Goal: Transaction & Acquisition: Purchase product/service

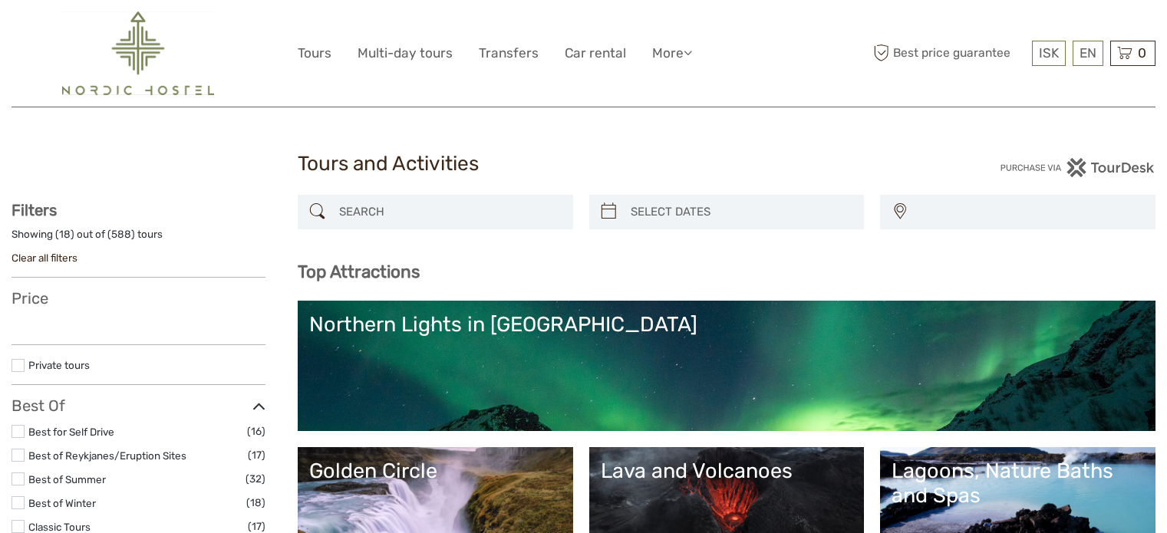
select select
click at [460, 206] on input "search" at bounding box center [449, 212] width 233 height 27
select select
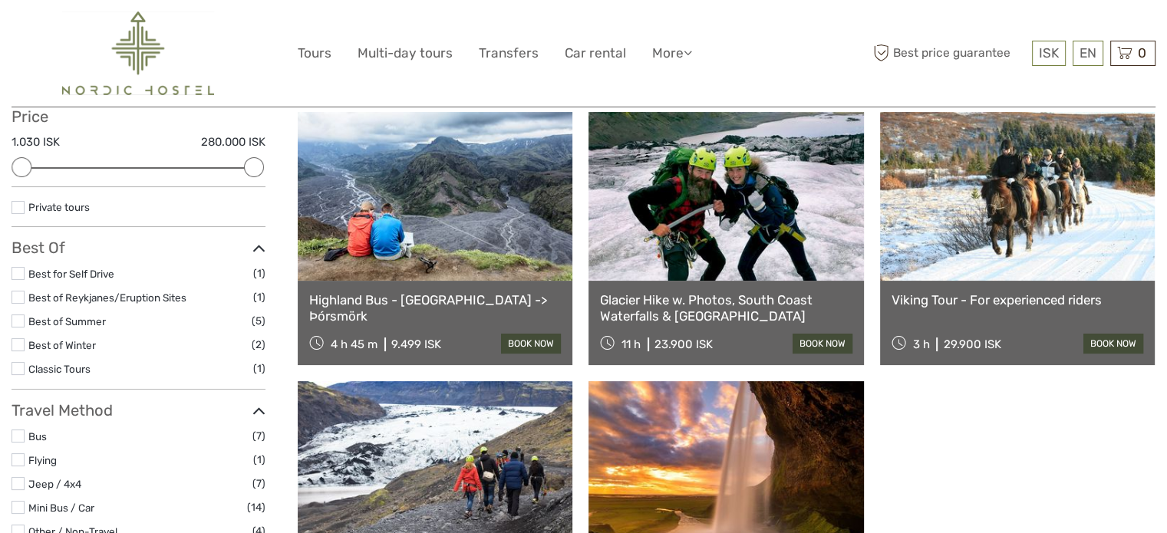
scroll to position [701, 0]
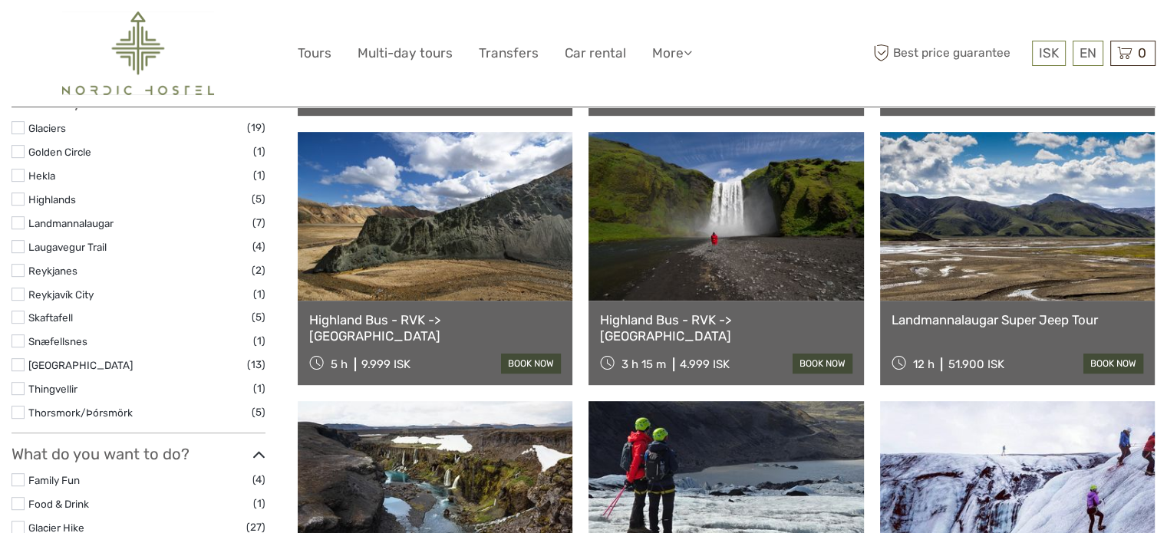
type input "hikers"
click at [138, 40] on img at bounding box center [138, 54] width 152 height 84
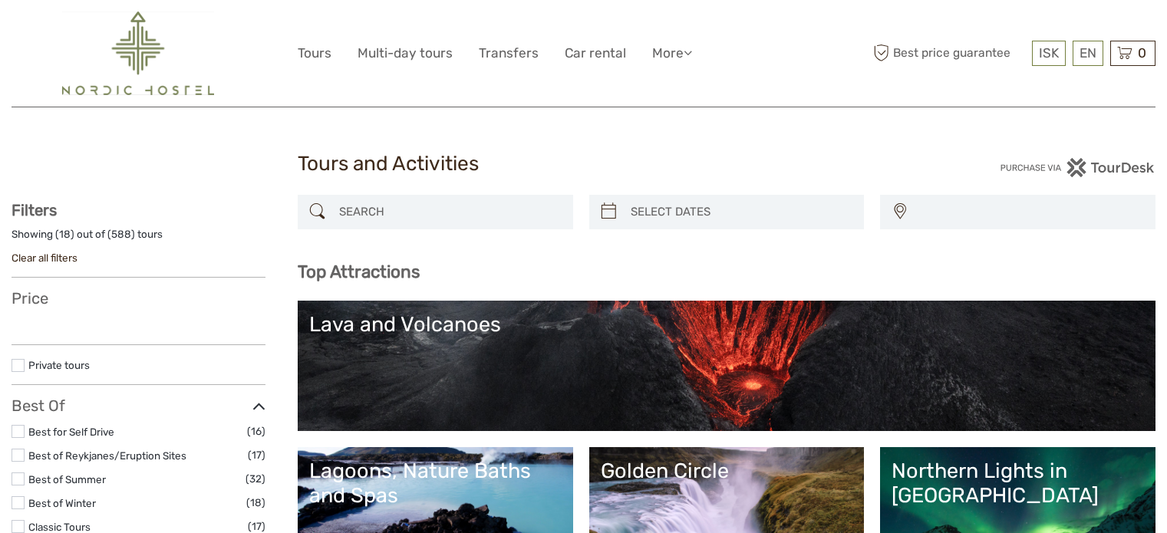
select select
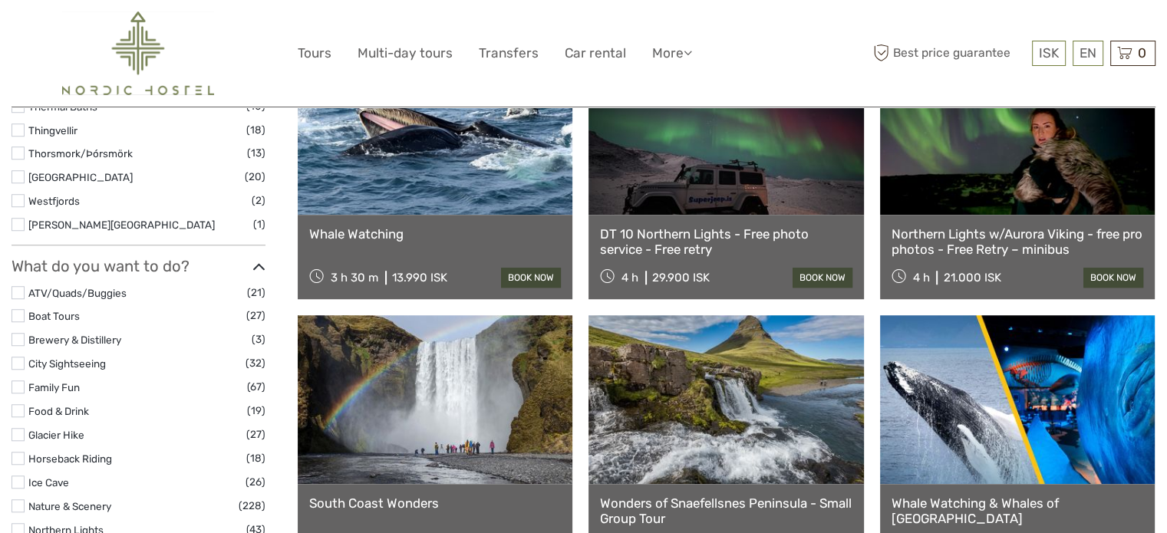
select select
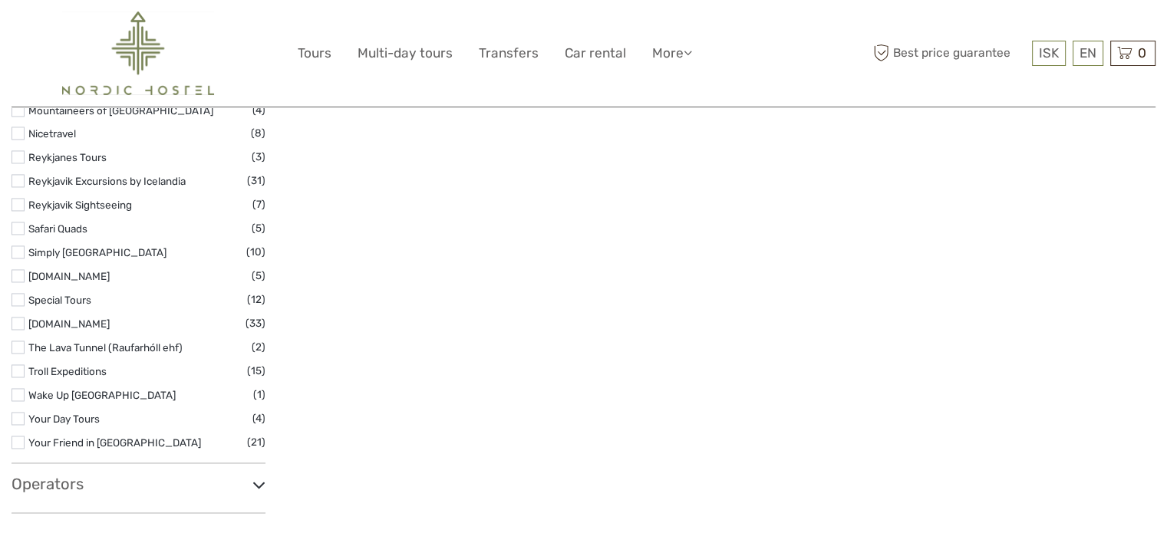
click at [53, 478] on h3 "Operators" at bounding box center [139, 484] width 254 height 18
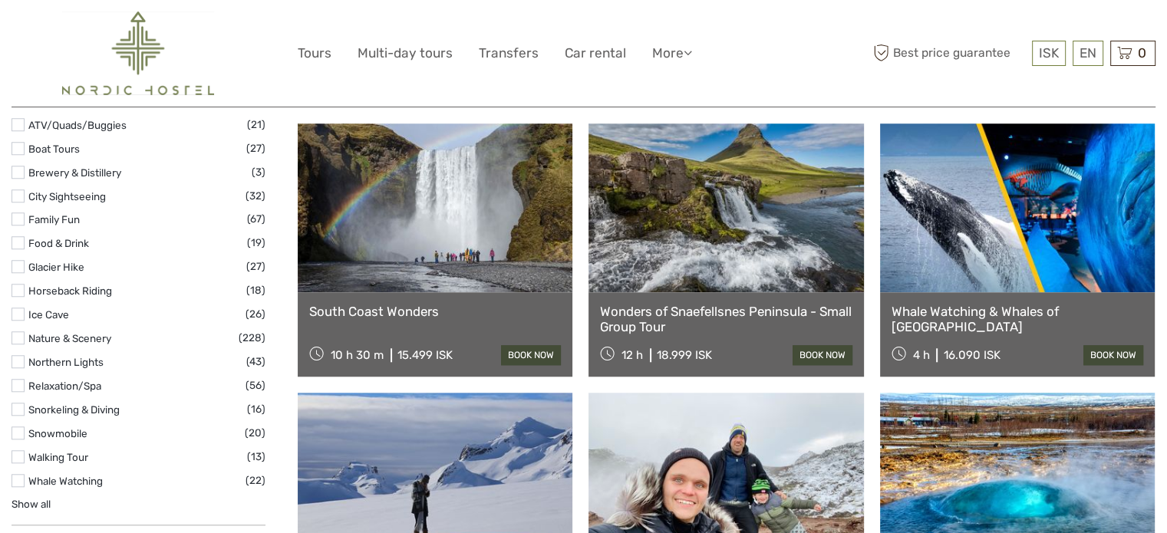
click at [158, 48] on img at bounding box center [138, 54] width 152 height 84
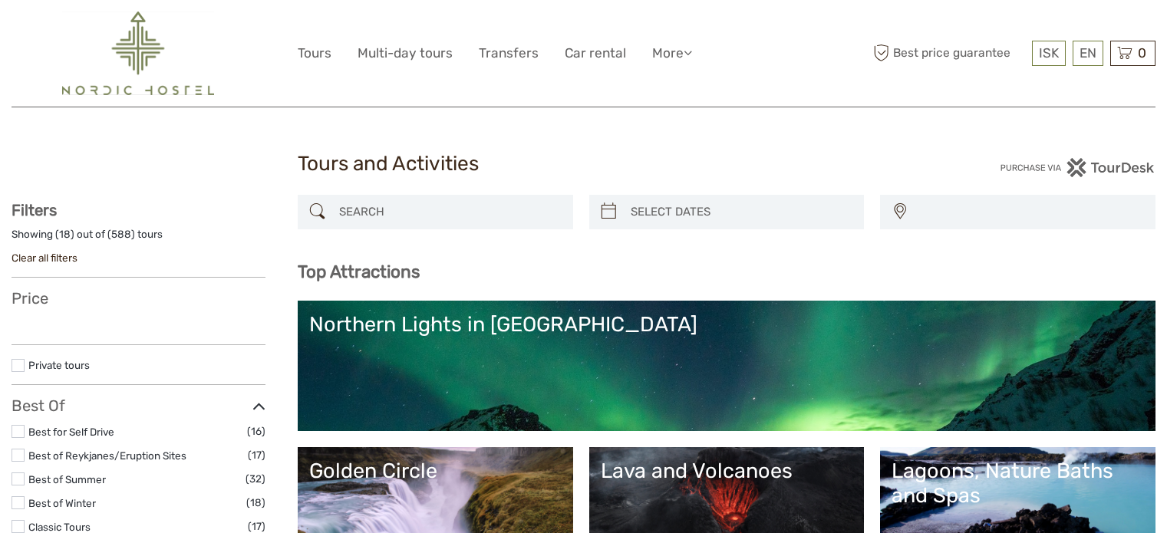
select select
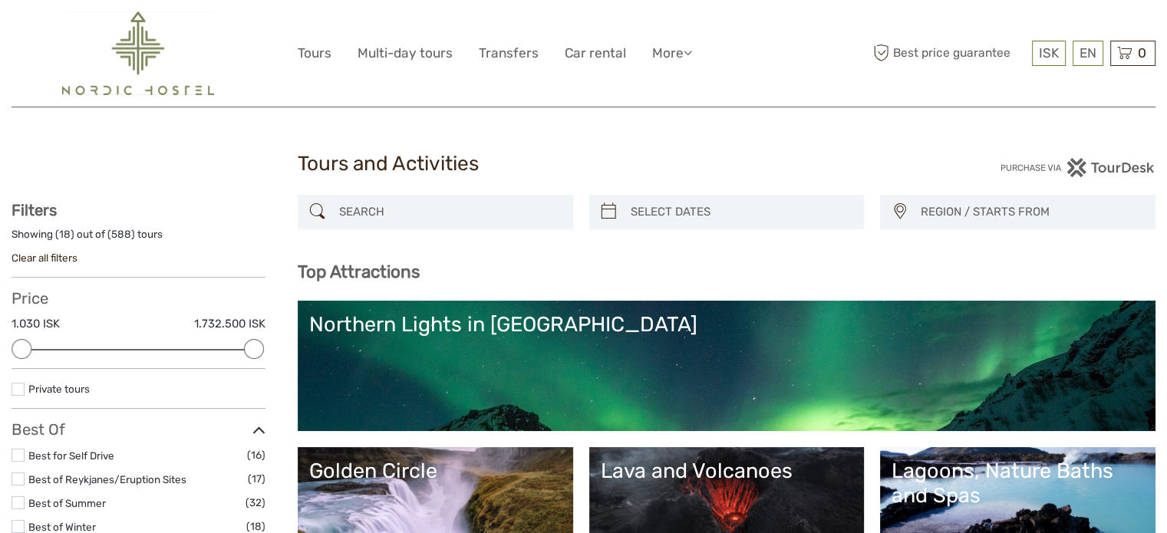
click at [429, 233] on div "REGION / STARTS FROM Capital Region East North Reykjanes / Keflavík South South…" at bounding box center [727, 220] width 858 height 51
click at [450, 215] on input "search" at bounding box center [449, 212] width 233 height 27
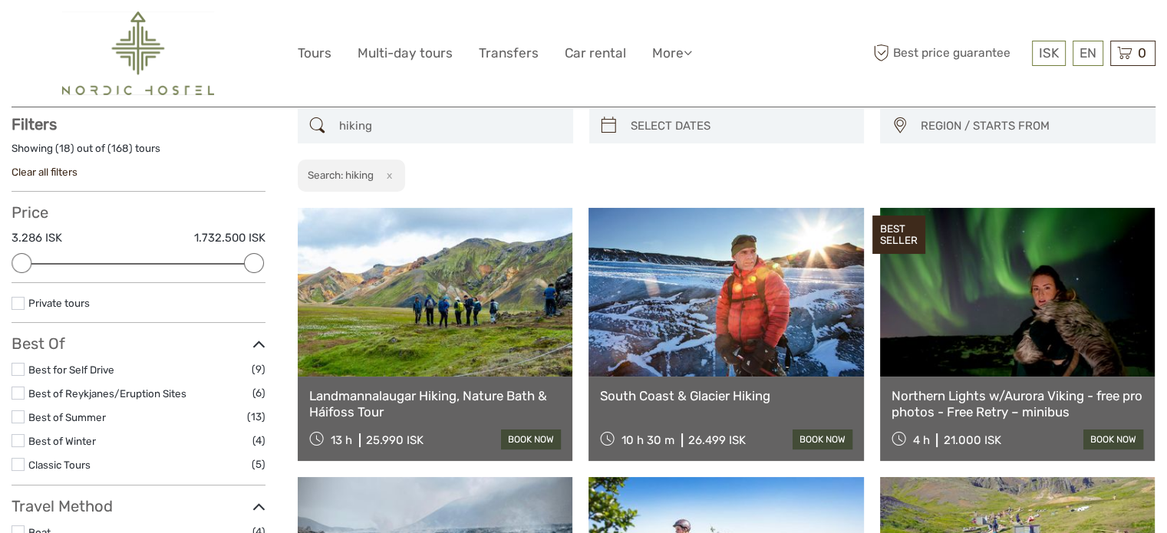
scroll to position [87, 0]
type input "hiking"
type input "08/09/2025"
click at [699, 116] on input "search" at bounding box center [741, 125] width 233 height 27
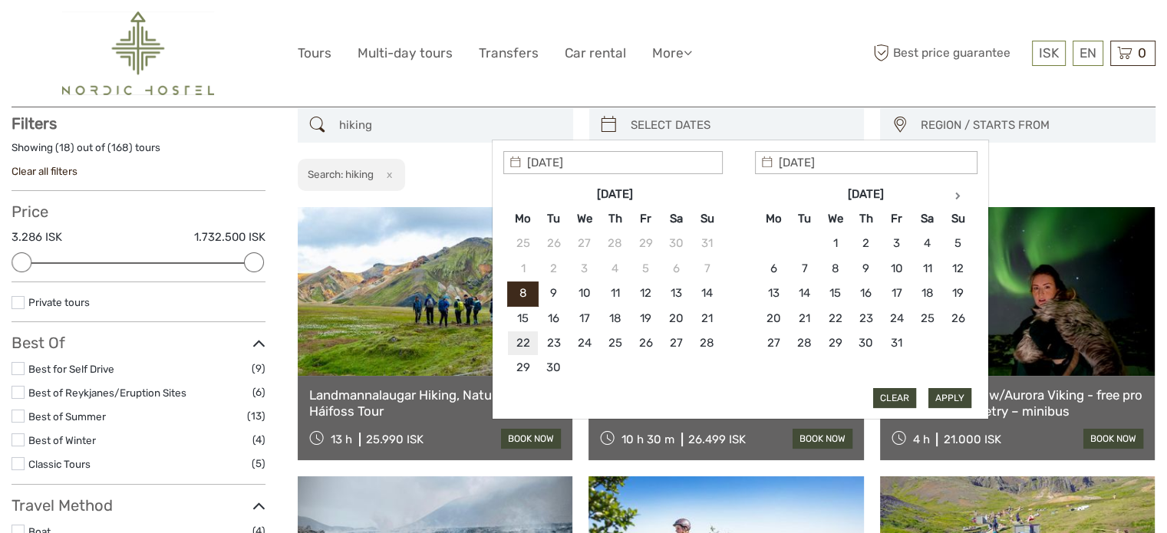
type input "22/09/2025"
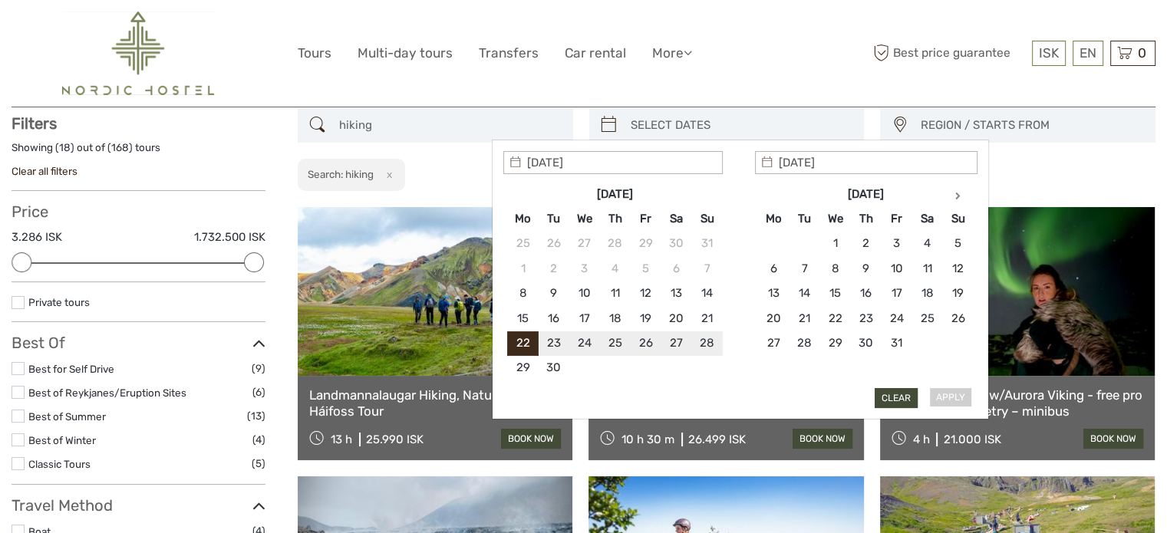
type input "27/09/2025"
type input "22/09/2025"
click at [961, 388] on button "Apply" at bounding box center [949, 398] width 43 height 20
type input "22/09/2025 - 27/09/2025"
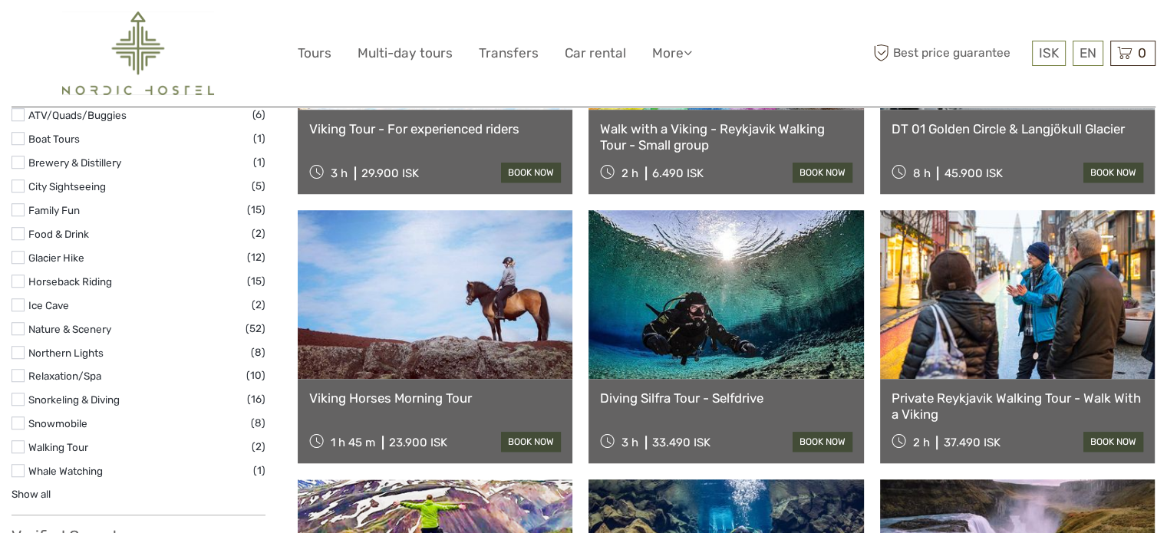
scroll to position [1468, 0]
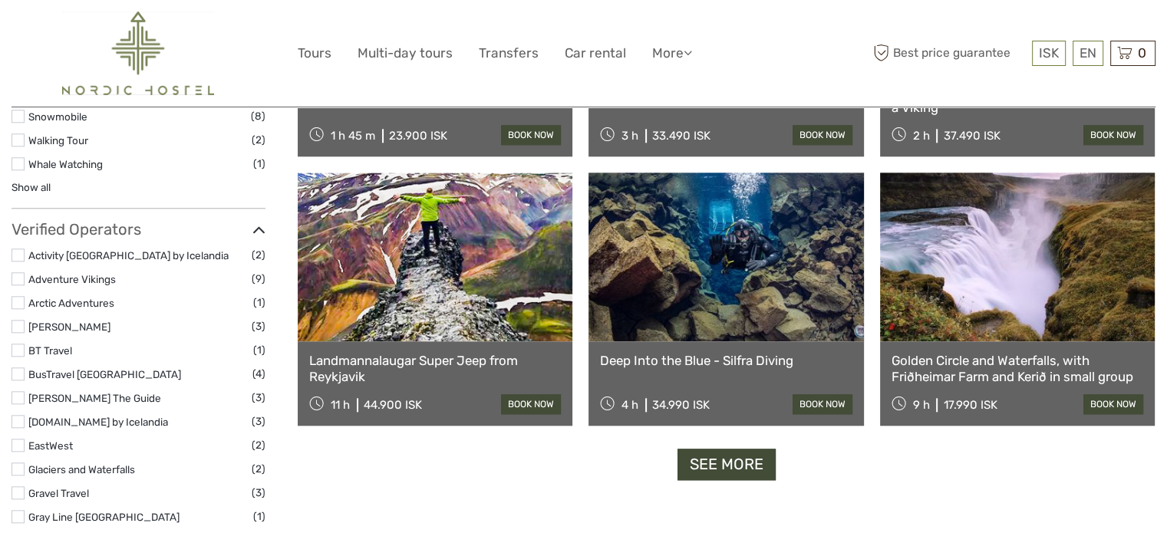
click at [678, 463] on link "See more" at bounding box center [727, 464] width 98 height 31
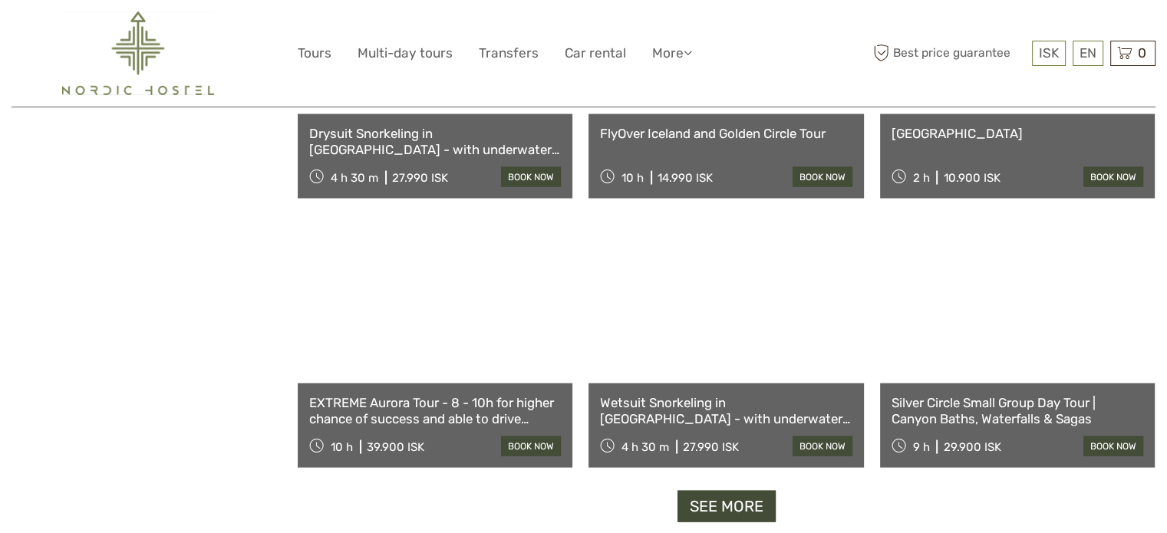
scroll to position [3079, 0]
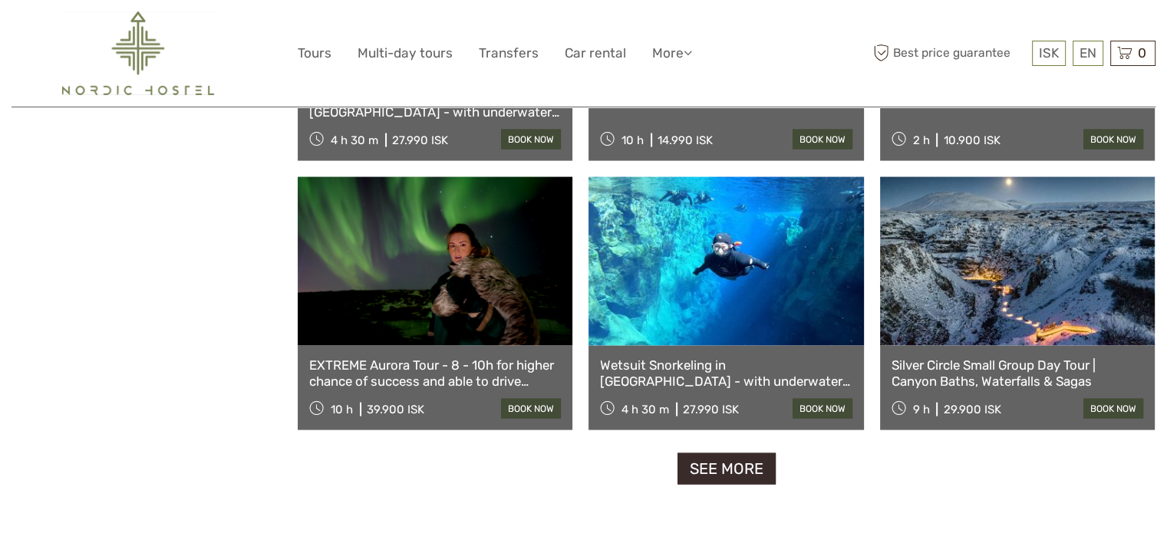
click at [731, 472] on link "See more" at bounding box center [727, 469] width 98 height 31
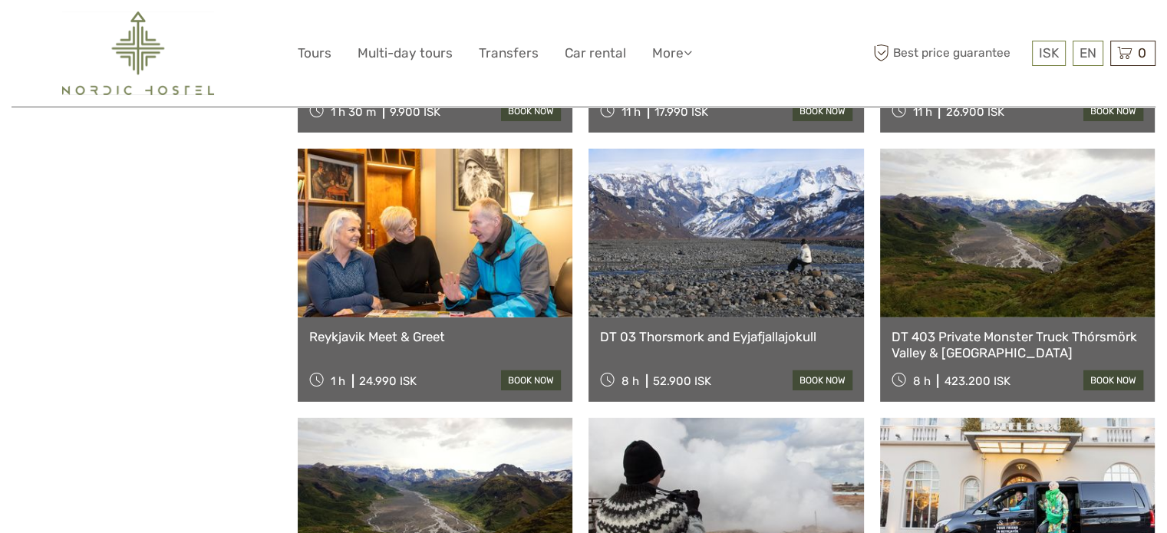
scroll to position [4691, 0]
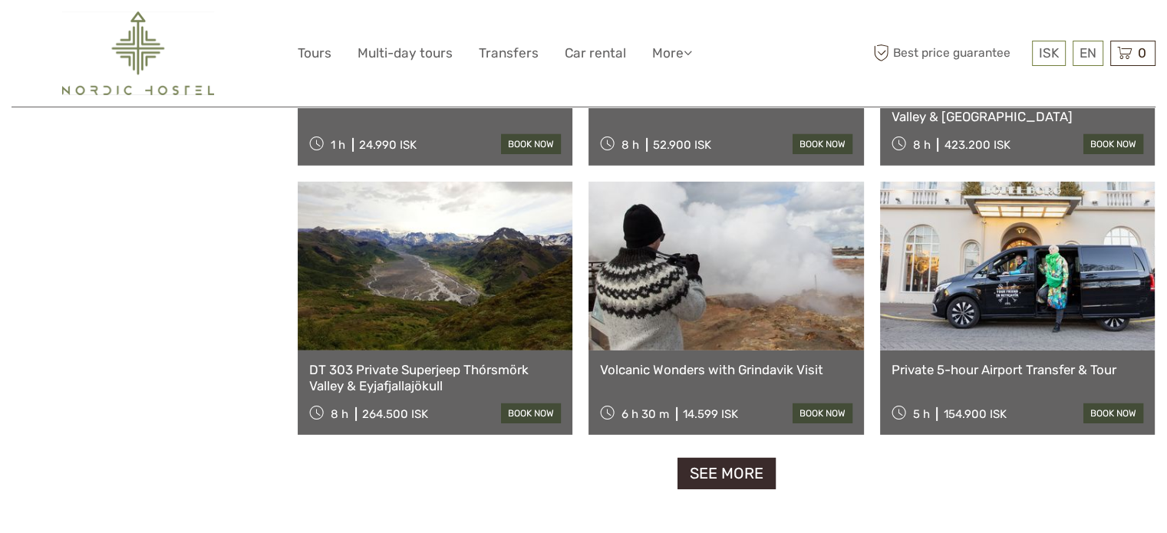
click at [721, 467] on link "See more" at bounding box center [727, 473] width 98 height 31
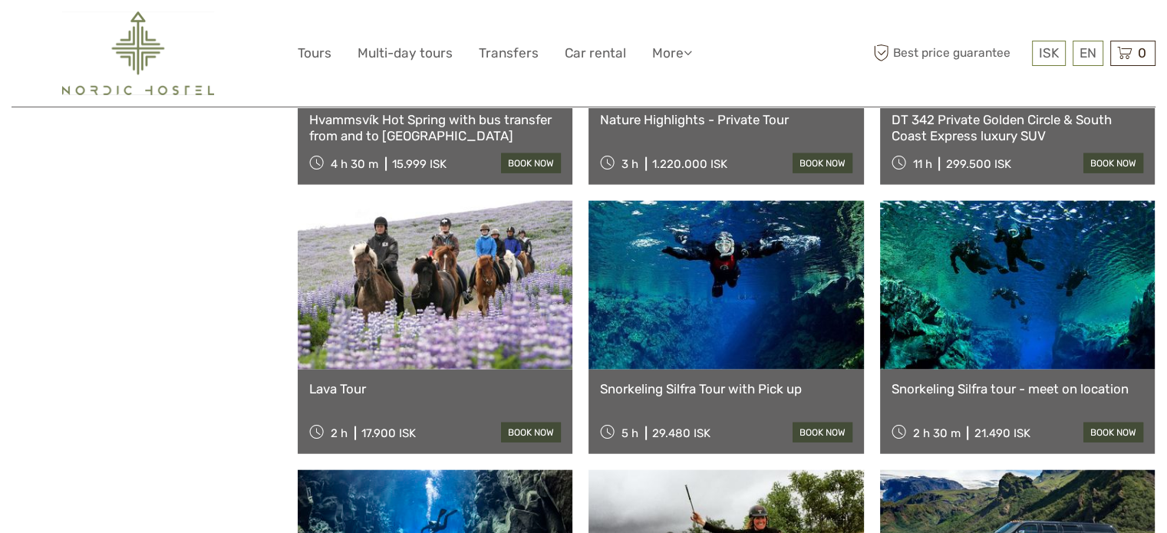
scroll to position [0, 0]
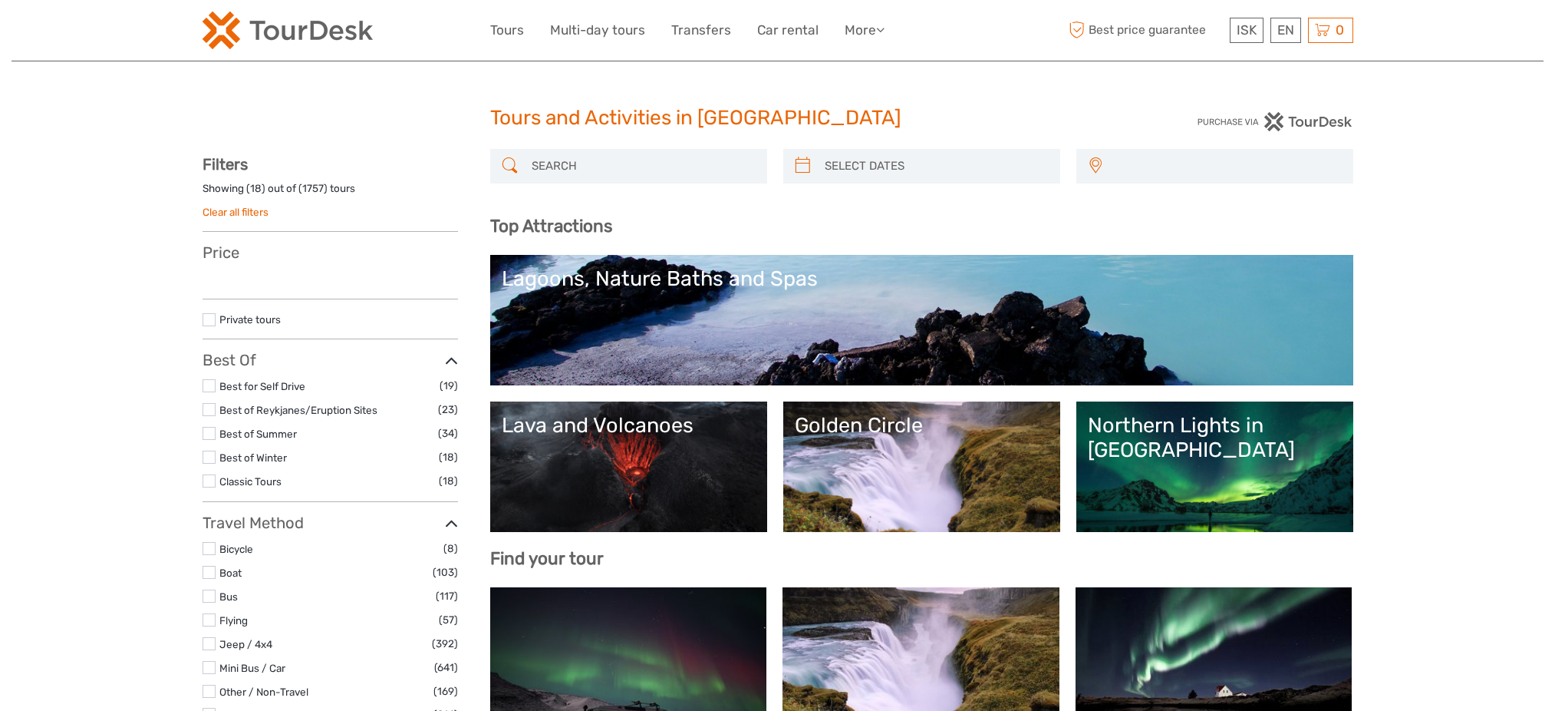
select select
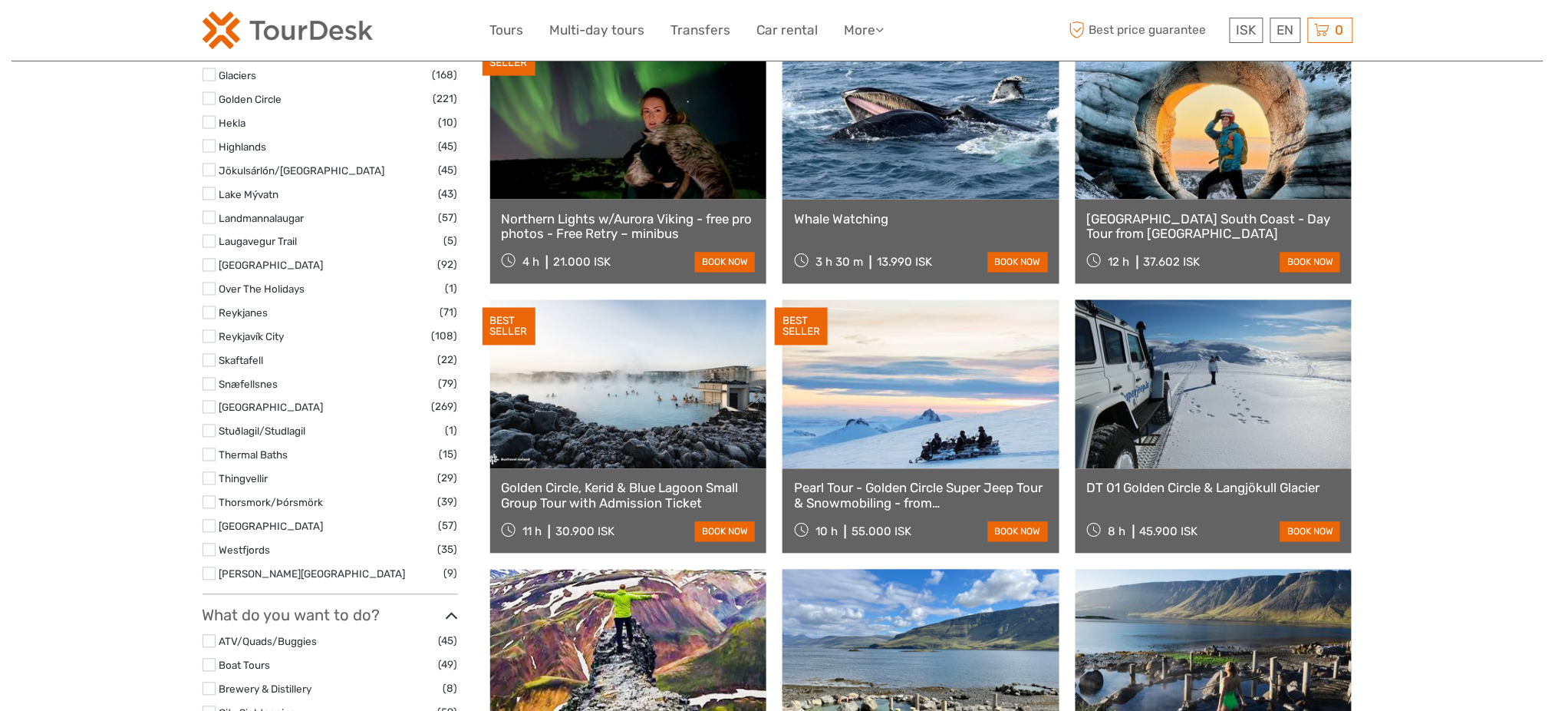
select select
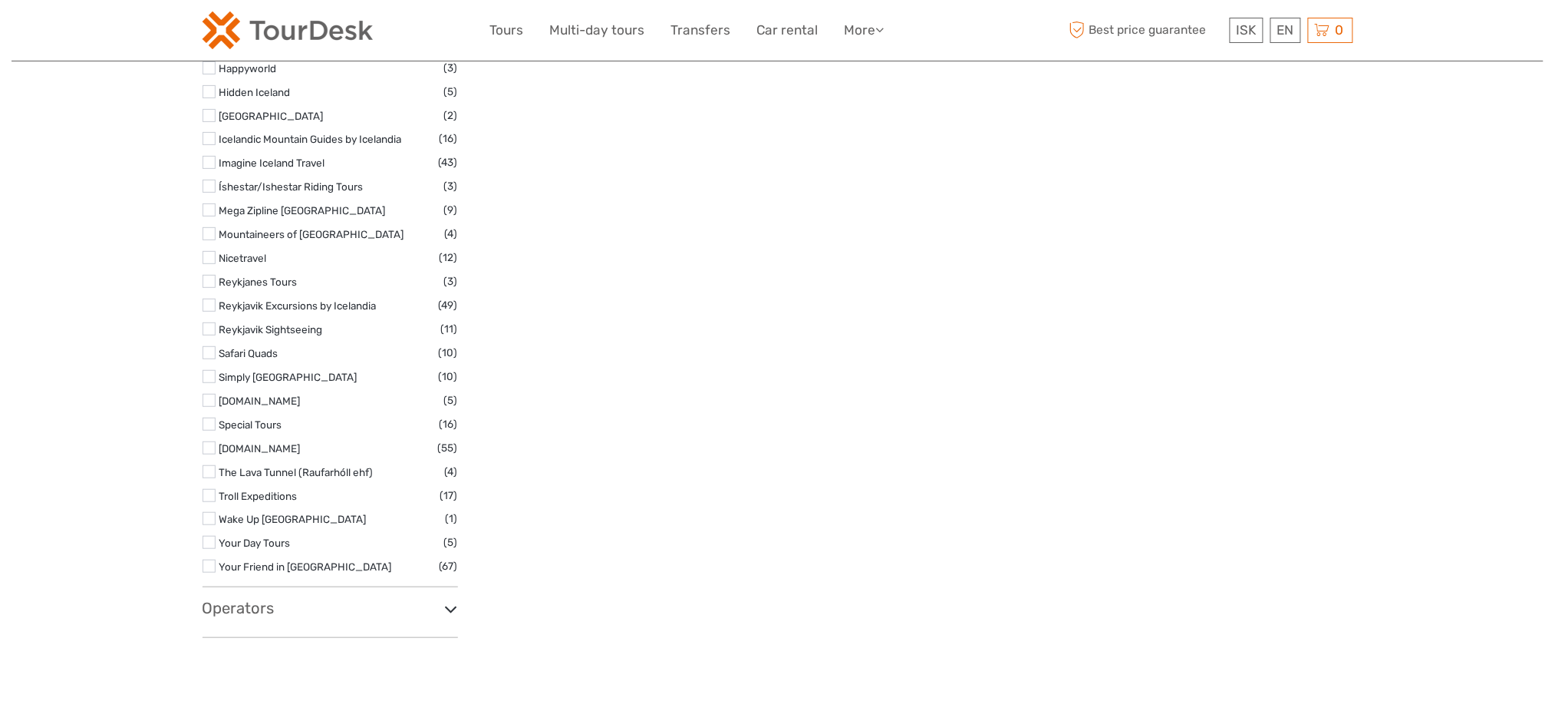
scroll to position [2480, 0]
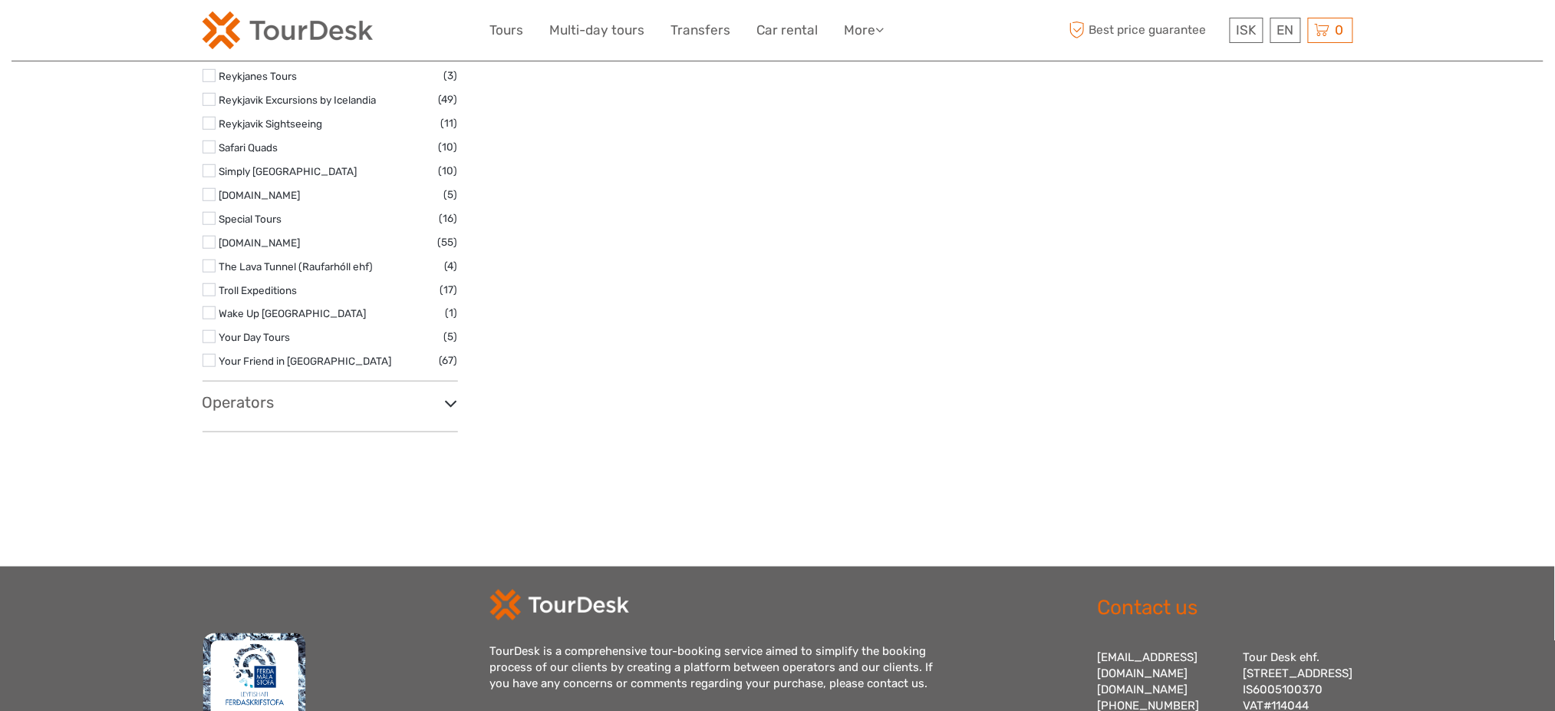
click at [260, 407] on h3 "Operators" at bounding box center [331, 402] width 256 height 18
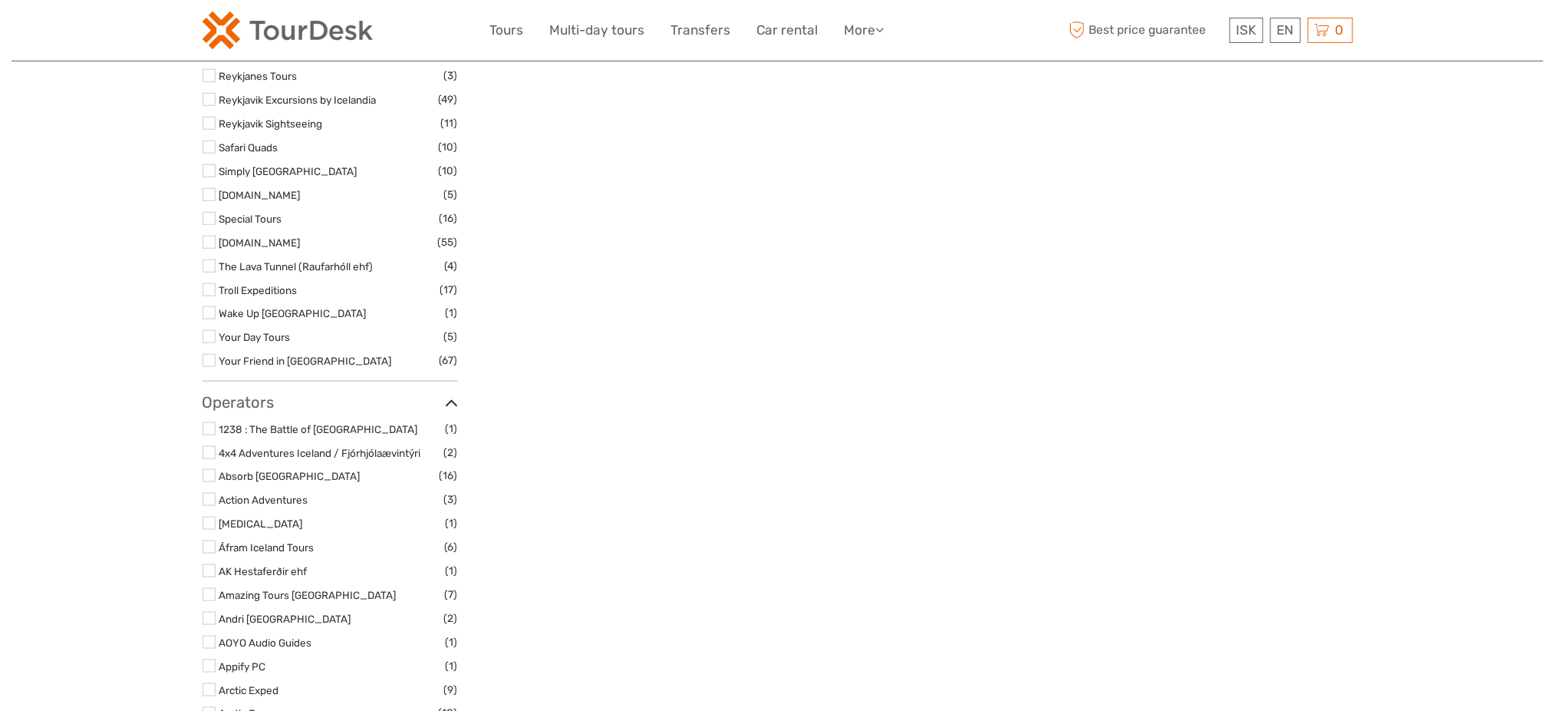
scroll to position [4431, 0]
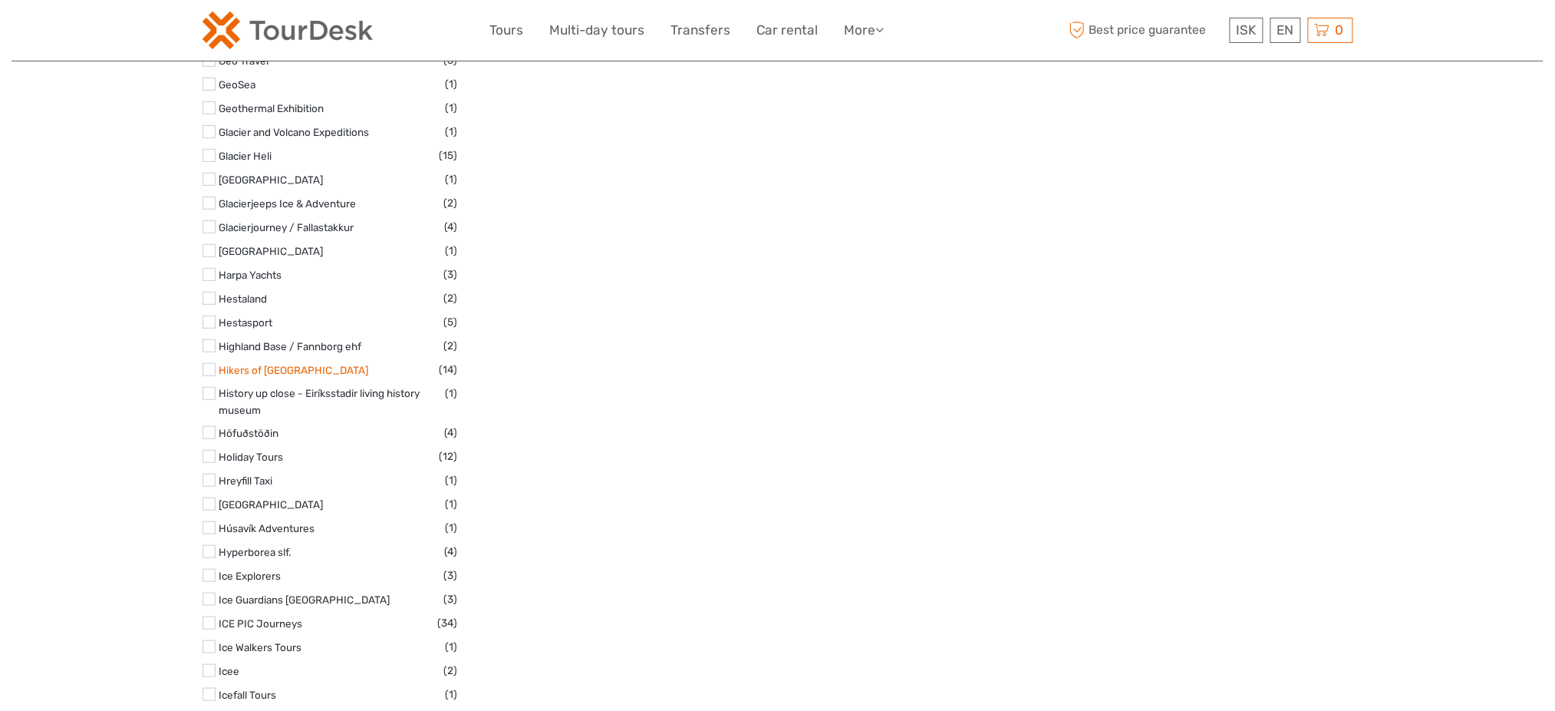
click at [259, 364] on link "Hikers of Iceland" at bounding box center [294, 370] width 150 height 12
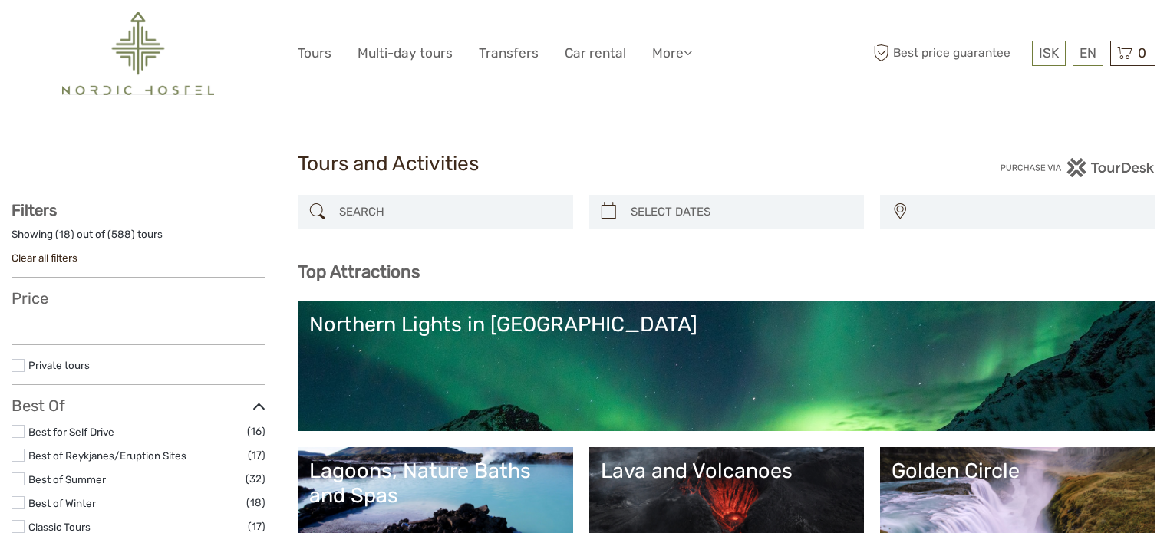
select select
click at [417, 206] on div at bounding box center [435, 212] width 275 height 35
click at [417, 207] on input "search" at bounding box center [449, 212] width 233 height 27
type input "g"
select select
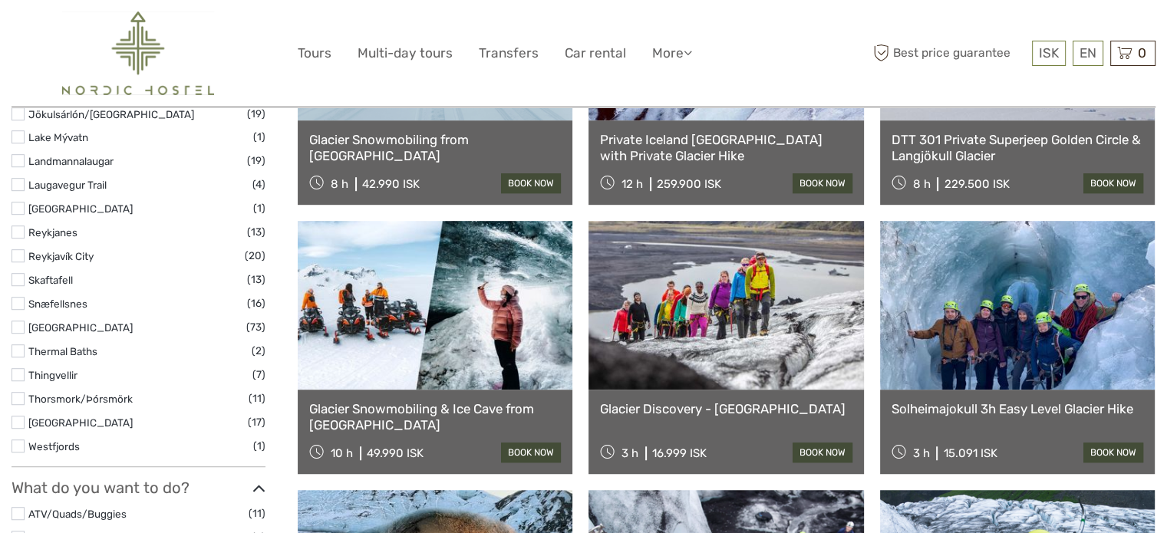
scroll to position [1084, 0]
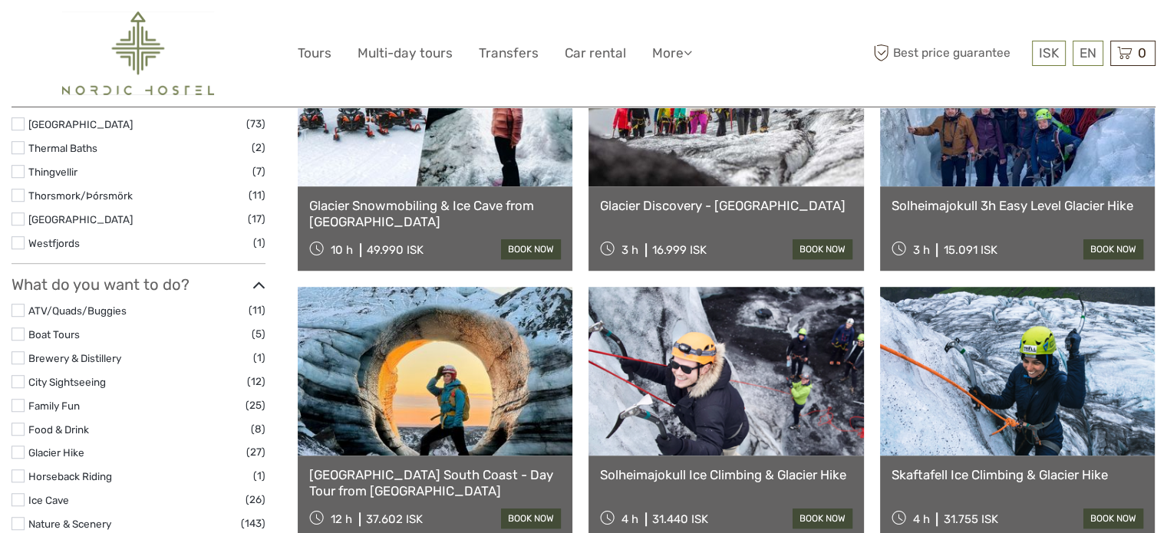
type input "glacier hike"
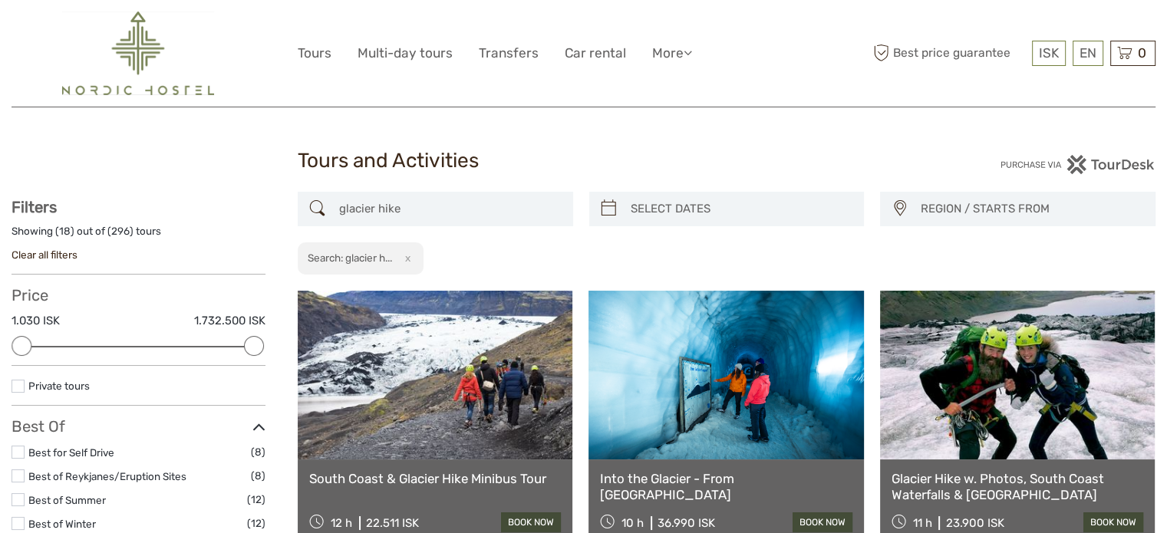
scroll to position [0, 0]
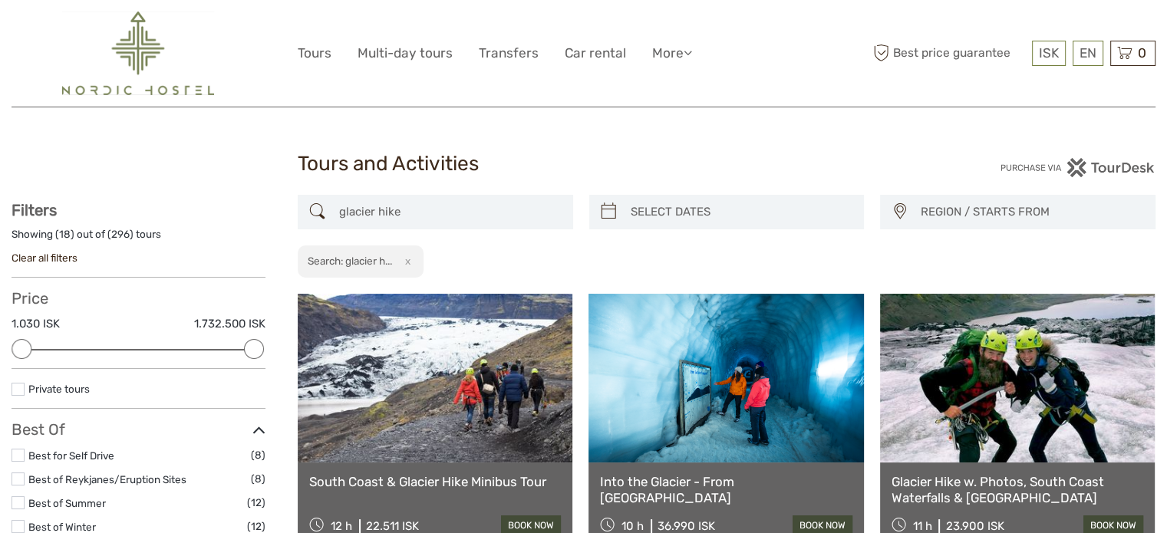
click at [961, 213] on span "REGION / STARTS FROM" at bounding box center [1031, 212] width 234 height 25
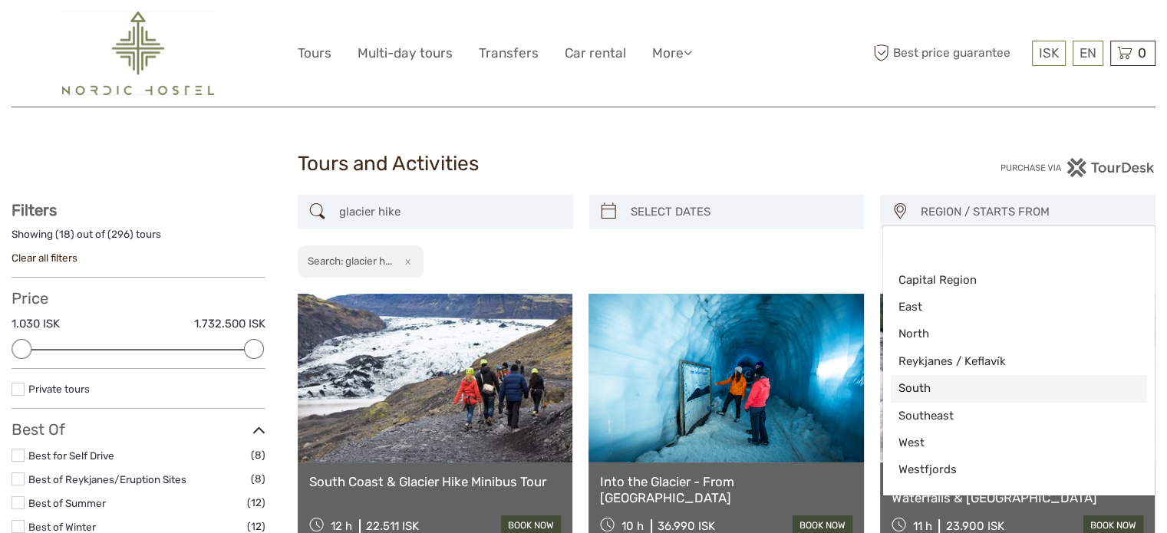
click at [938, 386] on span "South" at bounding box center [1006, 389] width 215 height 16
select select "South"
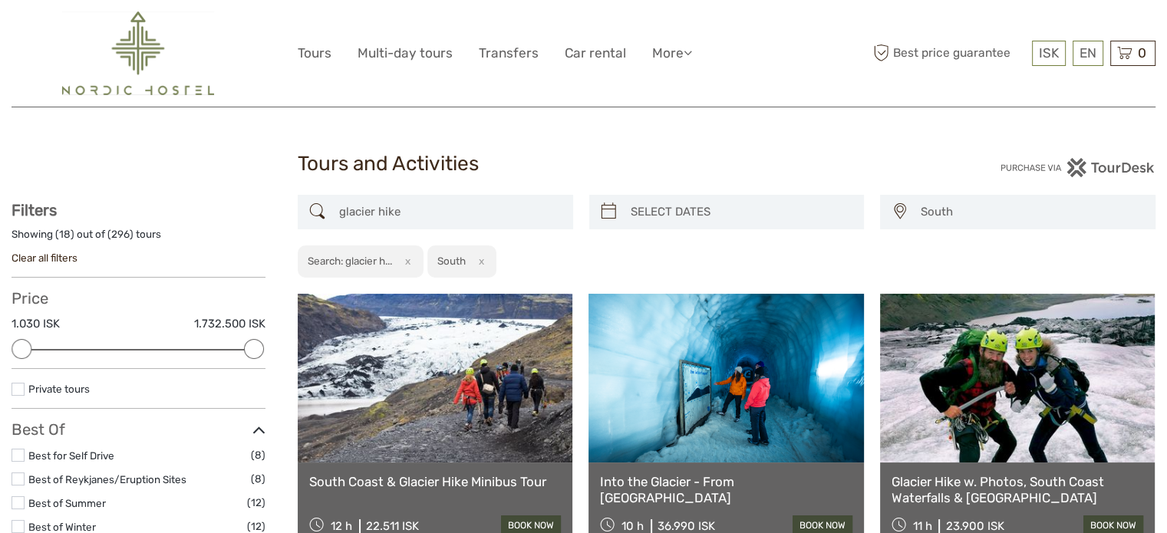
scroll to position [49, 0]
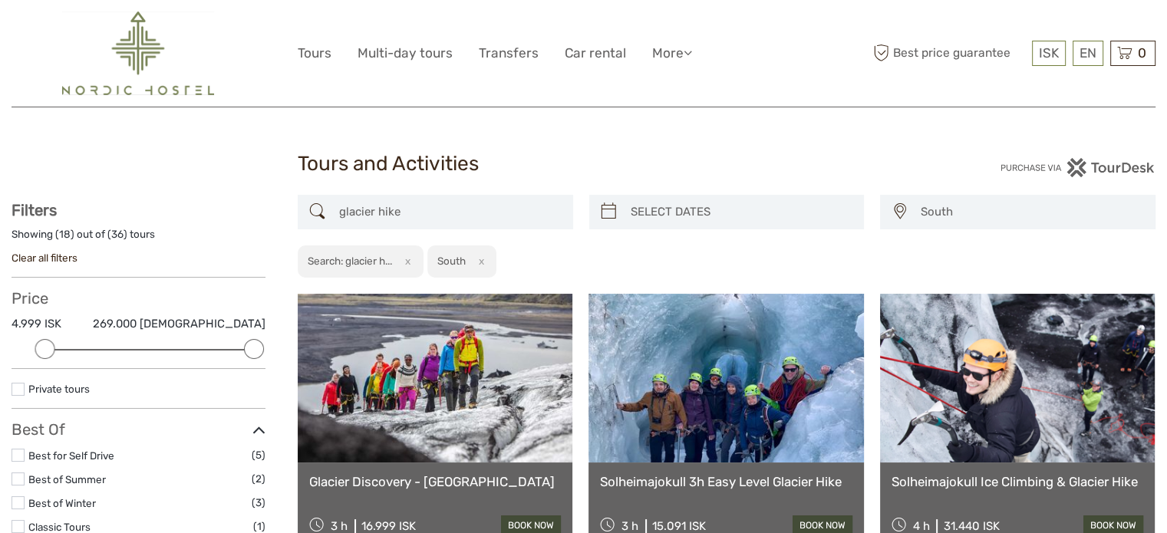
click at [365, 209] on input "glacier hike" at bounding box center [449, 212] width 233 height 27
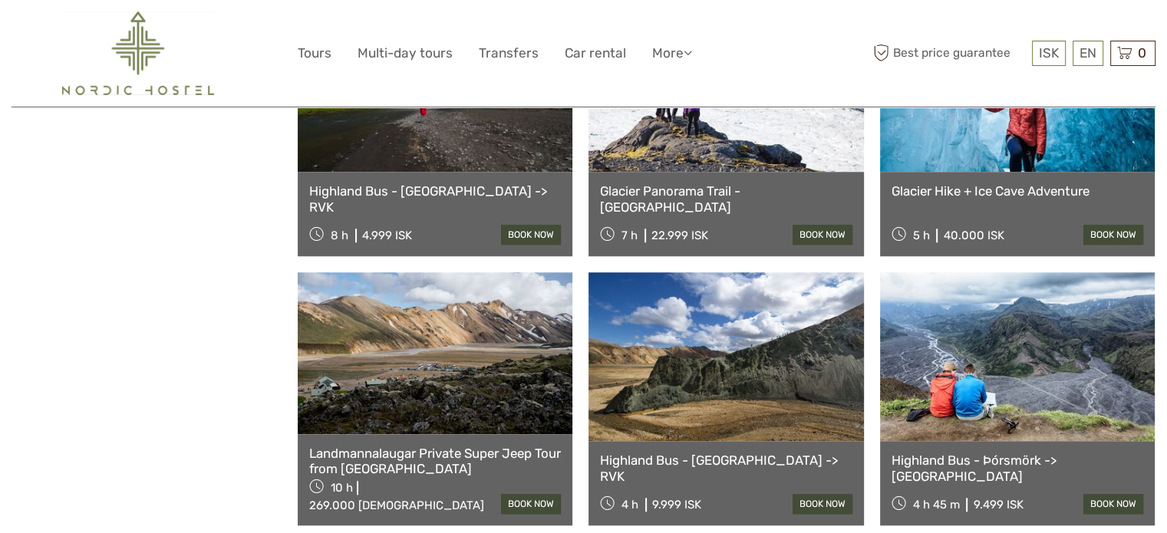
scroll to position [1458, 0]
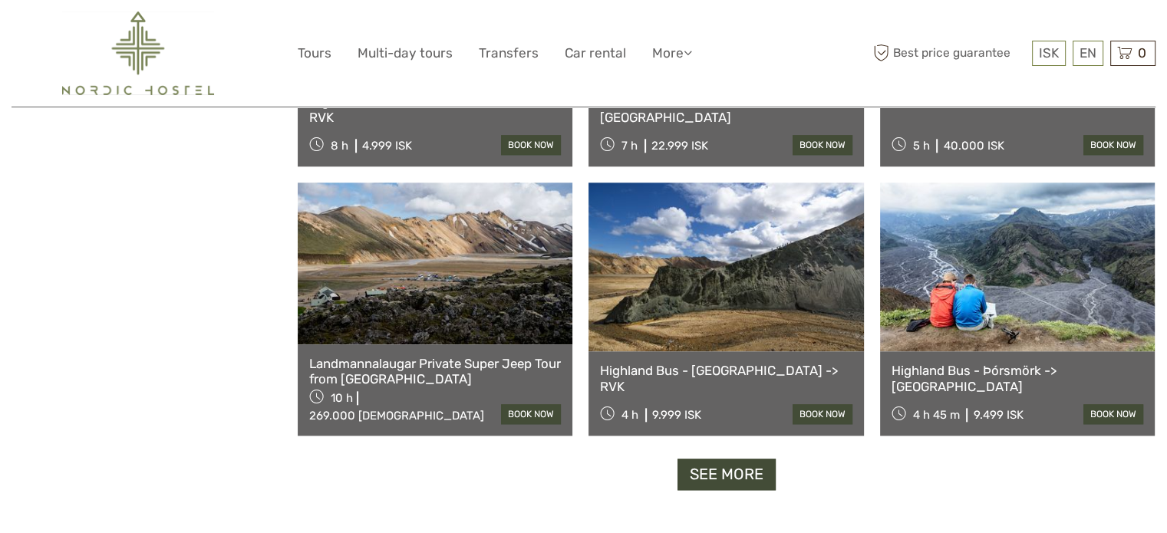
click at [688, 479] on link "See more" at bounding box center [727, 474] width 98 height 31
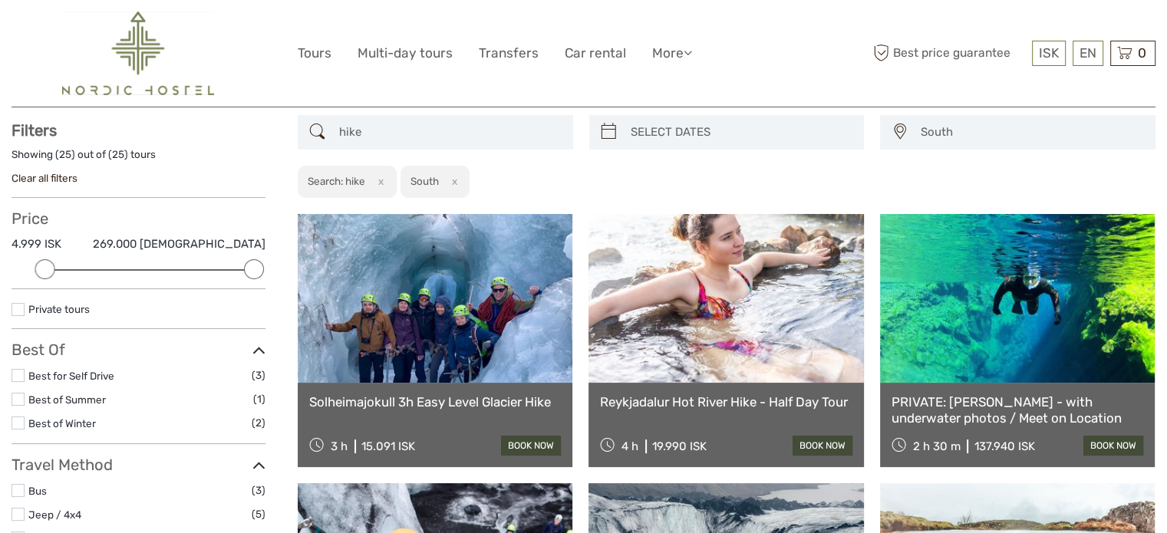
scroll to position [0, 0]
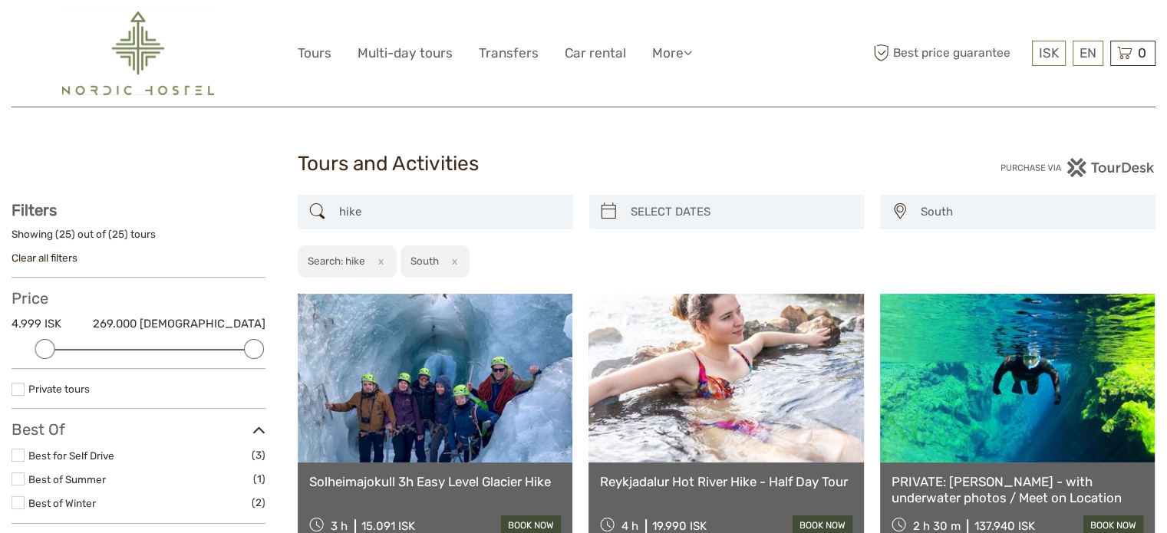
click at [381, 223] on input "hike" at bounding box center [449, 212] width 233 height 27
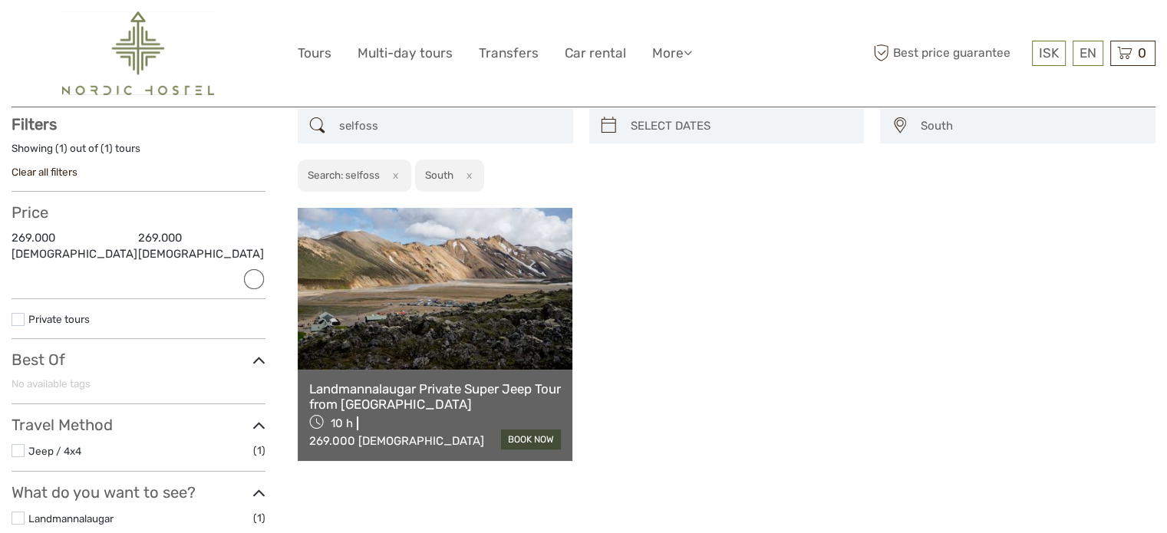
scroll to position [87, 0]
type input "selfoss"
click at [980, 128] on span "South" at bounding box center [1031, 125] width 234 height 25
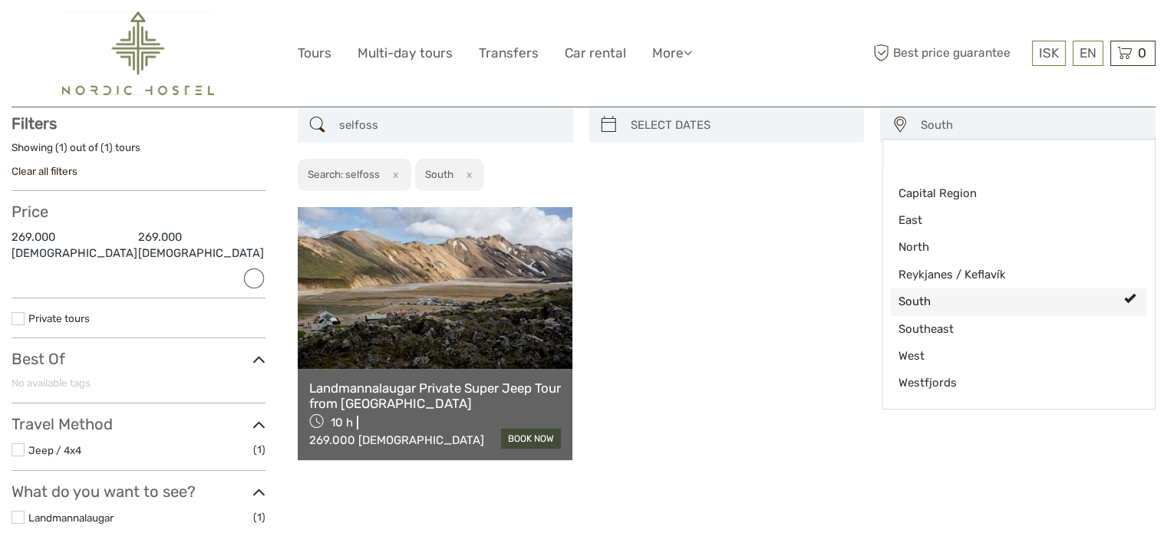
click at [966, 300] on span "South" at bounding box center [1006, 302] width 215 height 16
select select
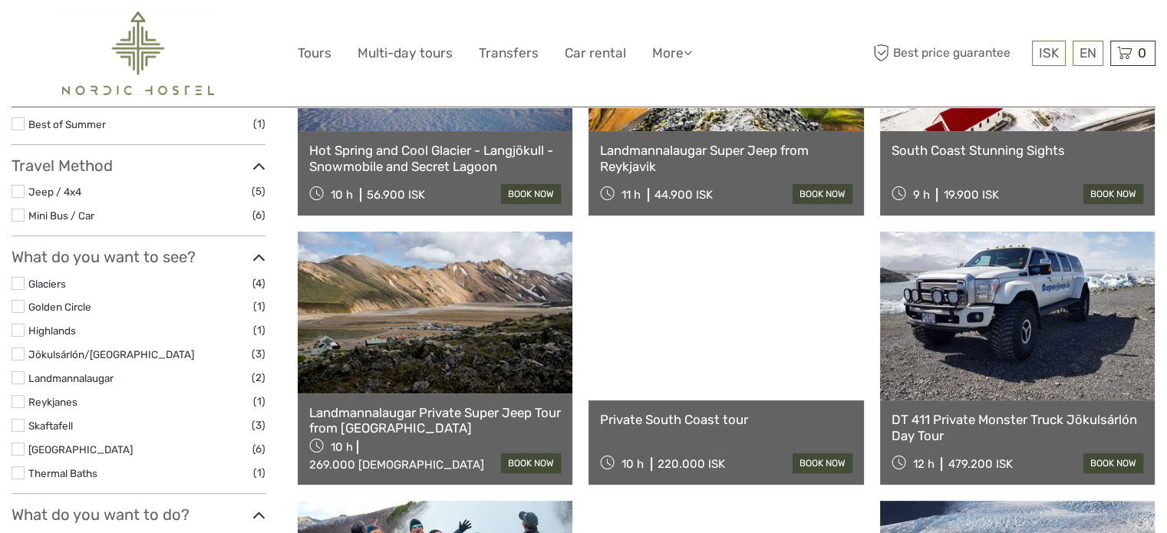
scroll to position [317, 0]
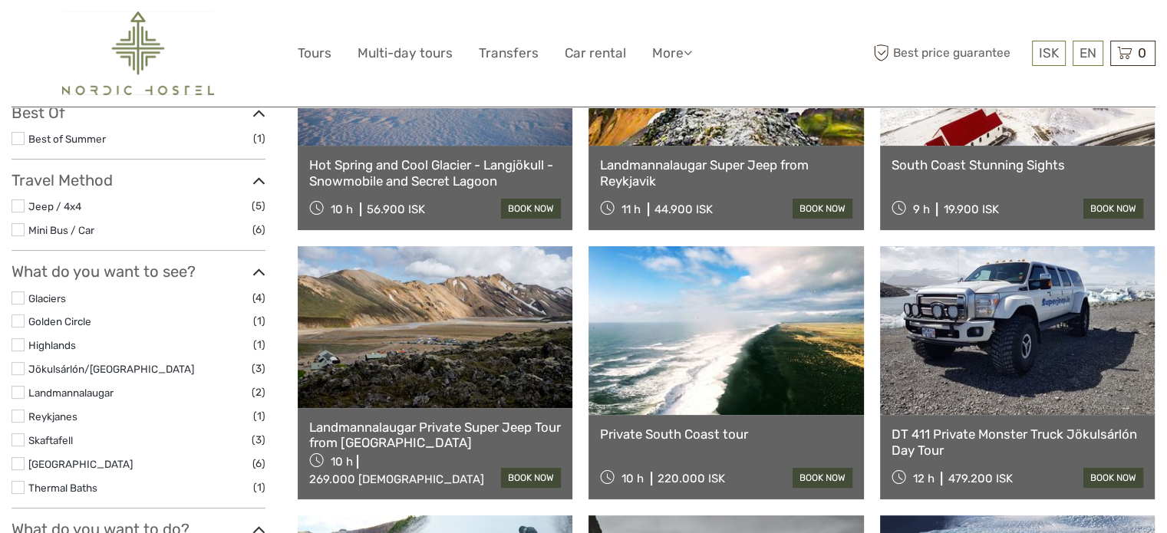
click at [178, 51] on img at bounding box center [138, 54] width 152 height 84
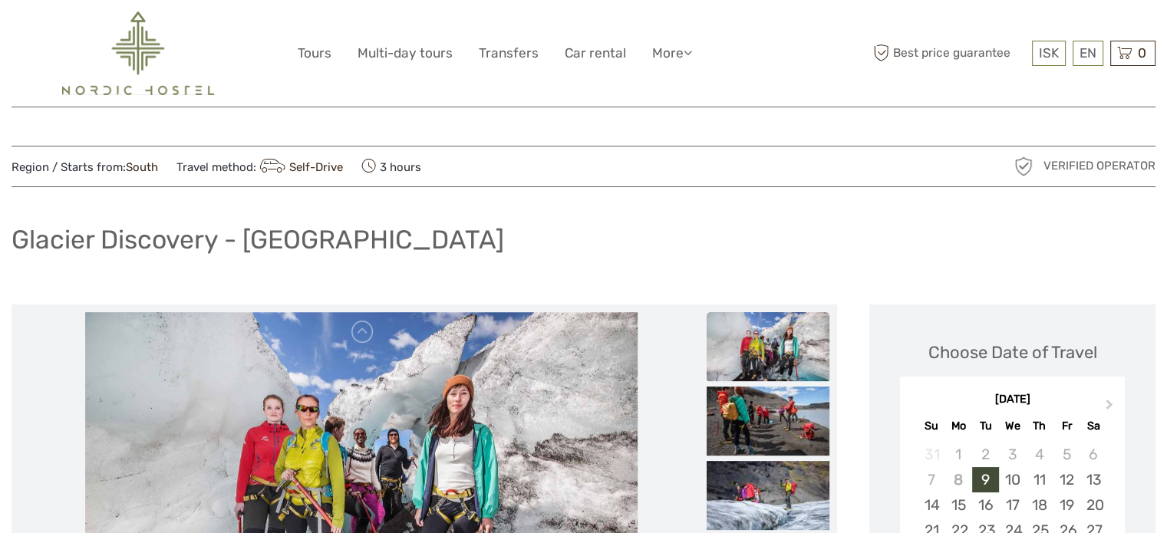
click at [261, 252] on h1 "Glacier Discovery - [GEOGRAPHIC_DATA]" at bounding box center [258, 239] width 493 height 31
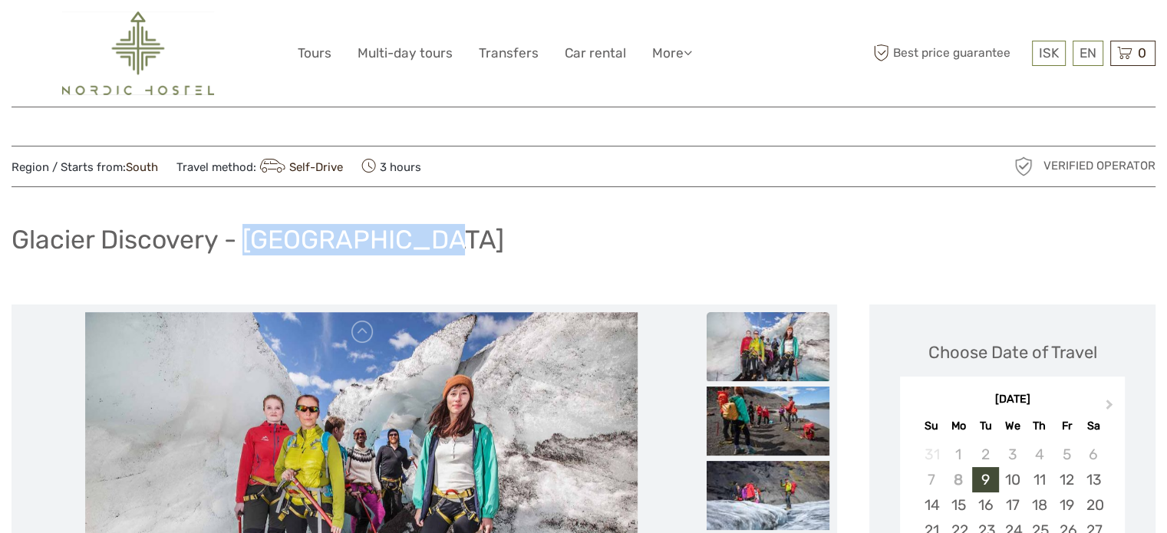
click at [261, 251] on h1 "Glacier Discovery - [GEOGRAPHIC_DATA]" at bounding box center [258, 239] width 493 height 31
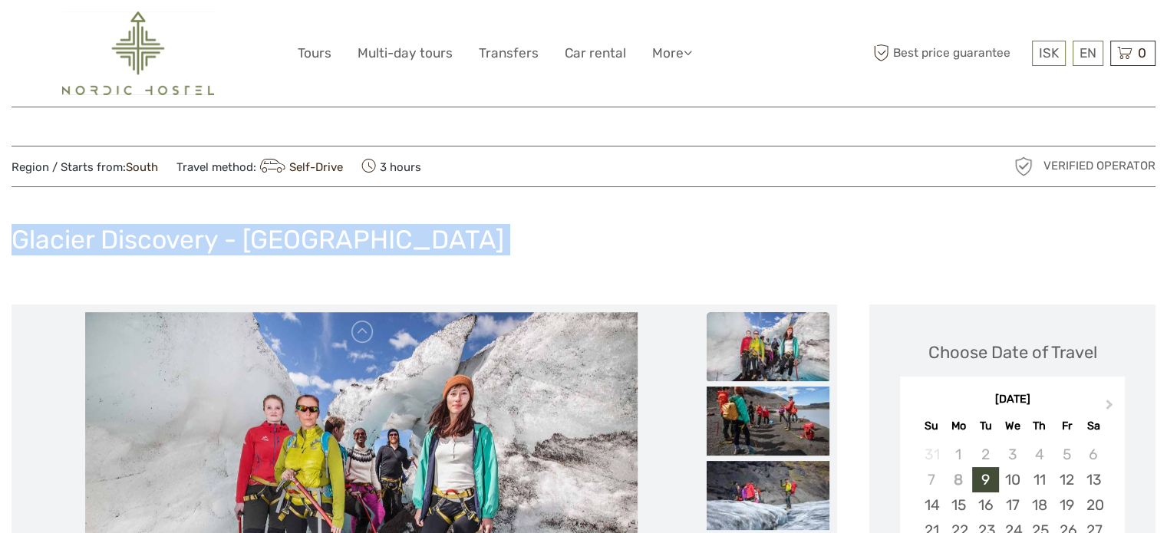
drag, startPoint x: 261, startPoint y: 251, endPoint x: 331, endPoint y: 29, distance: 232.7
click at [261, 249] on h1 "Glacier Discovery - [GEOGRAPHIC_DATA]" at bounding box center [258, 239] width 493 height 31
copy div "Glacier Discovery - [GEOGRAPHIC_DATA]"
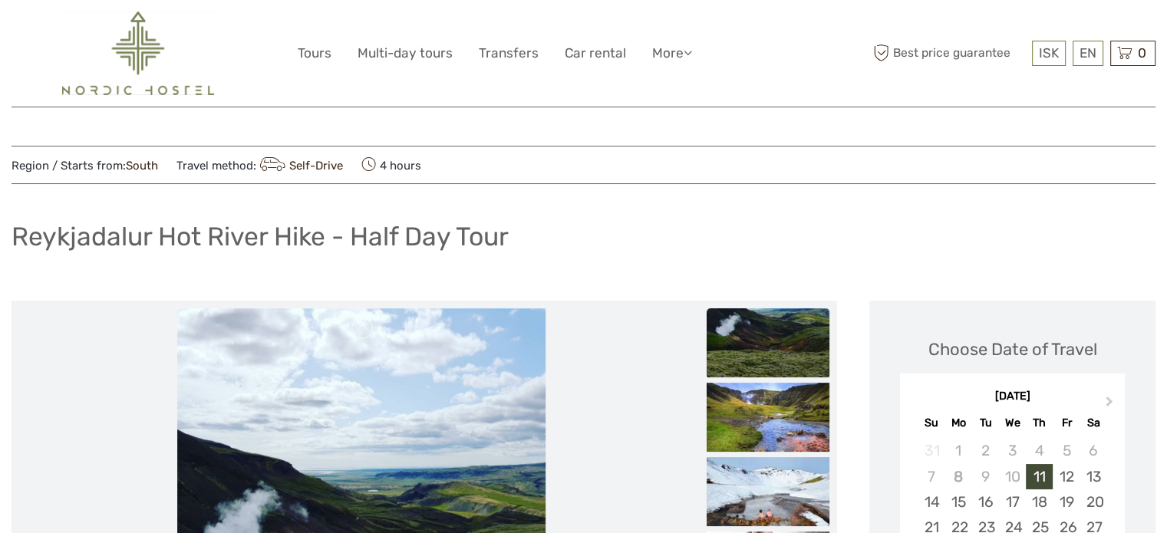
click at [245, 236] on h1 "Reykjadalur Hot River Hike - Half Day Tour" at bounding box center [260, 236] width 497 height 31
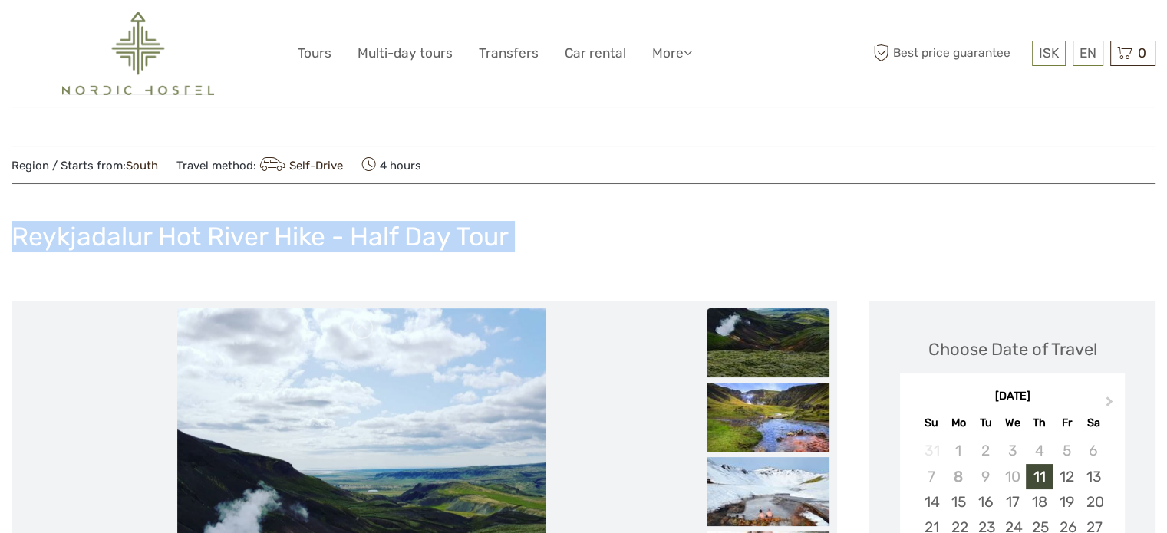
click at [245, 236] on h1 "Reykjadalur Hot River Hike - Half Day Tour" at bounding box center [260, 236] width 497 height 31
copy div "Reykjadalur Hot River Hike - Half Day Tour"
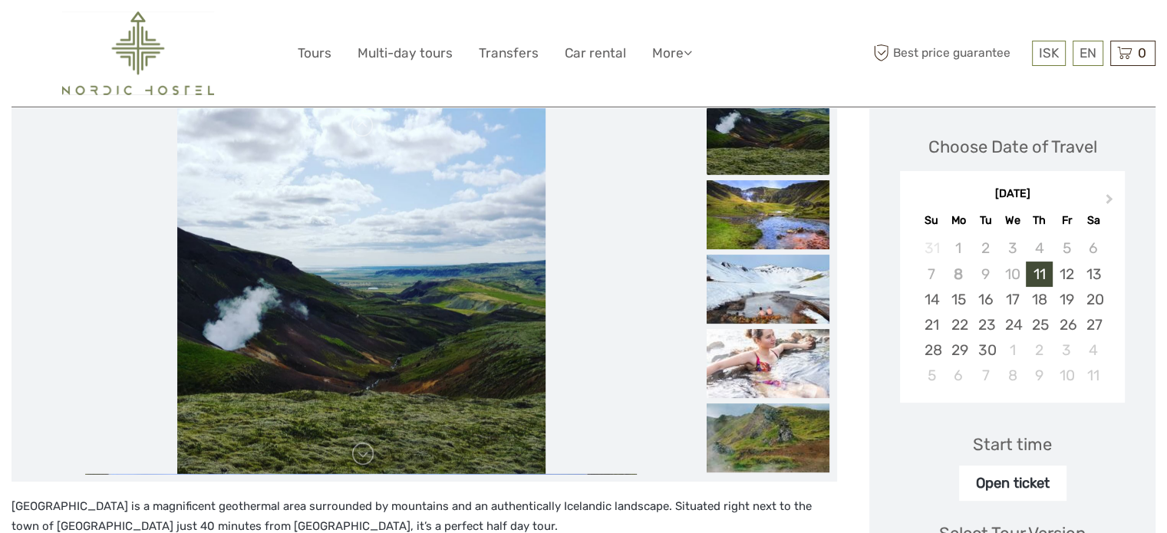
scroll to position [77, 0]
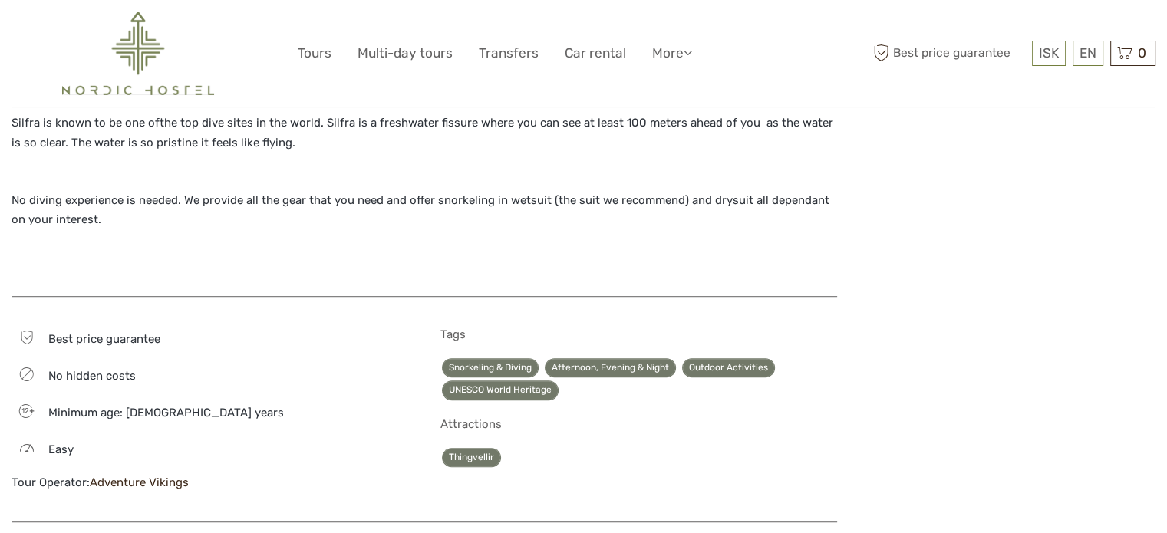
scroll to position [572, 0]
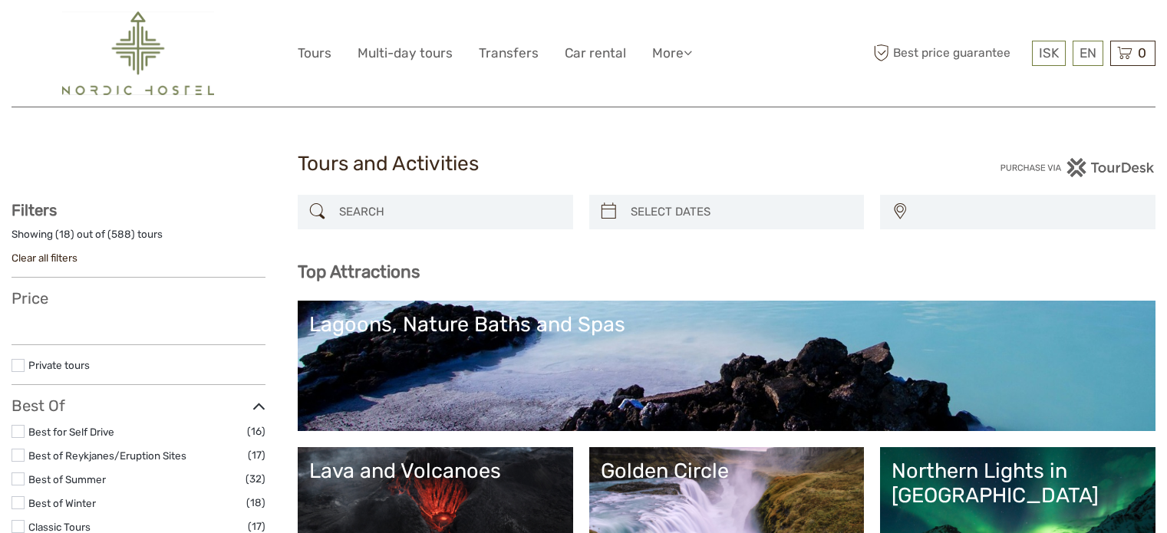
select select
click at [426, 217] on input "search" at bounding box center [449, 212] width 233 height 27
type input "s"
select select
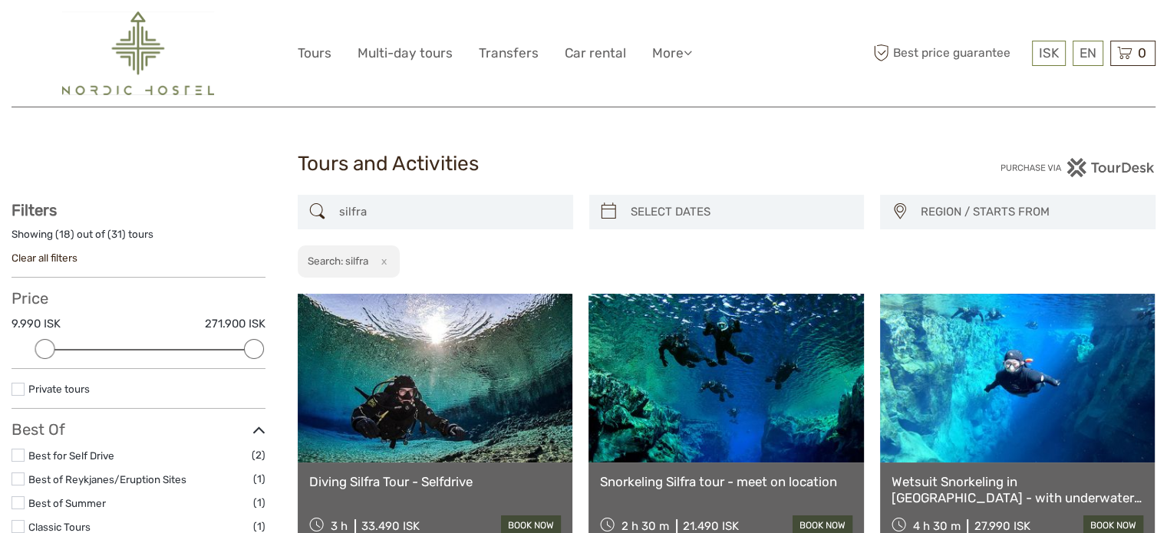
click at [373, 217] on input "silfra" at bounding box center [449, 212] width 233 height 27
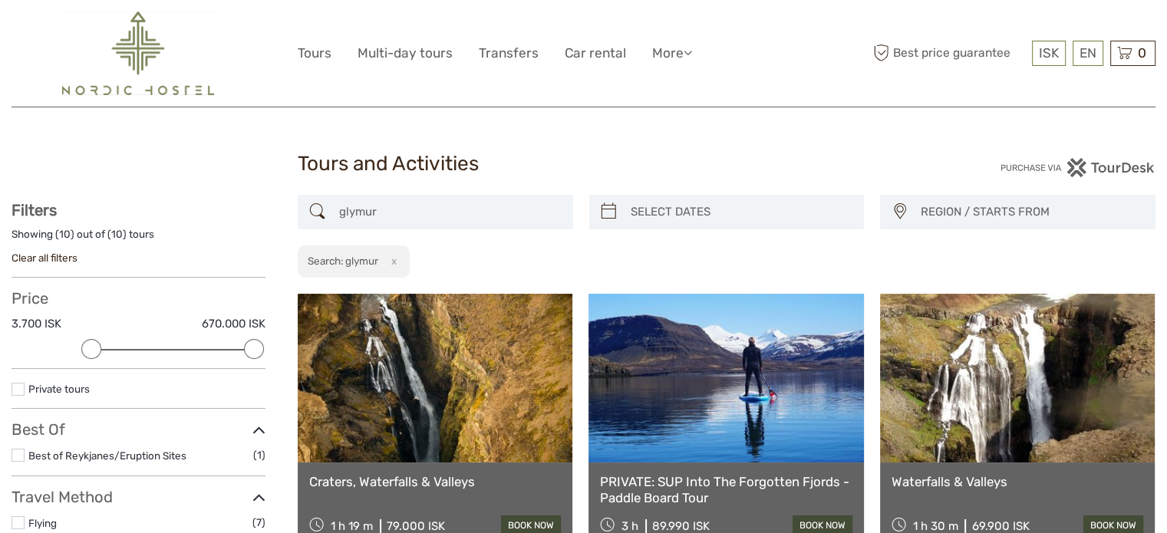
click at [384, 199] on input "glymur" at bounding box center [449, 212] width 233 height 27
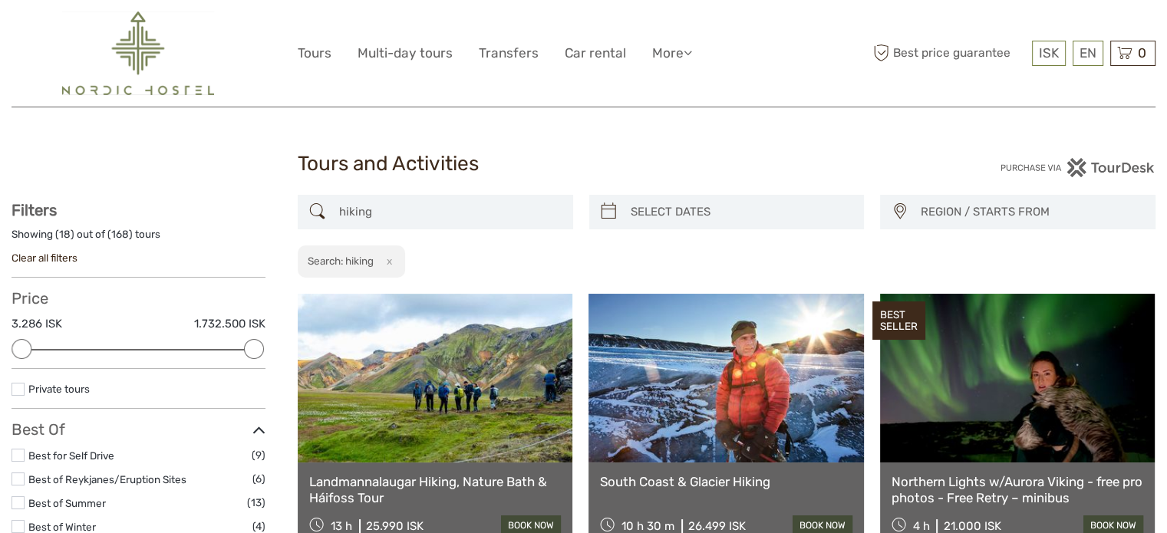
type input "hiking"
click at [141, 58] on img at bounding box center [138, 54] width 152 height 84
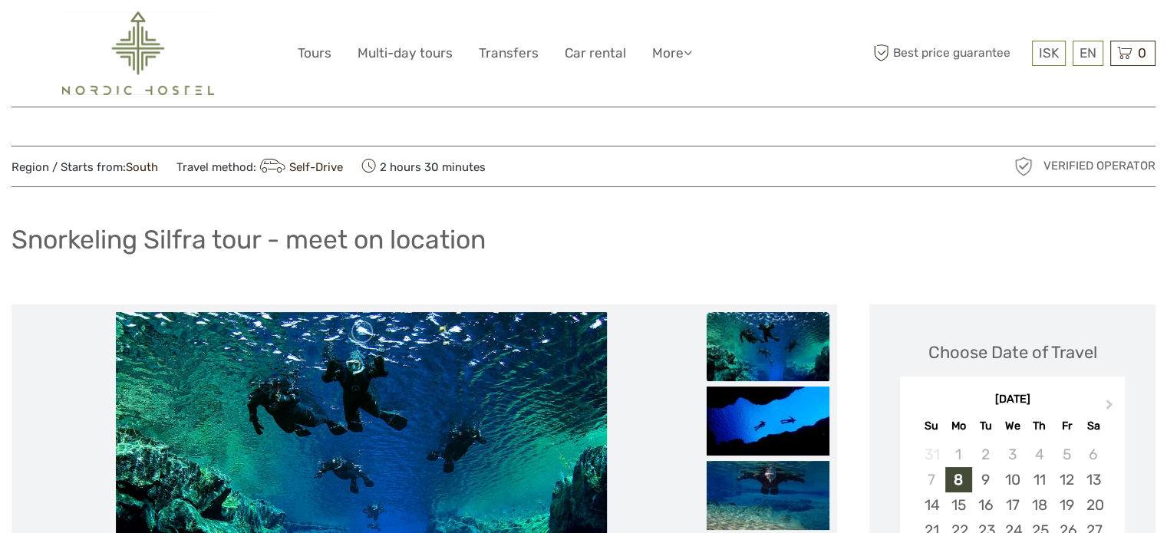
click at [226, 233] on h1 "Snorkeling Silfra tour - meet on location" at bounding box center [249, 239] width 474 height 31
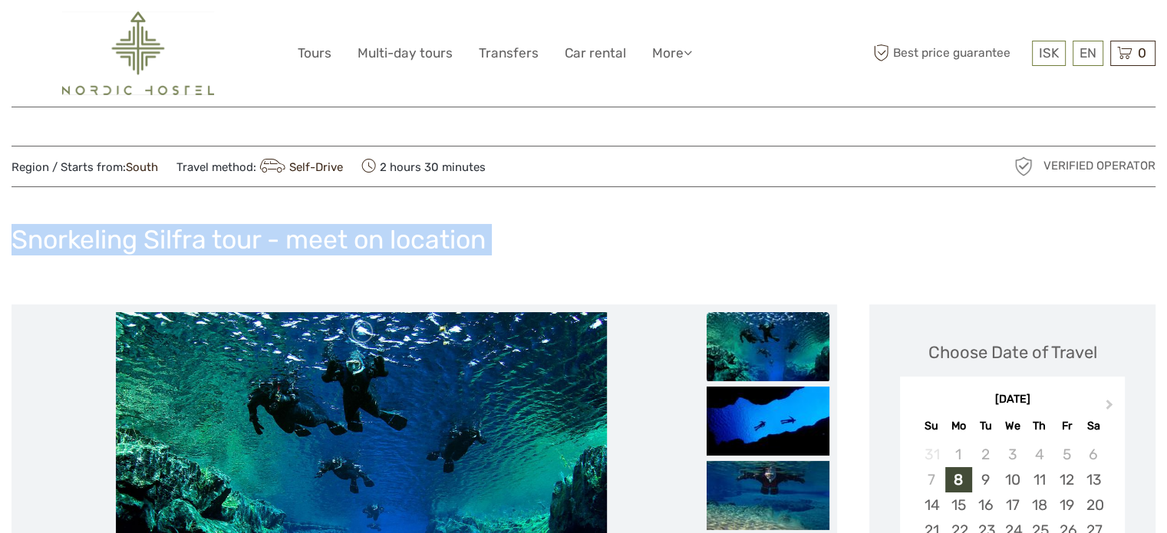
click at [226, 233] on h1 "Snorkeling Silfra tour - meet on location" at bounding box center [249, 239] width 474 height 31
copy div "Snorkeling Silfra tour - meet on location"
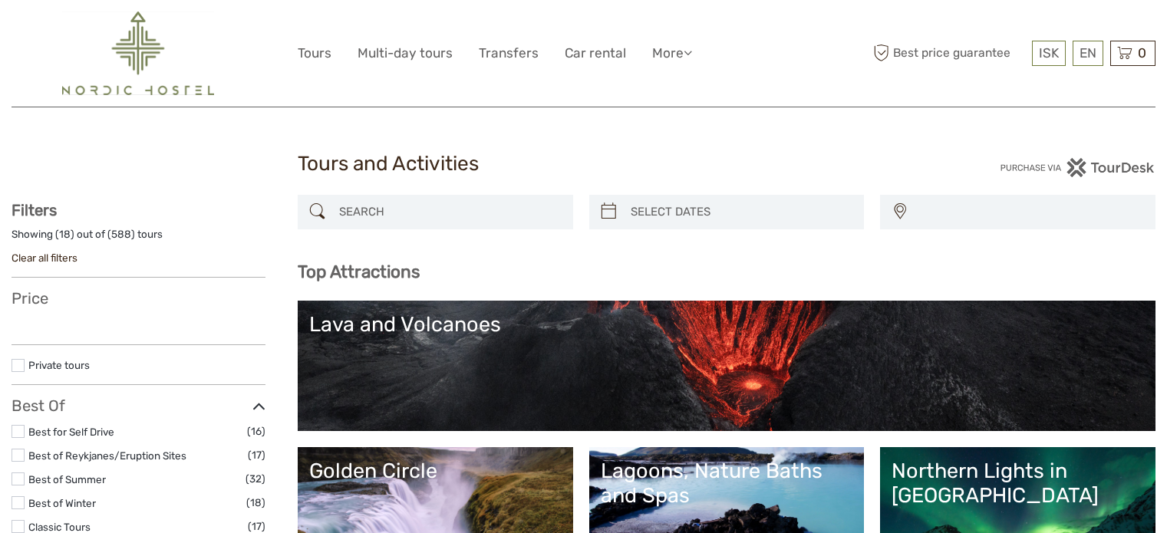
select select
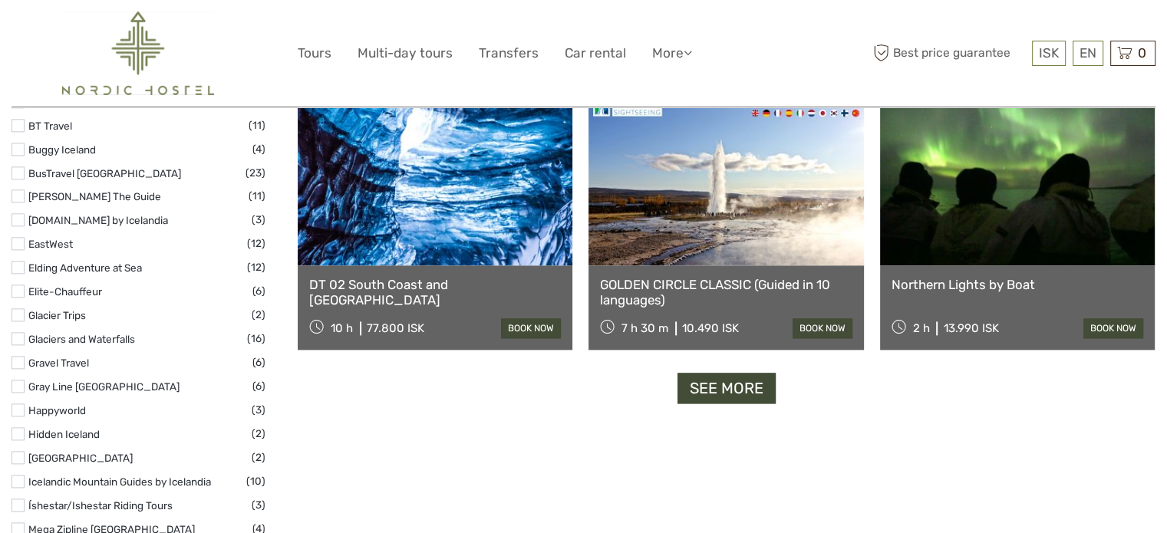
scroll to position [1918, 0]
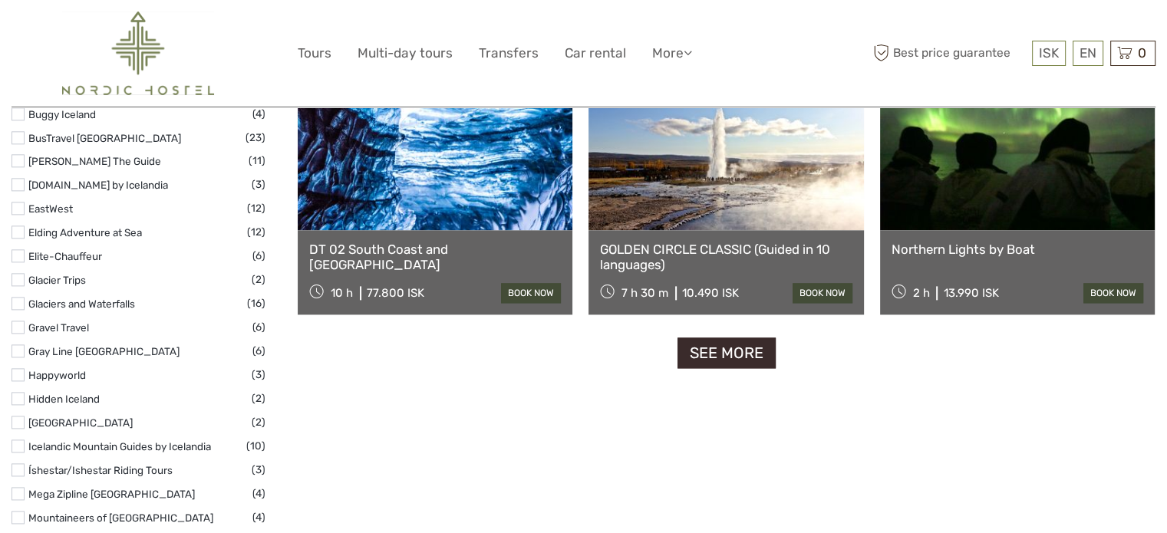
click at [730, 347] on link "See more" at bounding box center [727, 353] width 98 height 31
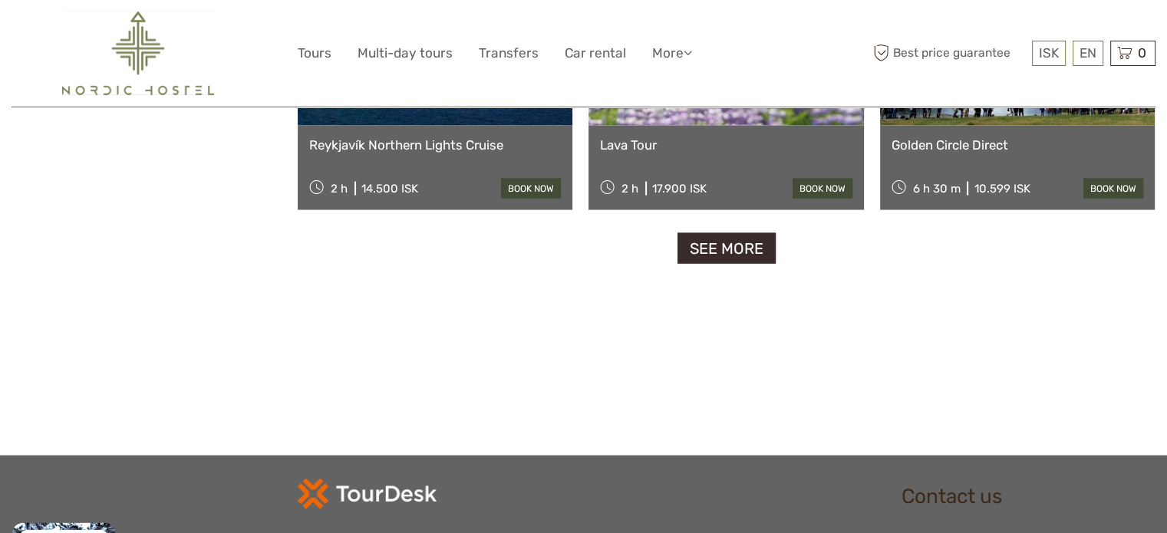
scroll to position [3223, 0]
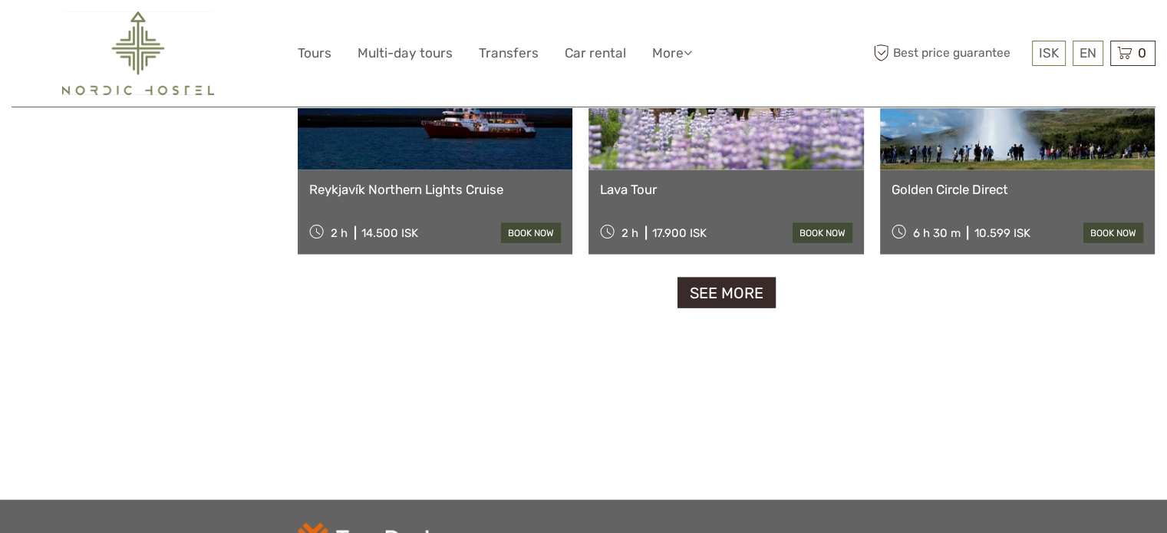
click at [720, 291] on link "See more" at bounding box center [727, 293] width 98 height 31
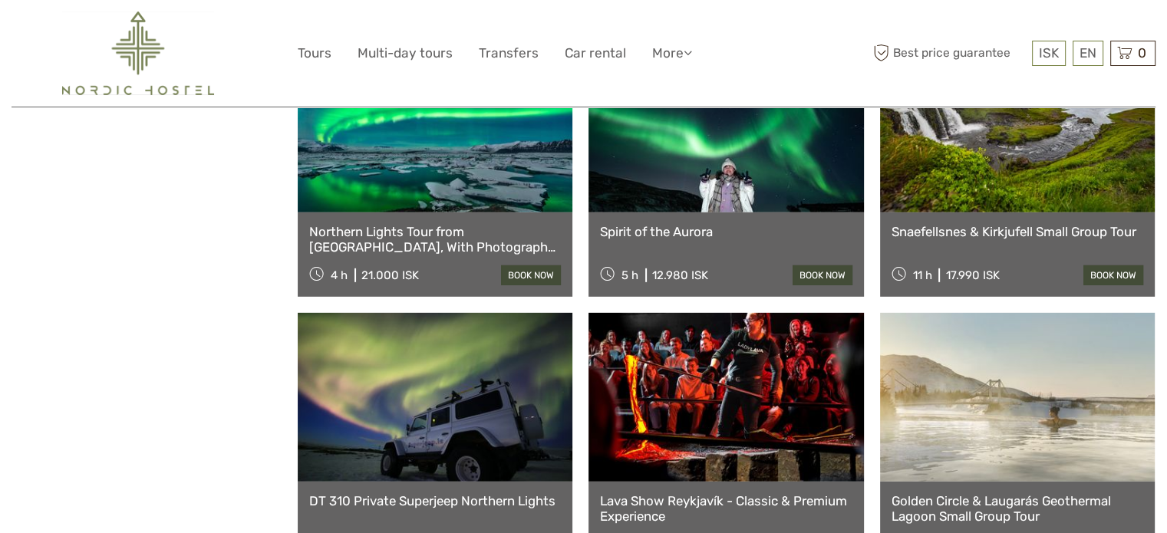
scroll to position [0, 0]
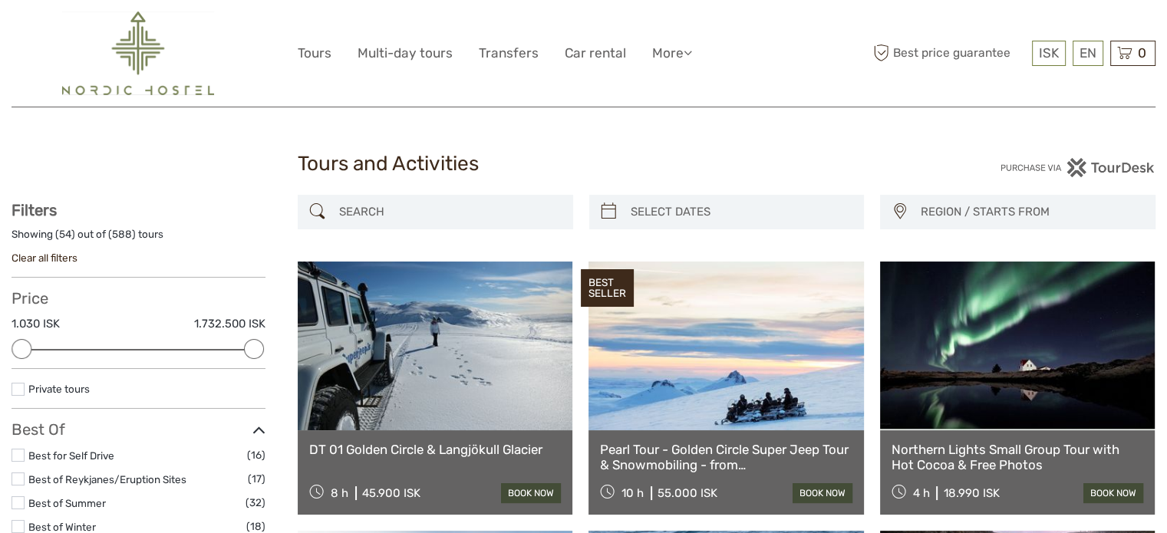
click at [367, 229] on div at bounding box center [435, 212] width 275 height 35
click at [377, 203] on input "search" at bounding box center [449, 212] width 233 height 27
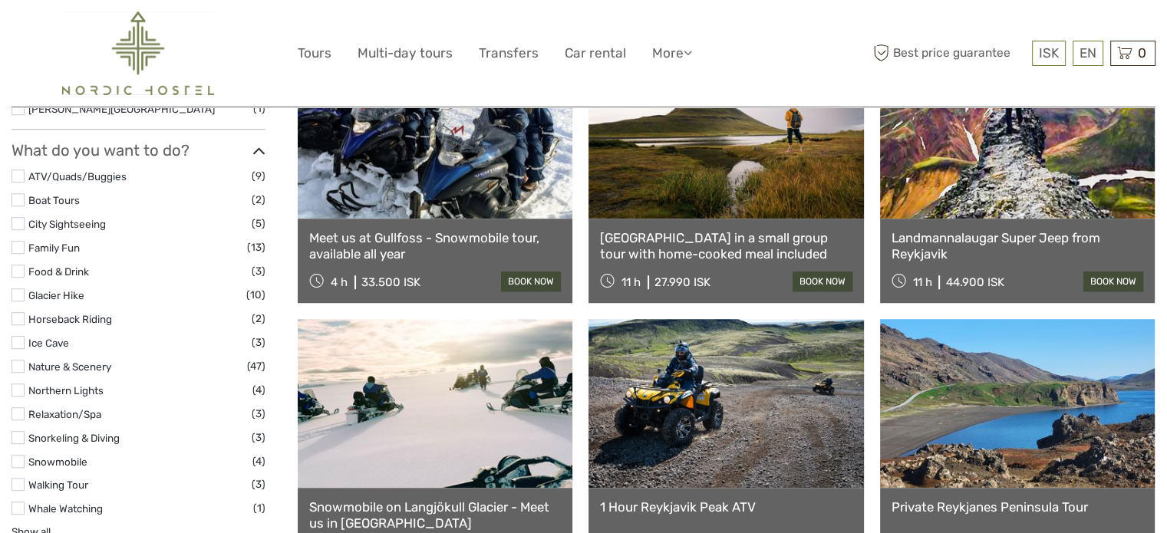
scroll to position [1084, 0]
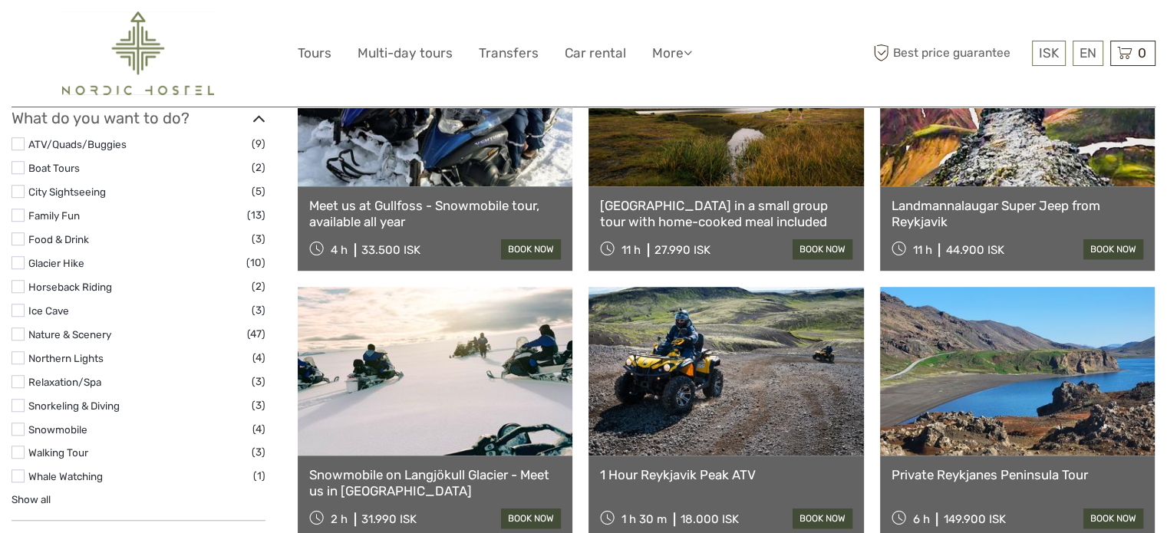
type input "meet"
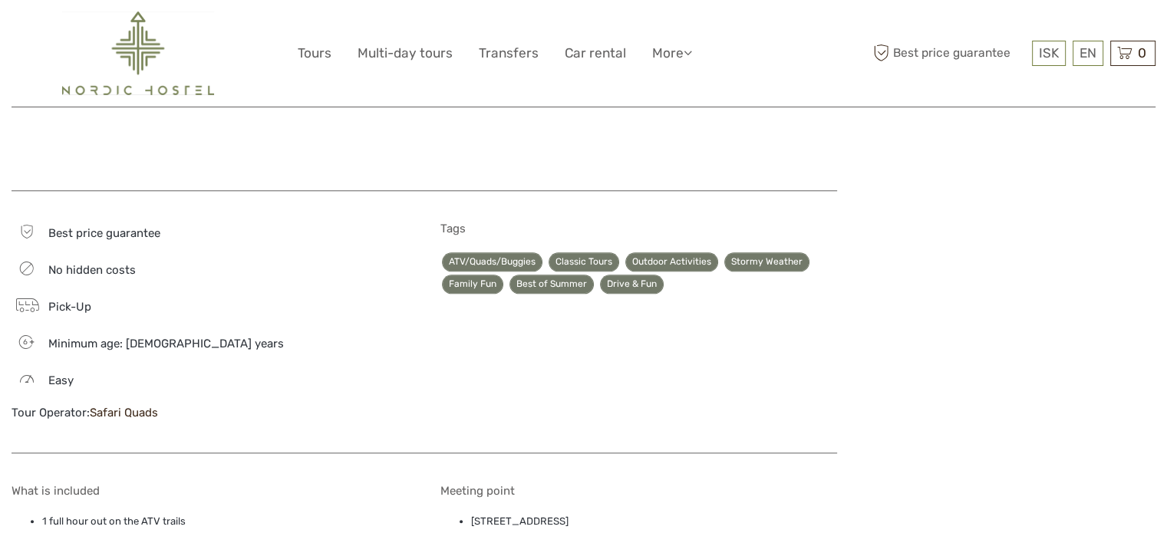
scroll to position [1535, 0]
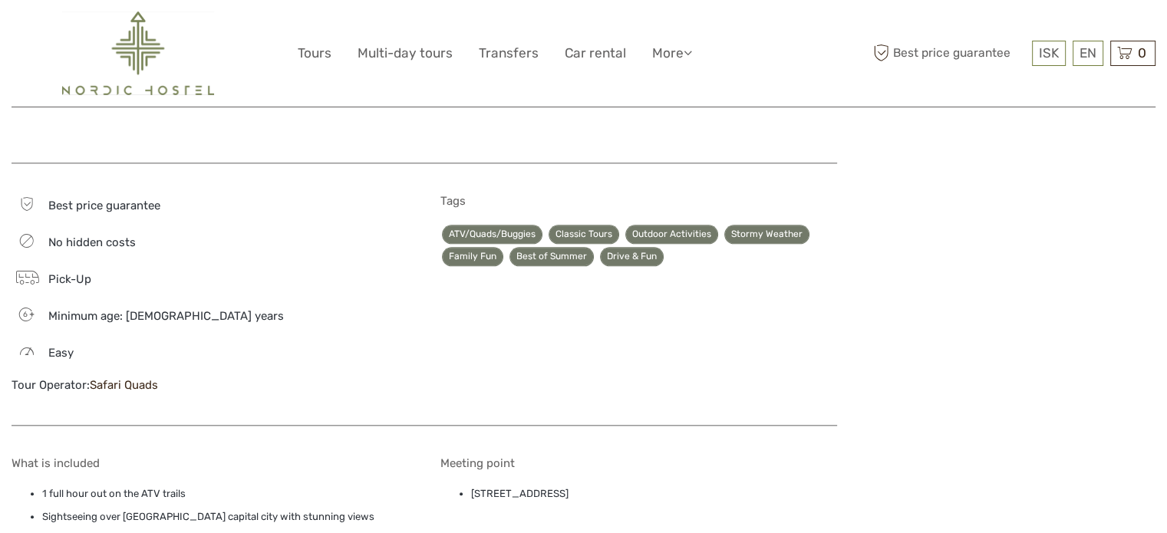
click at [143, 378] on link "Safari Quads" at bounding box center [124, 385] width 68 height 14
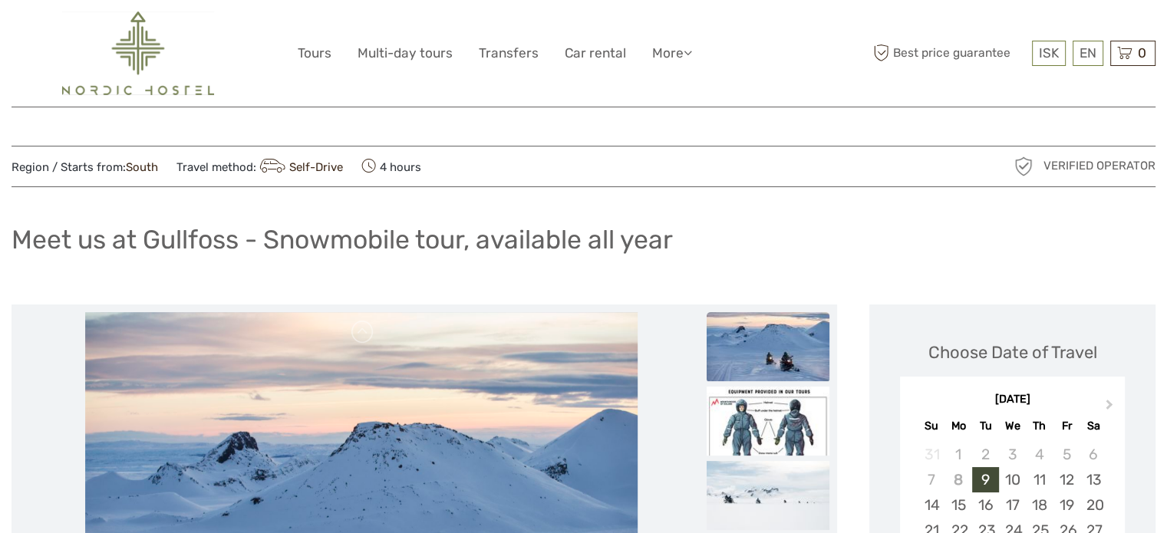
click at [249, 234] on h1 "Meet us at Gullfoss - Snowmobile tour, available all year" at bounding box center [342, 239] width 661 height 31
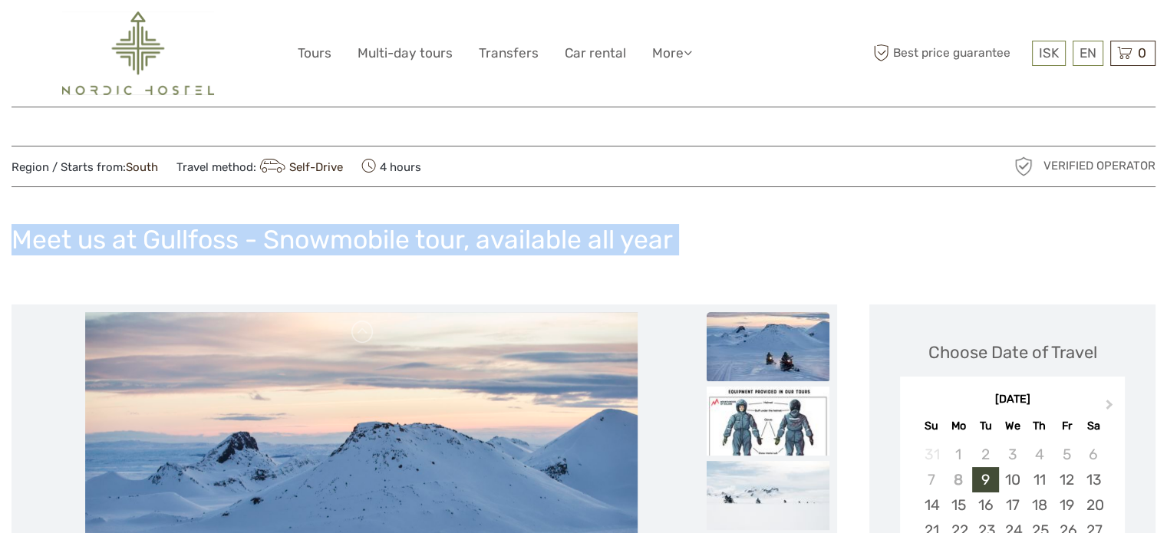
click at [249, 234] on h1 "Meet us at Gullfoss - Snowmobile tour, available all year" at bounding box center [342, 239] width 661 height 31
copy div "Meet us at Gullfoss - Snowmobile tour, available all year"
click at [130, 41] on img at bounding box center [138, 54] width 152 height 84
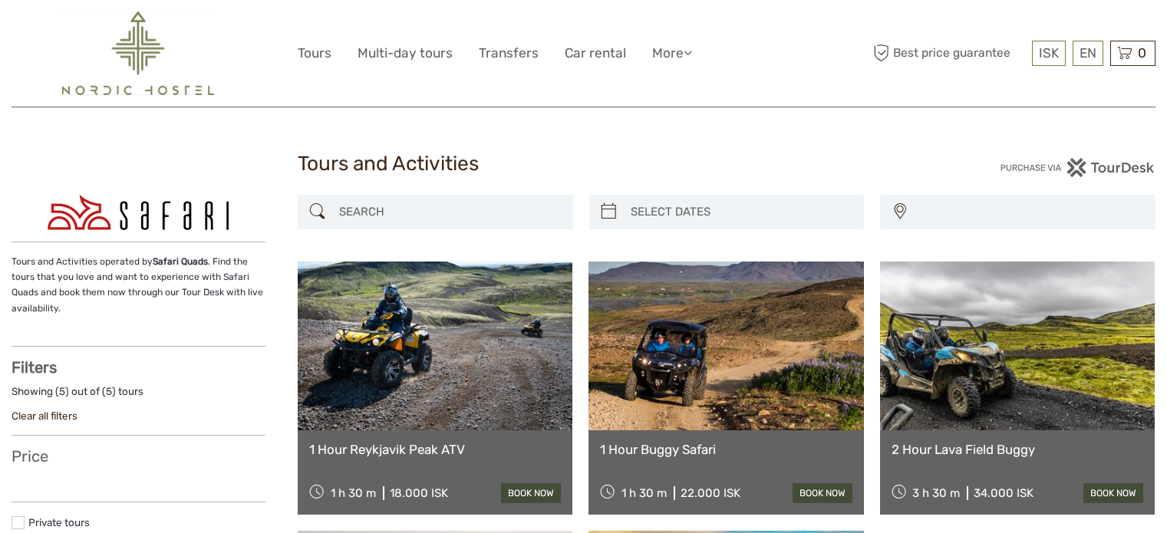
select select
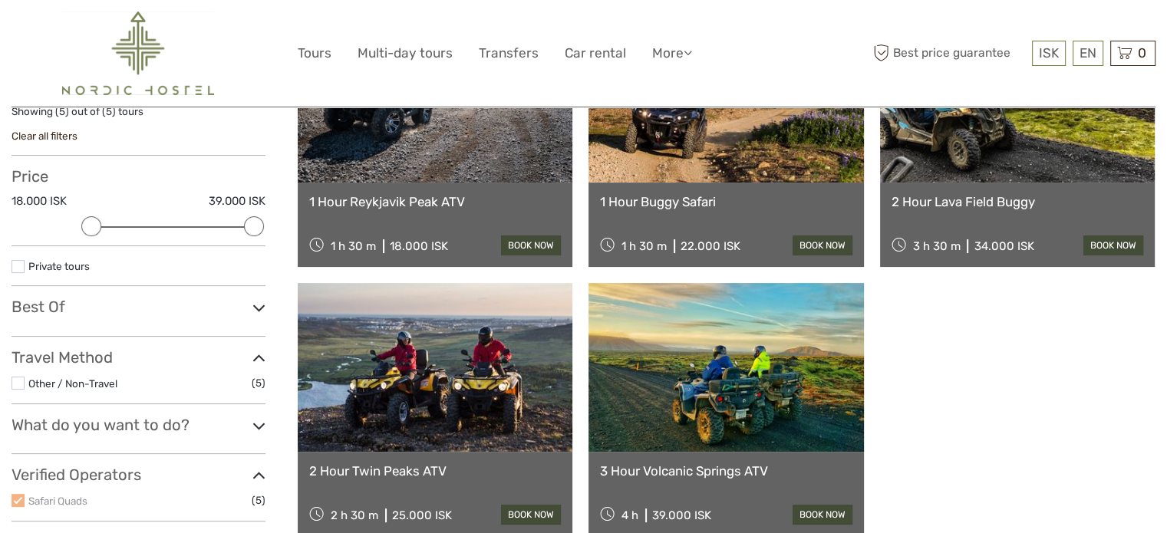
scroll to position [307, 0]
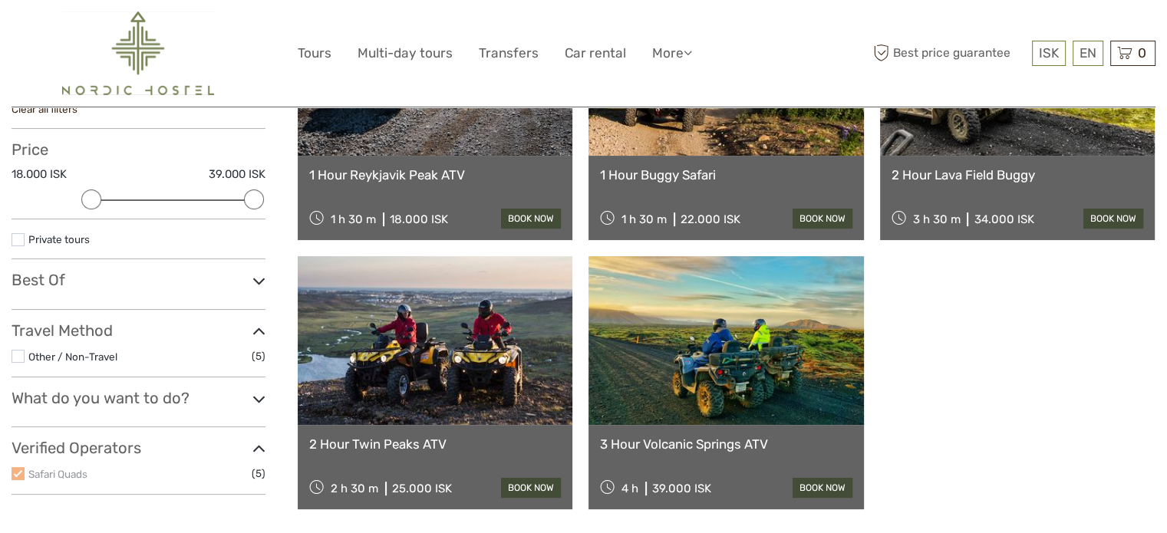
click at [506, 349] on link at bounding box center [435, 340] width 275 height 169
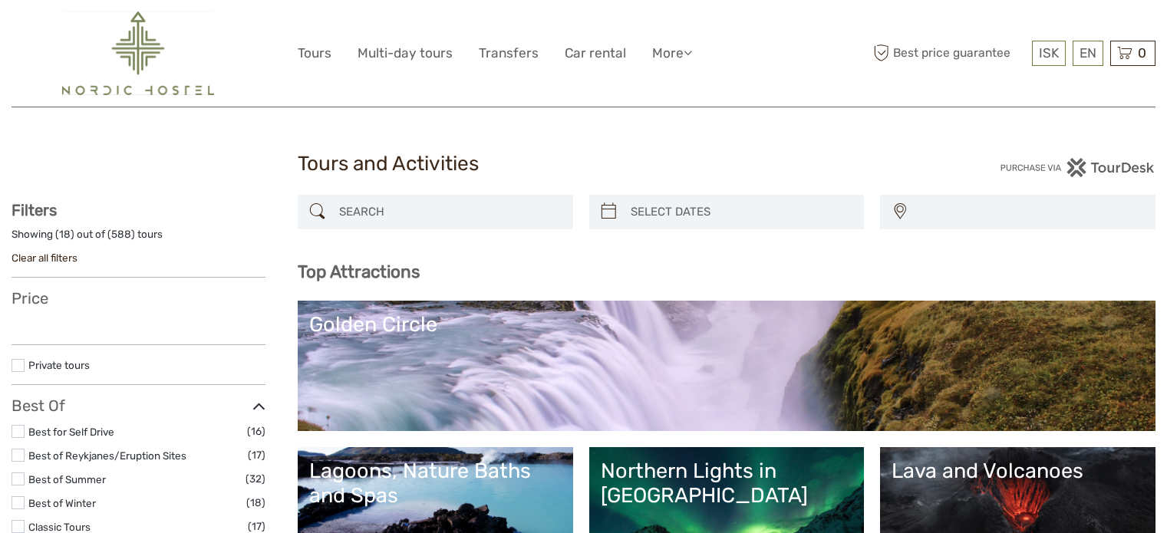
select select
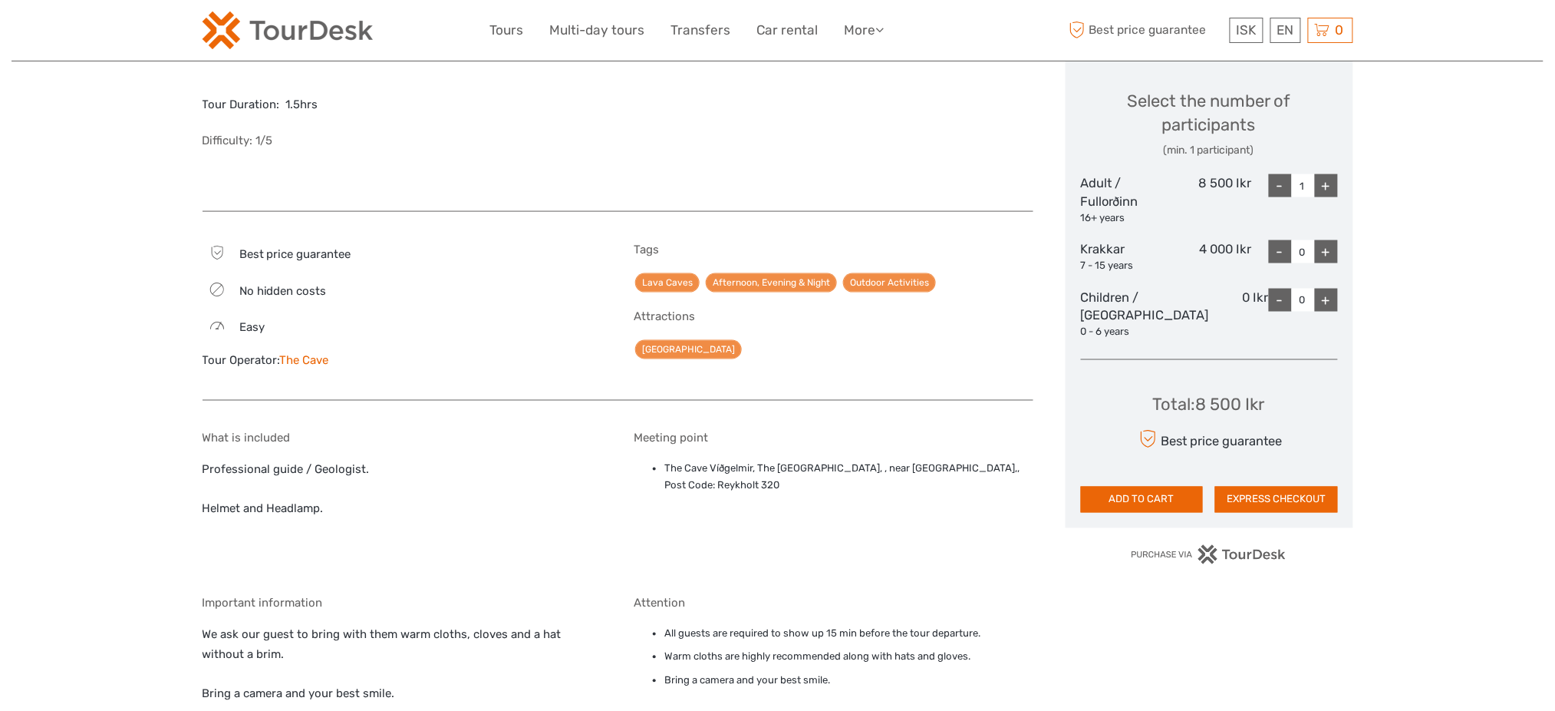
click at [771, 464] on li "The Cave Víðgelmir, The [GEOGRAPHIC_DATA], , near [GEOGRAPHIC_DATA],, Post Code…" at bounding box center [849, 477] width 369 height 35
copy div "The Cave Víðgelmir, The [GEOGRAPHIC_DATA], , near [GEOGRAPHIC_DATA],, Post Code…"
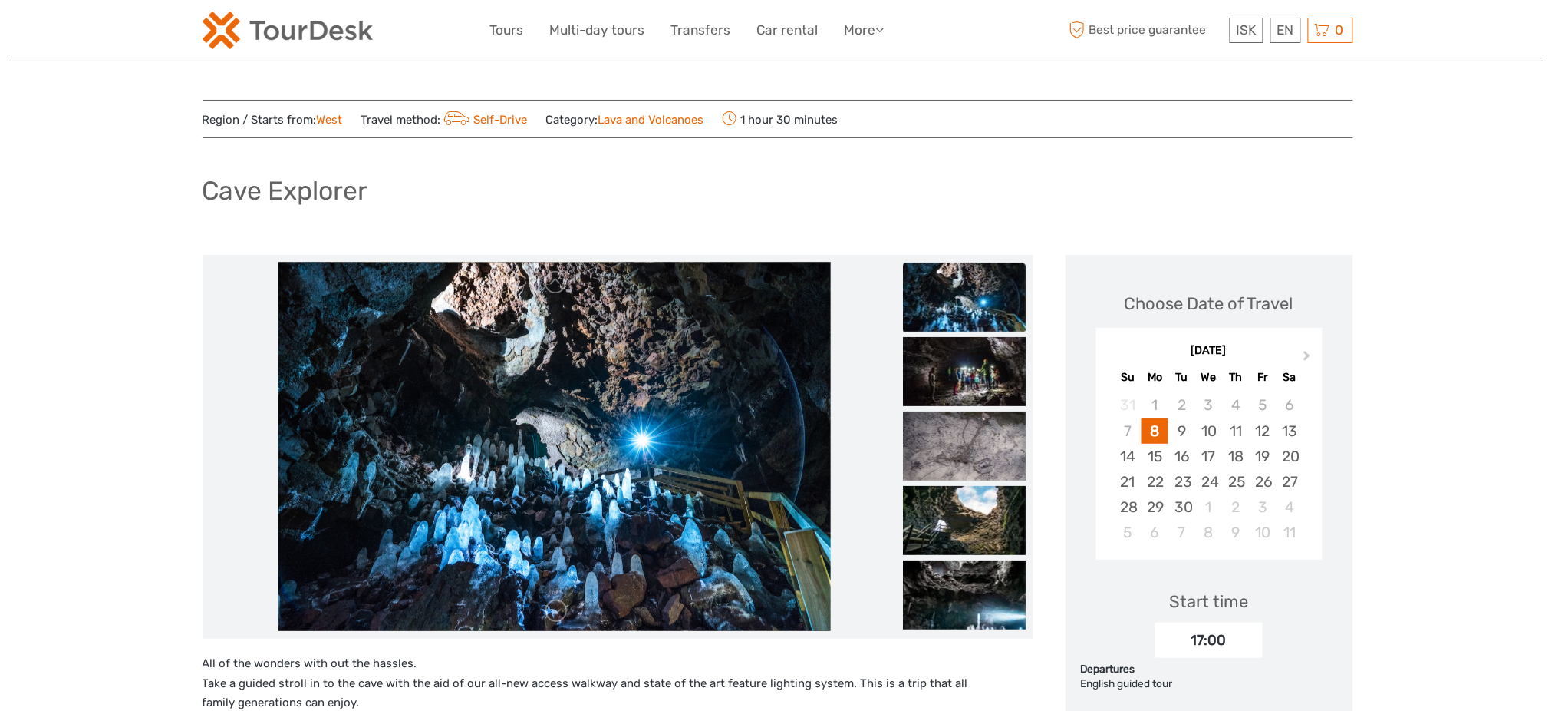
click at [1302, 343] on div "[DATE]" at bounding box center [1210, 351] width 226 height 16
click at [1299, 353] on button "Next Month" at bounding box center [1309, 359] width 25 height 25
click at [1308, 353] on span "Next Month" at bounding box center [1308, 359] width 0 height 22
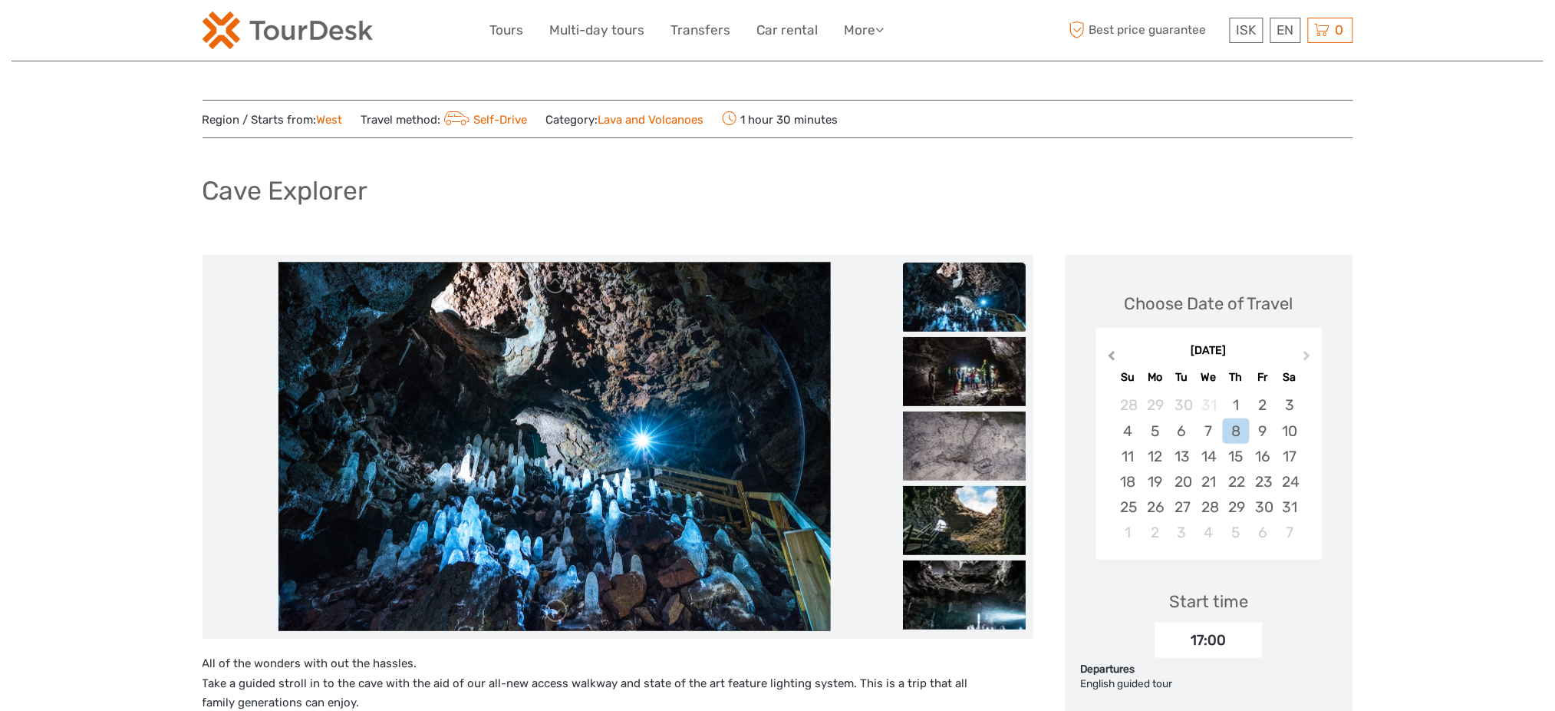
click at [1120, 355] on button "Previous Month" at bounding box center [1110, 359] width 25 height 25
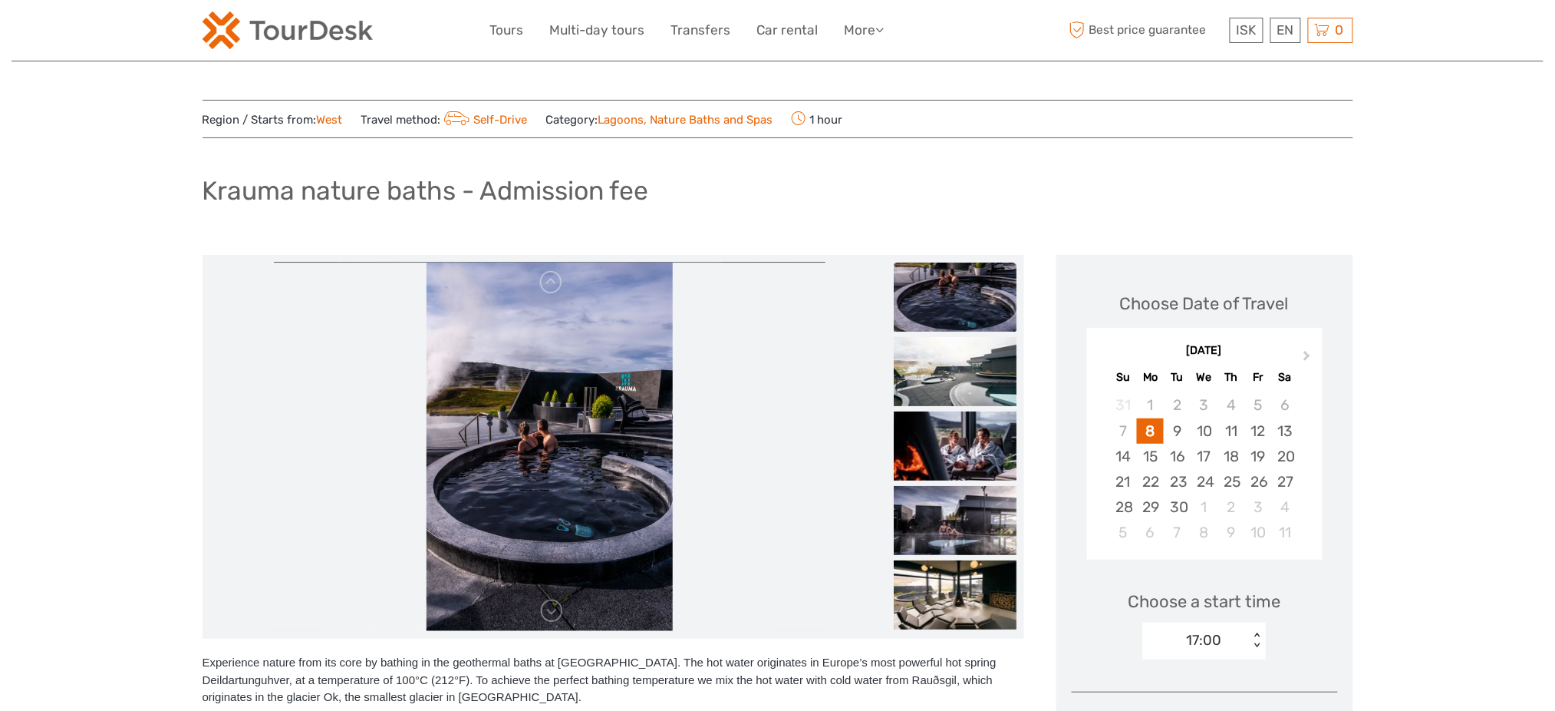
scroll to position [204, 0]
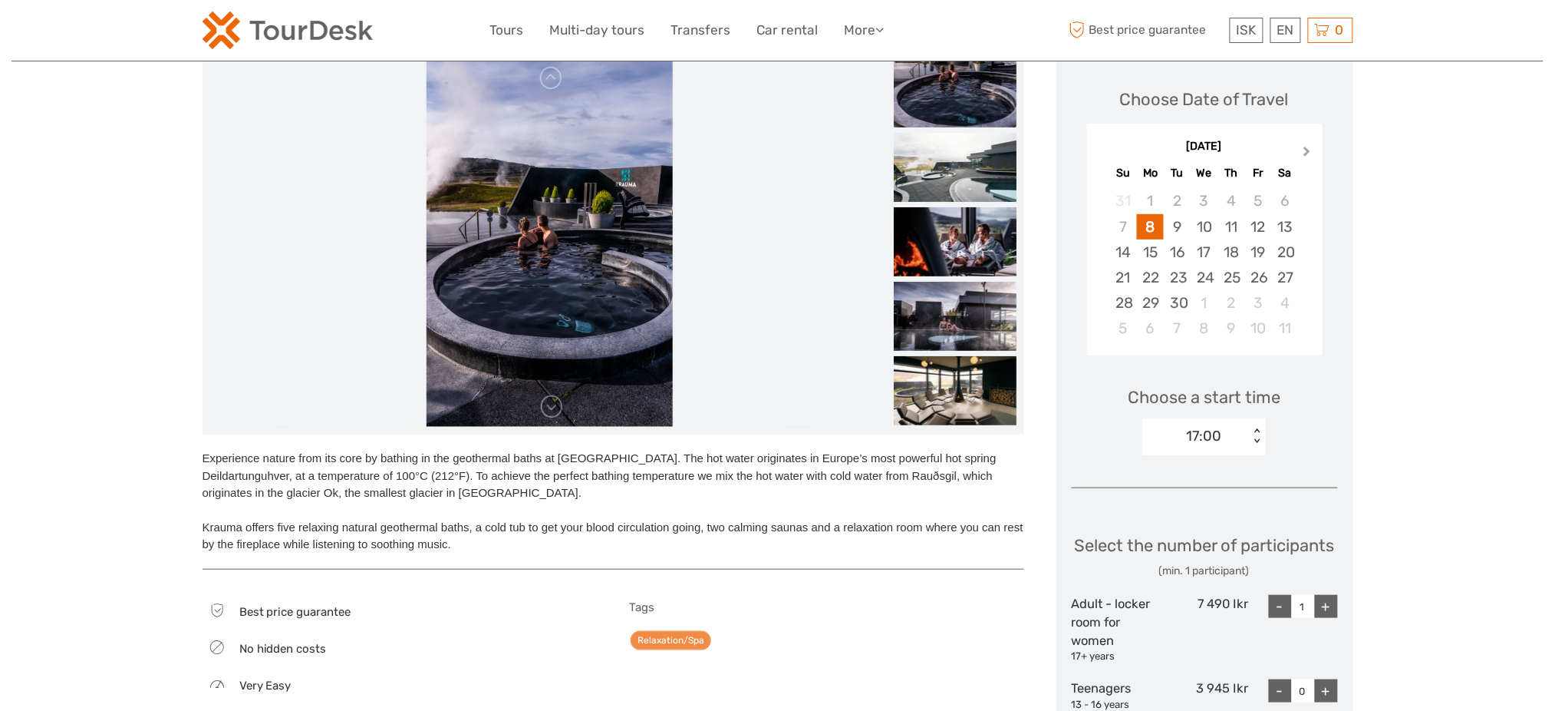
click at [1308, 151] on span "Next Month" at bounding box center [1308, 154] width 0 height 22
click at [1223, 247] on div "16" at bounding box center [1232, 251] width 27 height 25
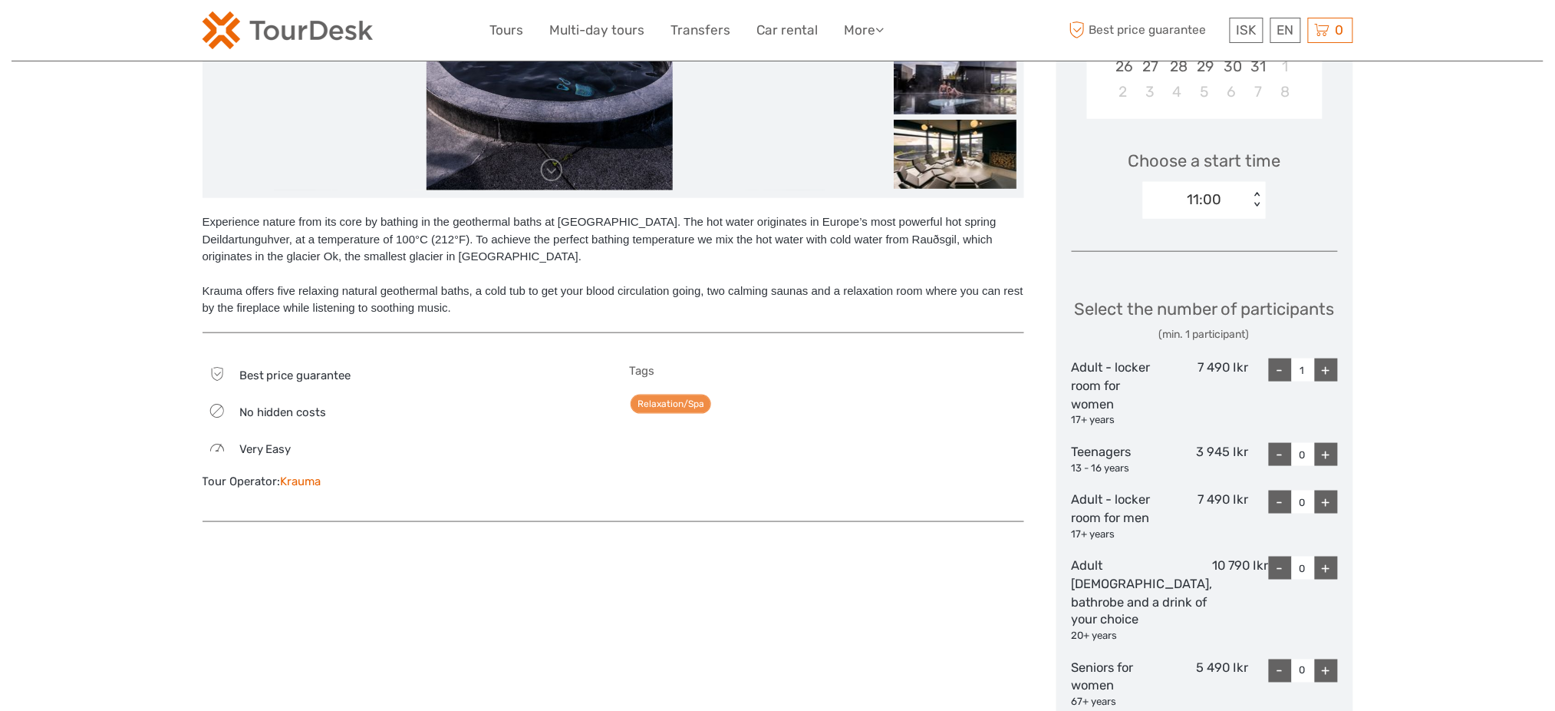
scroll to position [511, 0]
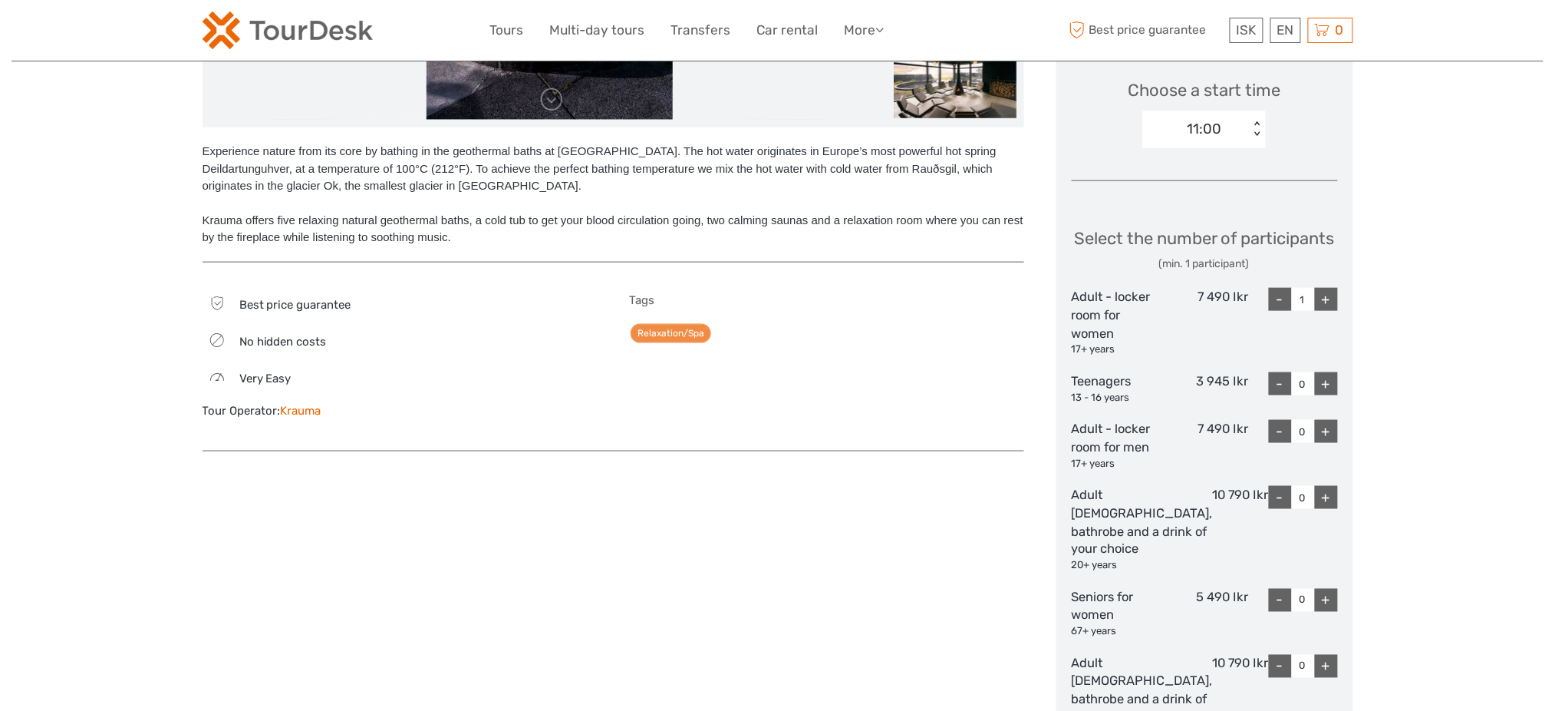
click at [1243, 323] on div "7 490 Ikr" at bounding box center [1204, 322] width 89 height 69
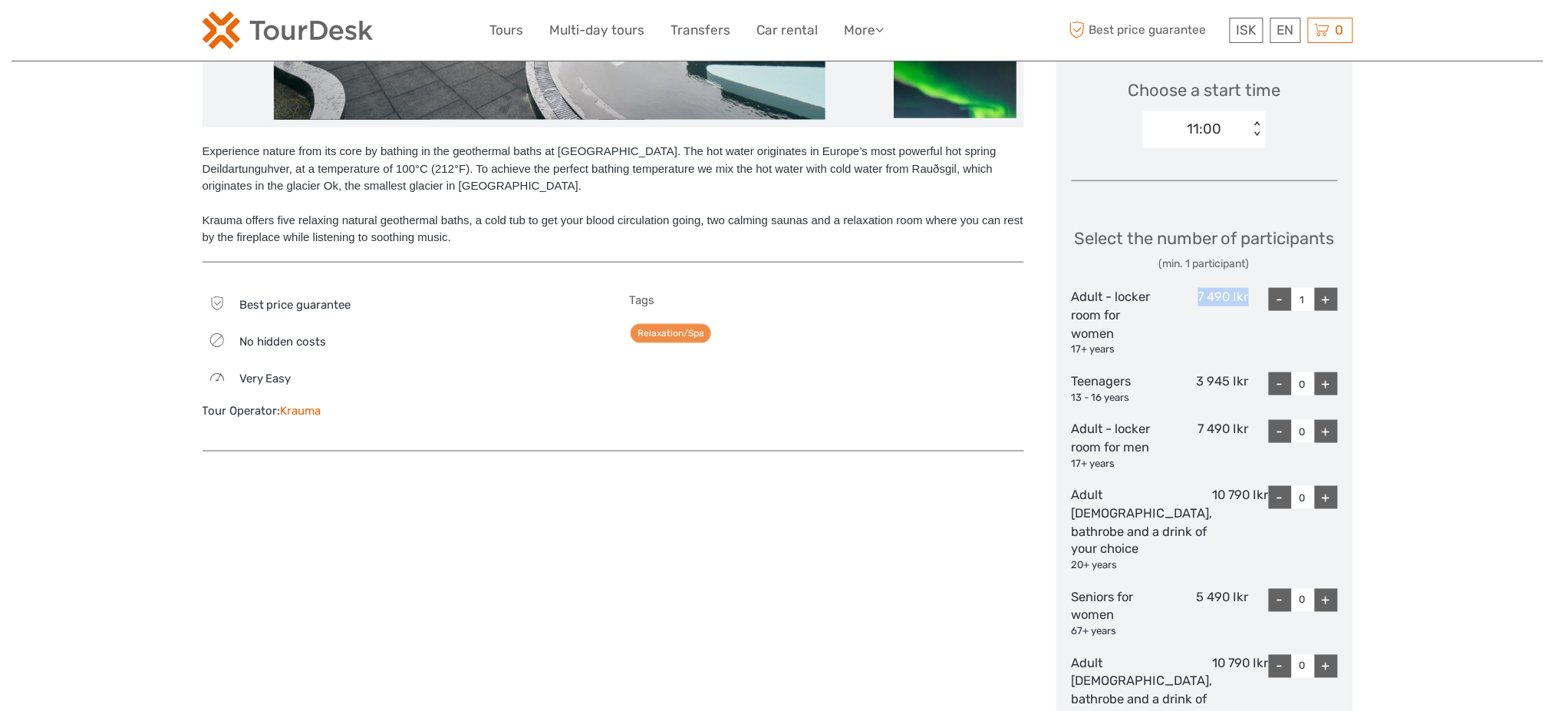
copy div "7 490 Ikr"
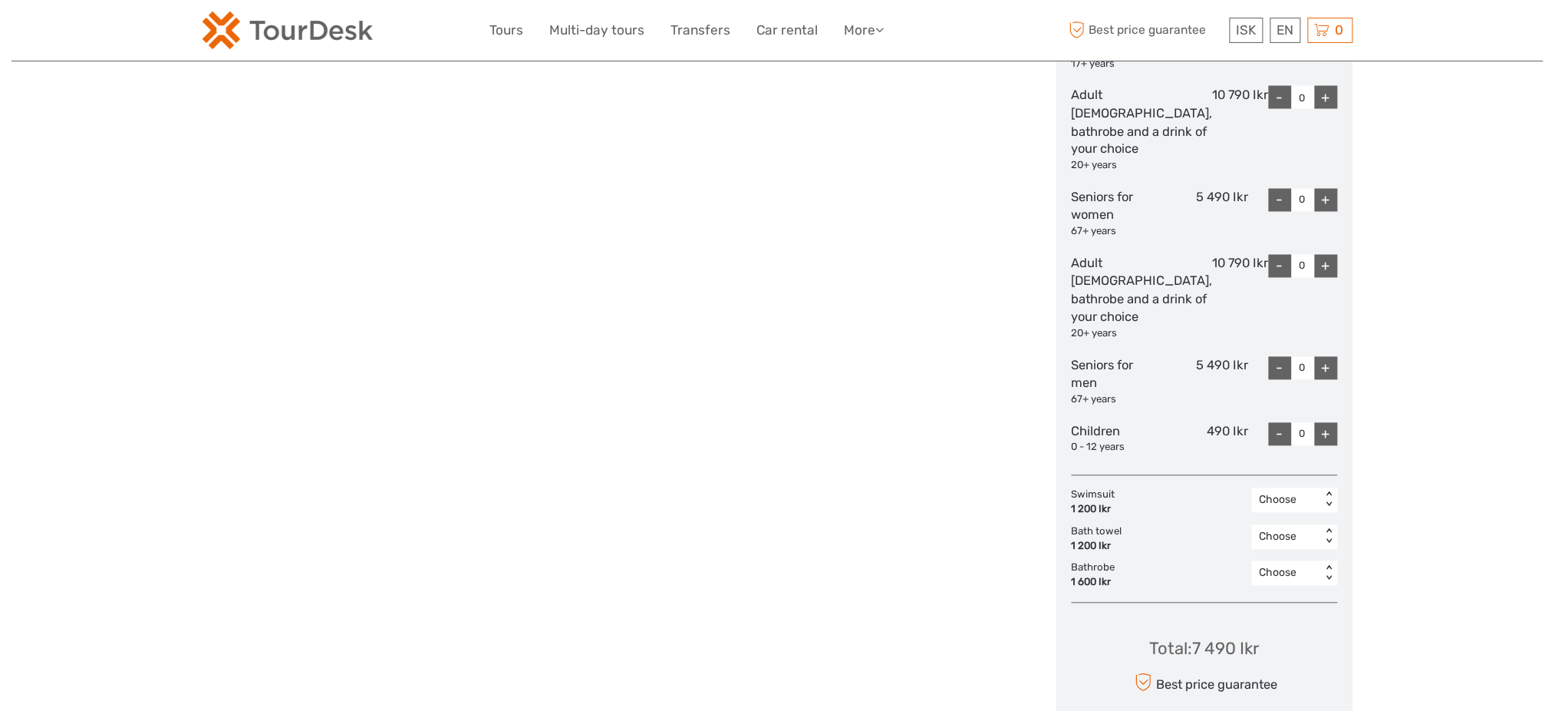
scroll to position [921, 0]
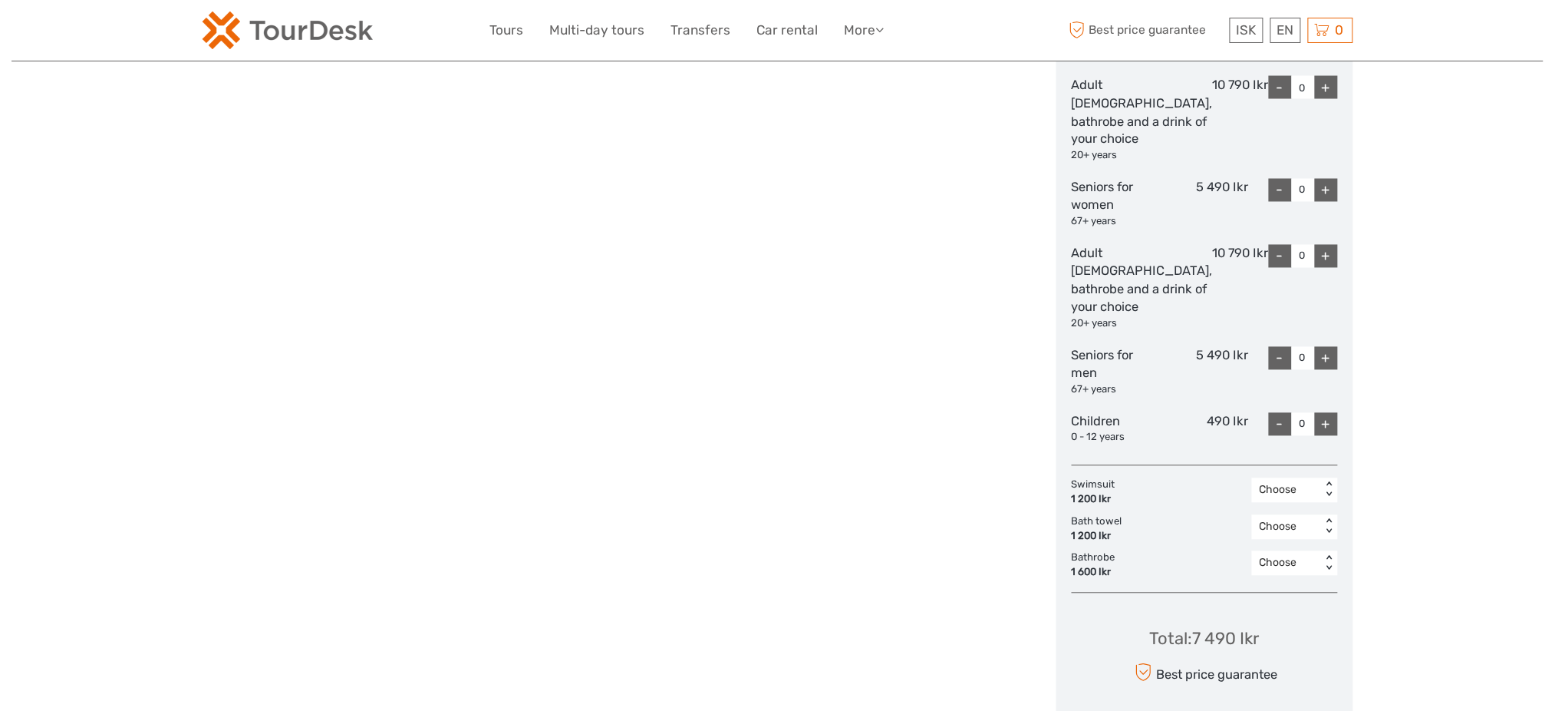
click at [1219, 284] on div "10 790 Ikr" at bounding box center [1241, 288] width 56 height 87
copy div "10 790 Ikr"
drag, startPoint x: 1074, startPoint y: 275, endPoint x: 1103, endPoint y: 273, distance: 30.0
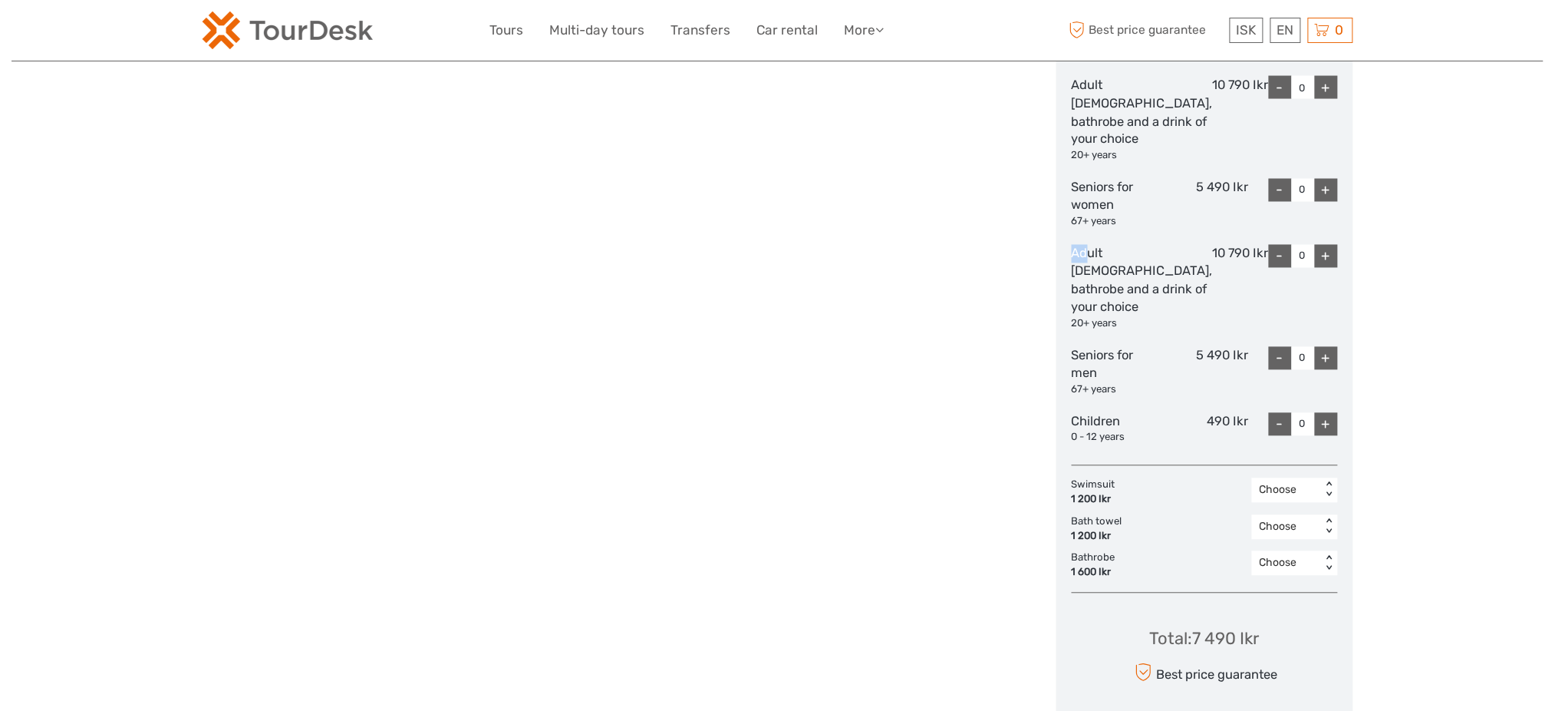
click at [1094, 273] on div "Choose Date of Travel October 2025 Previous Month Next Month October 2025 Su Mo…" at bounding box center [1205, 47] width 297 height 1427
click at [1130, 282] on div "Adult female, bathrobe and a drink of your choice 20+ years" at bounding box center [1142, 288] width 141 height 87
drag, startPoint x: 1071, startPoint y: 292, endPoint x: 1127, endPoint y: 311, distance: 59.2
click at [1127, 311] on div "Choose Date of Travel October 2025 Previous Month Next Month October 2025 Su Mo…" at bounding box center [1205, 47] width 297 height 1427
copy div "bathrobe and a drink o"
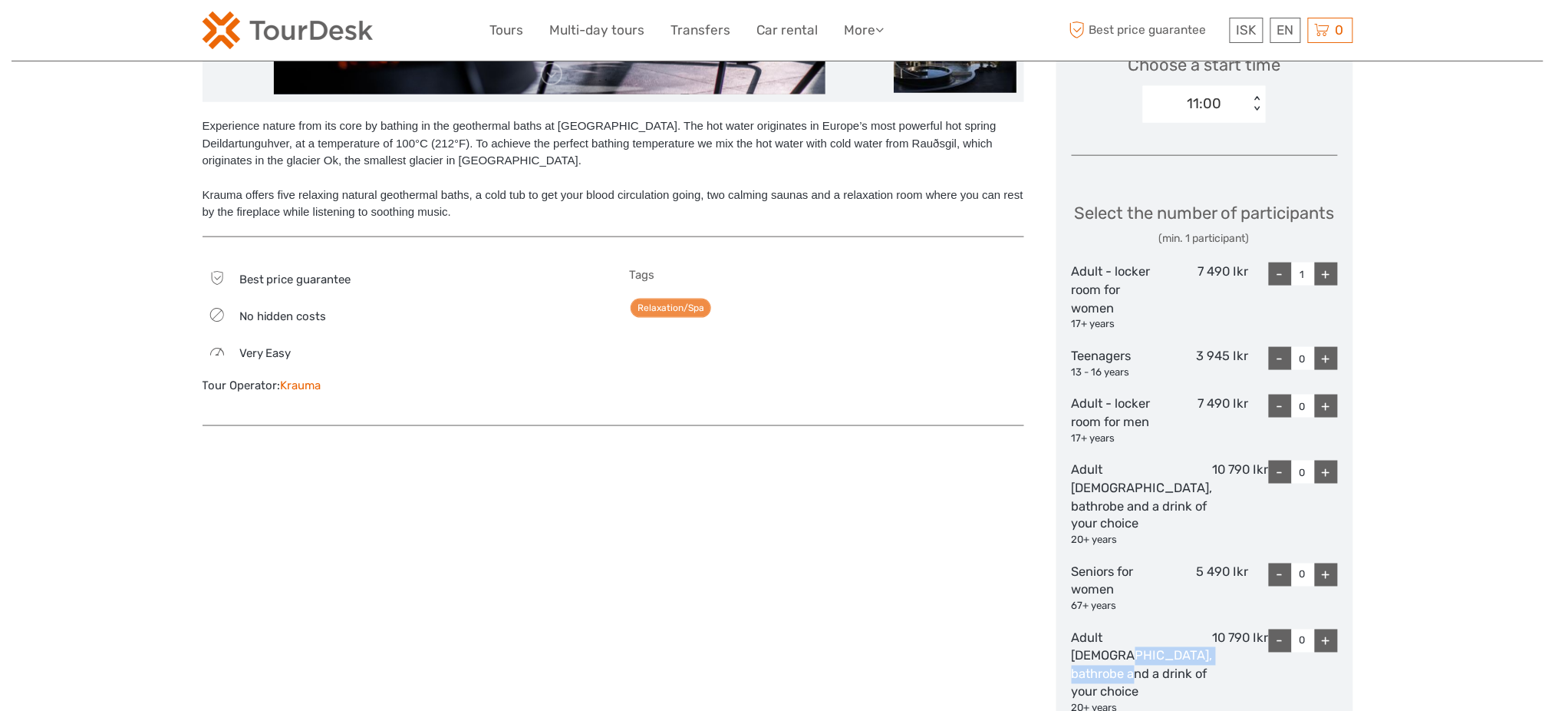
scroll to position [409, 0]
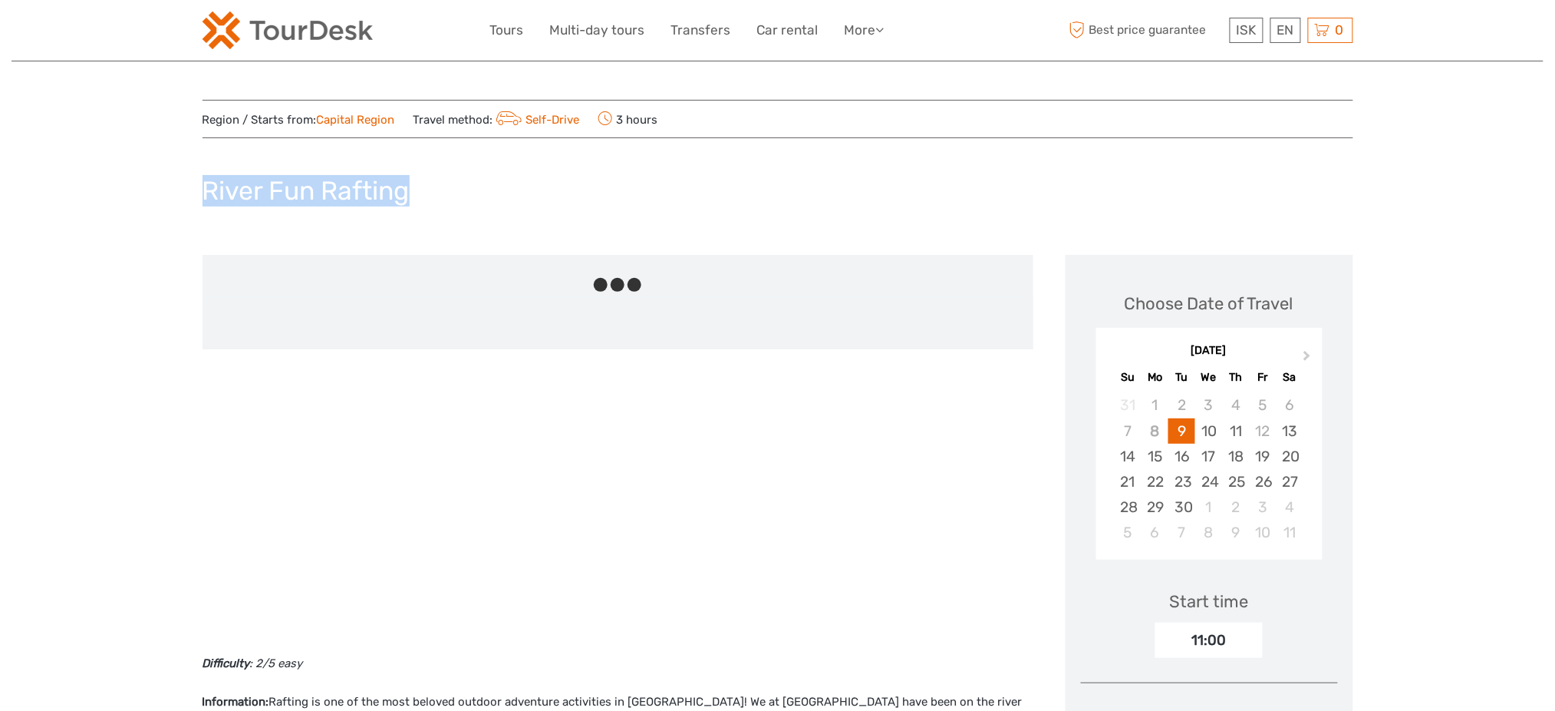
drag, startPoint x: 185, startPoint y: 179, endPoint x: 484, endPoint y: 215, distance: 301.4
copy h1 "River Fun Rafting"
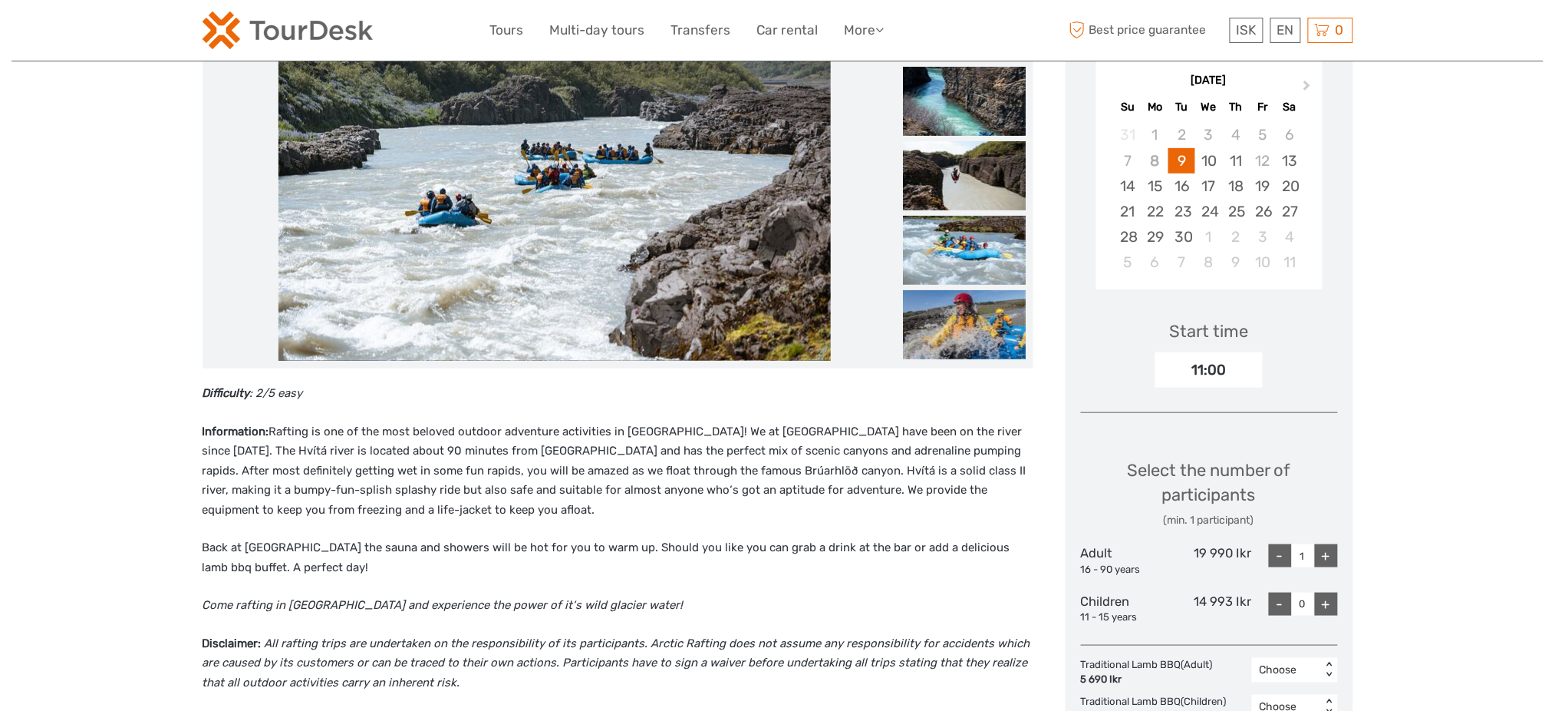
scroll to position [279, 0]
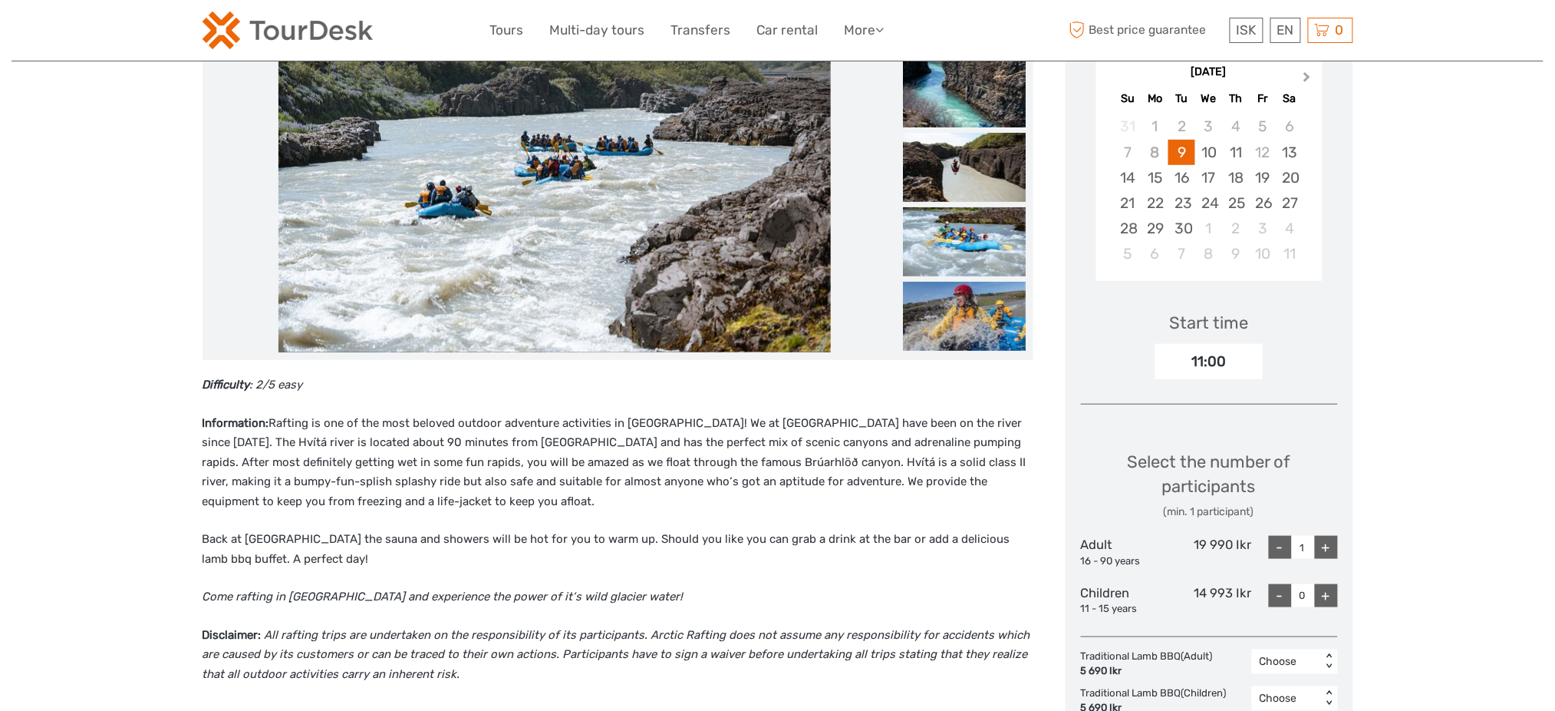
click at [1308, 78] on span "Next Month" at bounding box center [1308, 80] width 0 height 22
click at [1133, 175] on div "12" at bounding box center [1128, 177] width 27 height 25
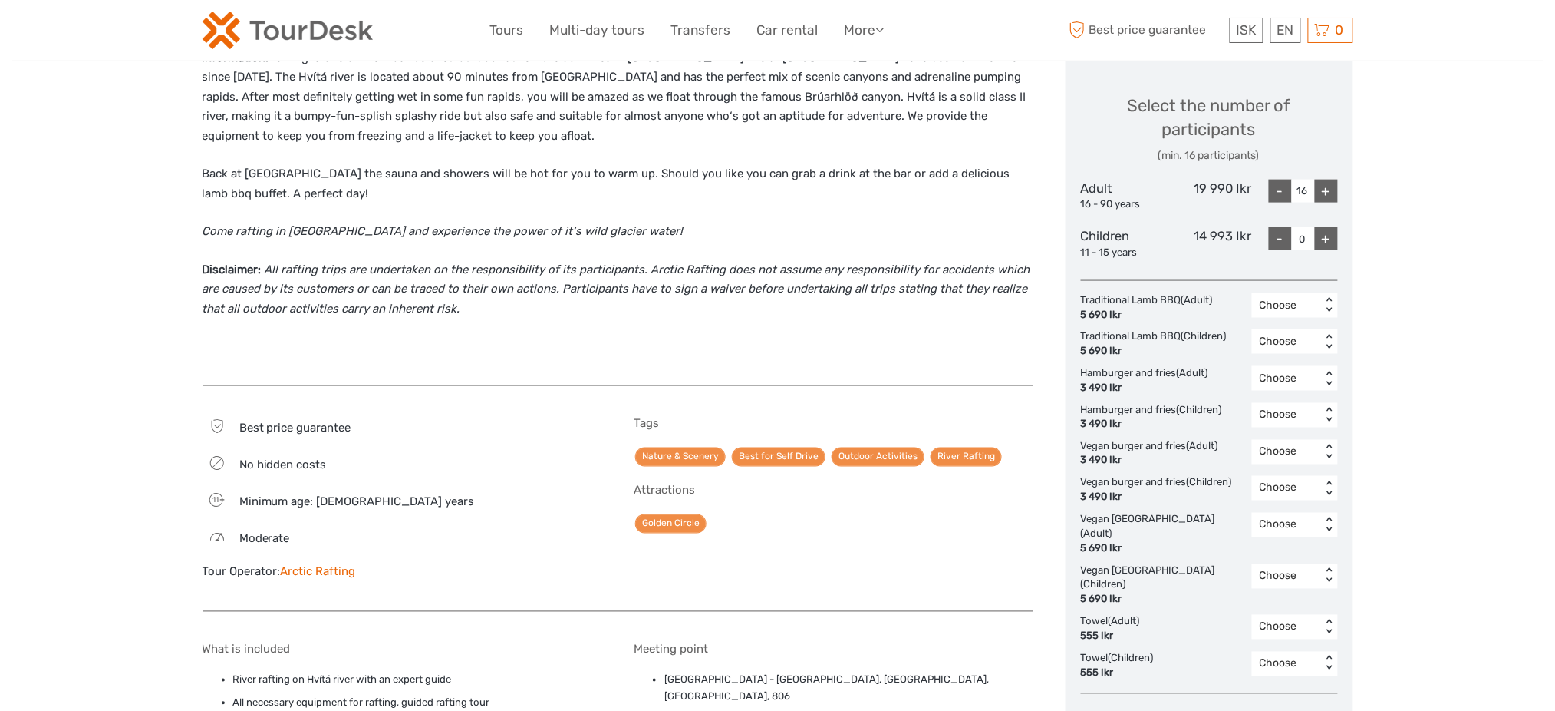
scroll to position [654, 0]
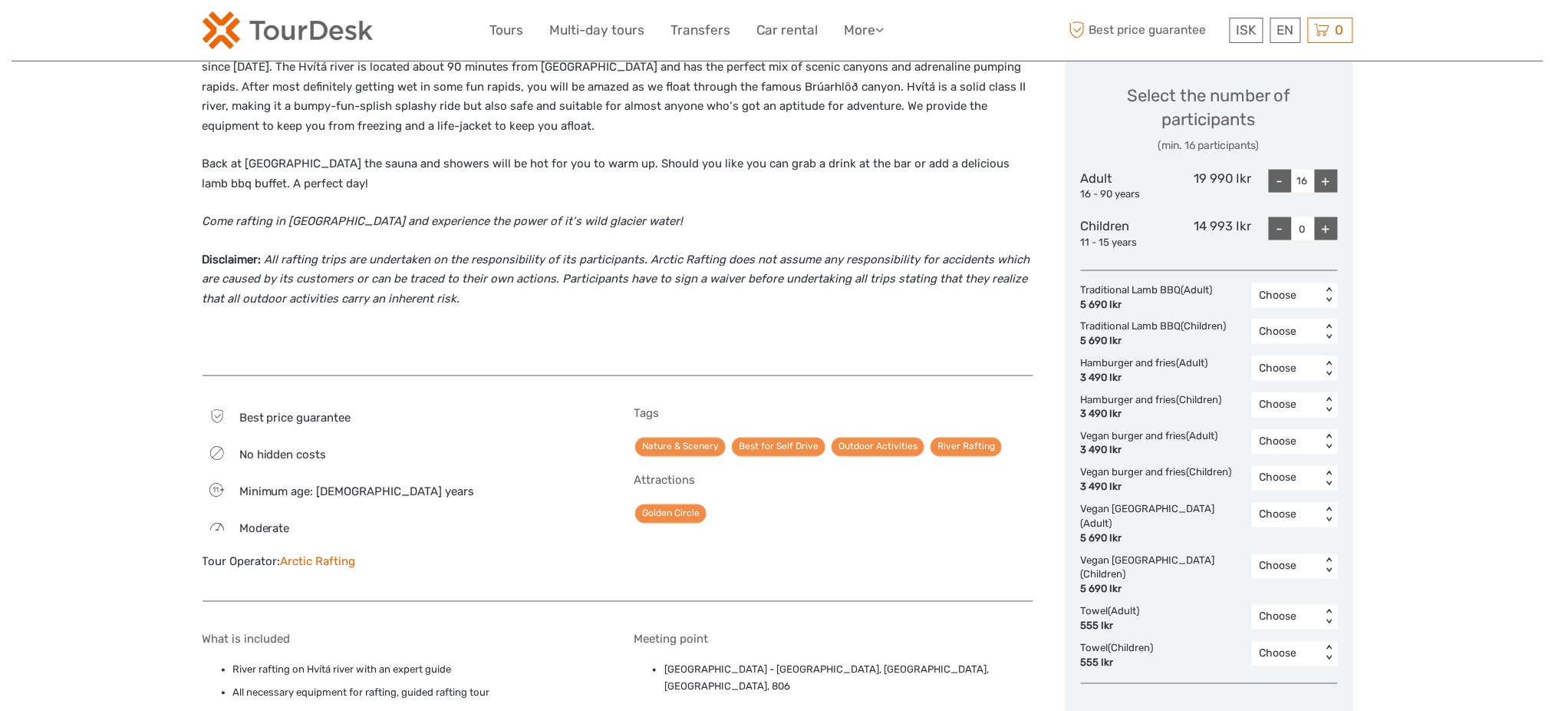
click at [1290, 182] on div "-" at bounding box center [1280, 181] width 23 height 23
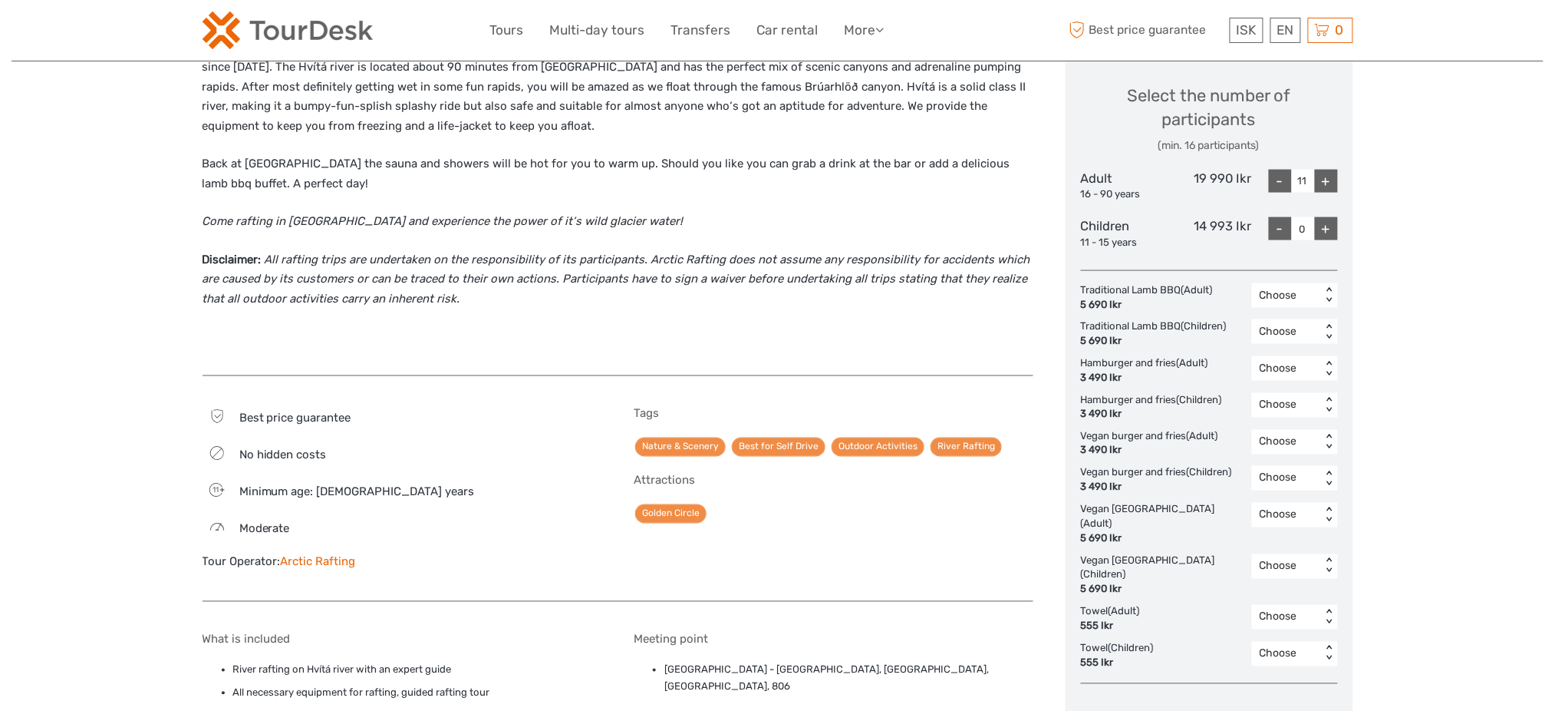
click at [1290, 182] on div "-" at bounding box center [1280, 181] width 23 height 23
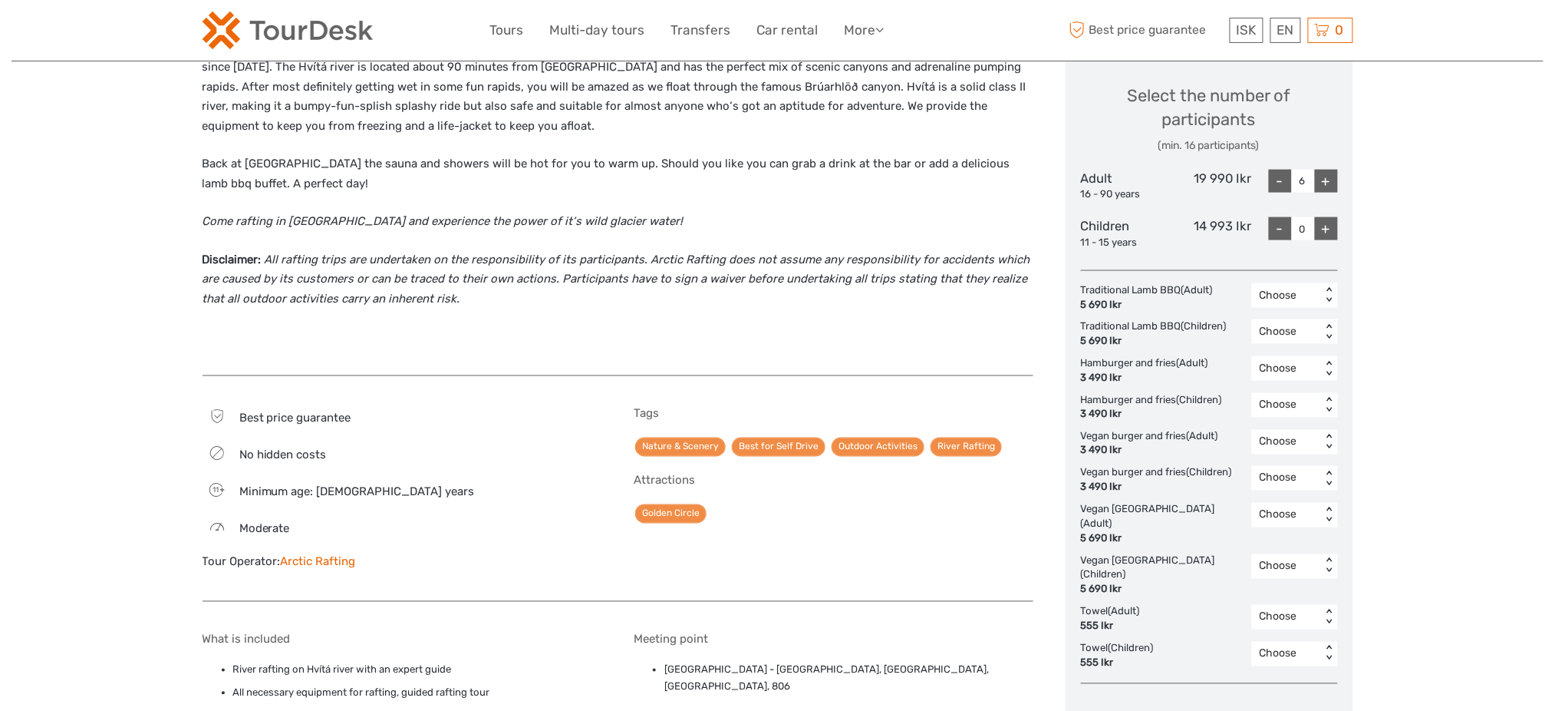
click at [1290, 182] on div "-" at bounding box center [1280, 181] width 23 height 23
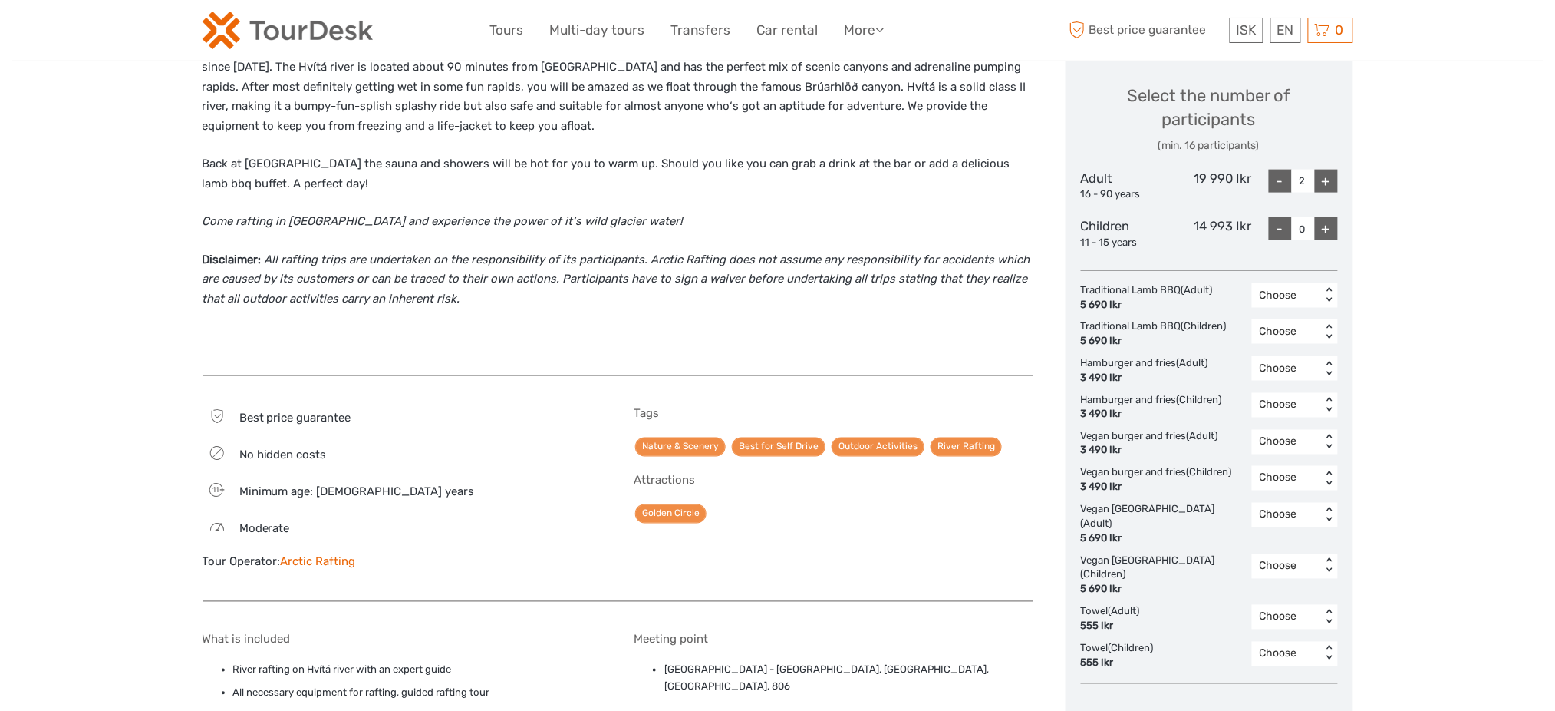
type input "1"
drag, startPoint x: 0, startPoint y: 584, endPoint x: 139, endPoint y: 402, distance: 228.8
click at [2, 582] on body "ISK ISK € $ £ EN English Español Deutsch Tours Multi-day tours Transfers Car re…" at bounding box center [777, 673] width 1555 height 2655
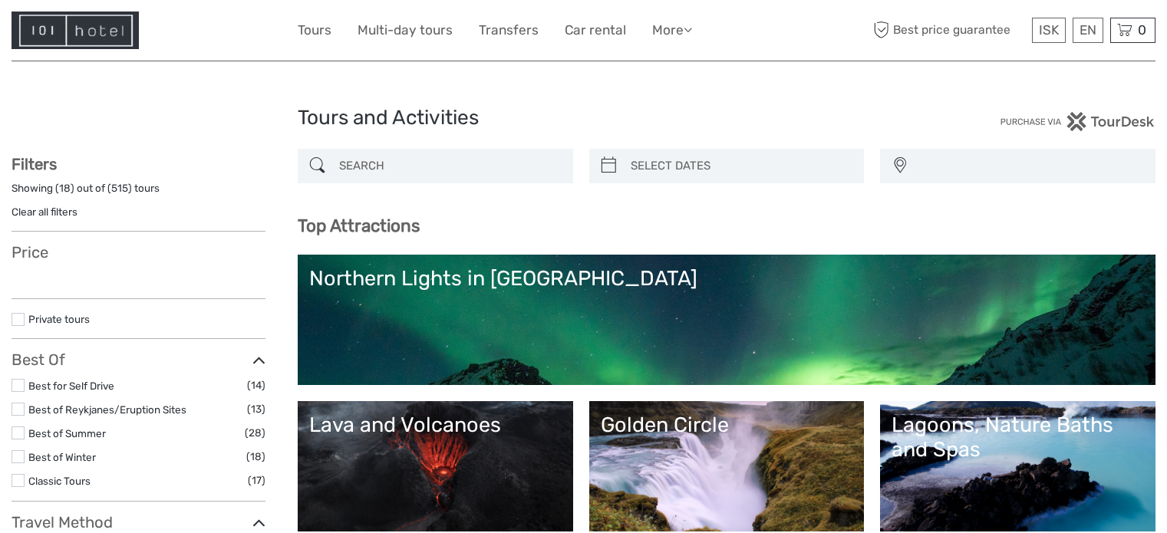
select select
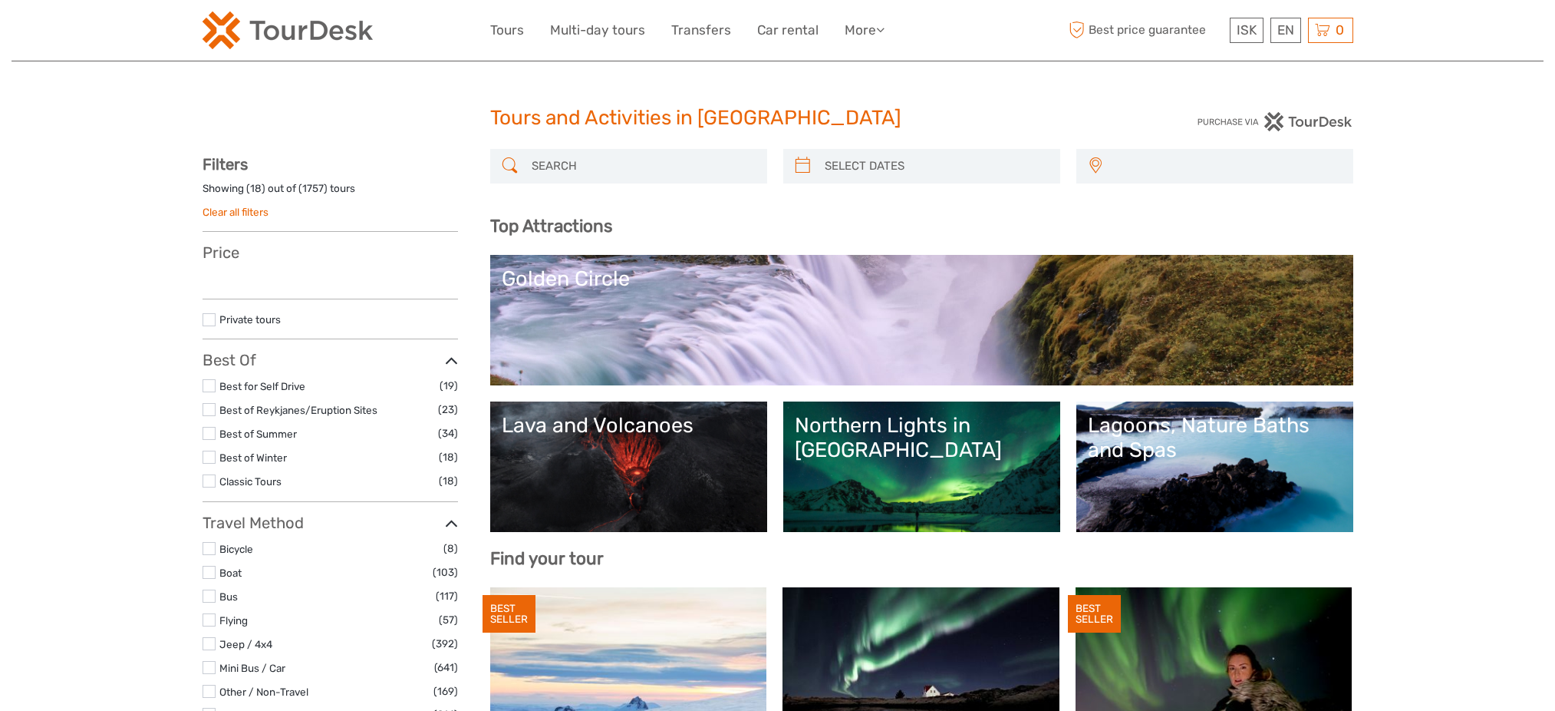
select select
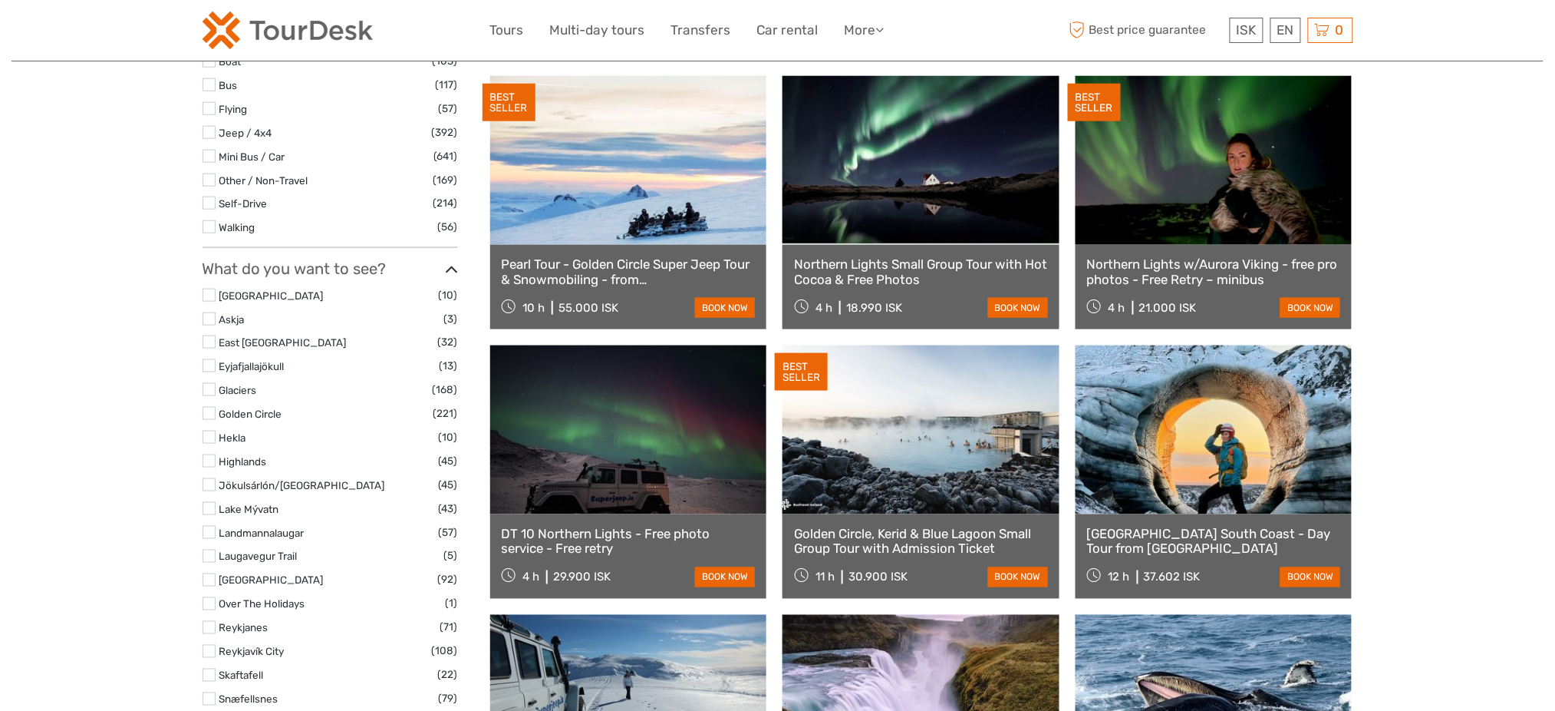
select select
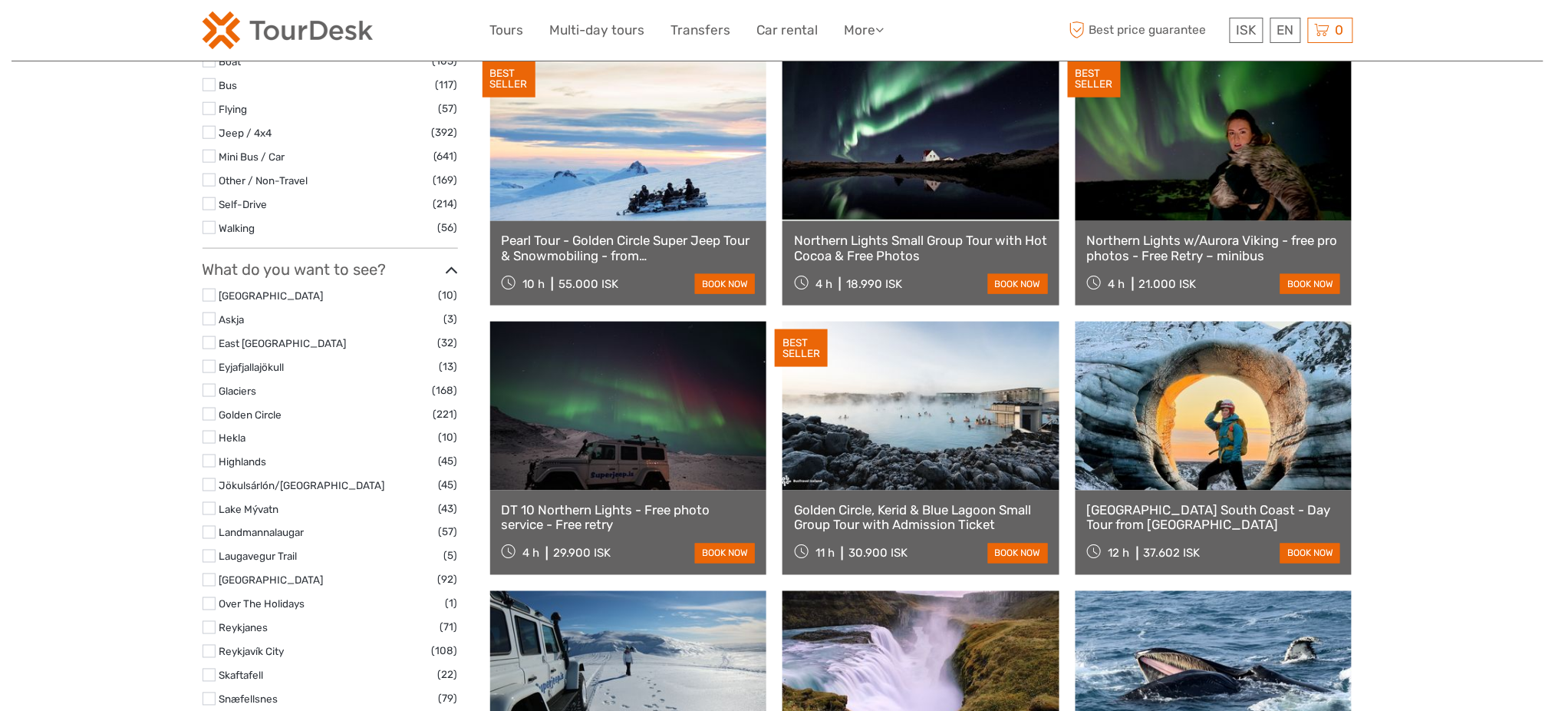
click at [635, 186] on link at bounding box center [628, 136] width 277 height 169
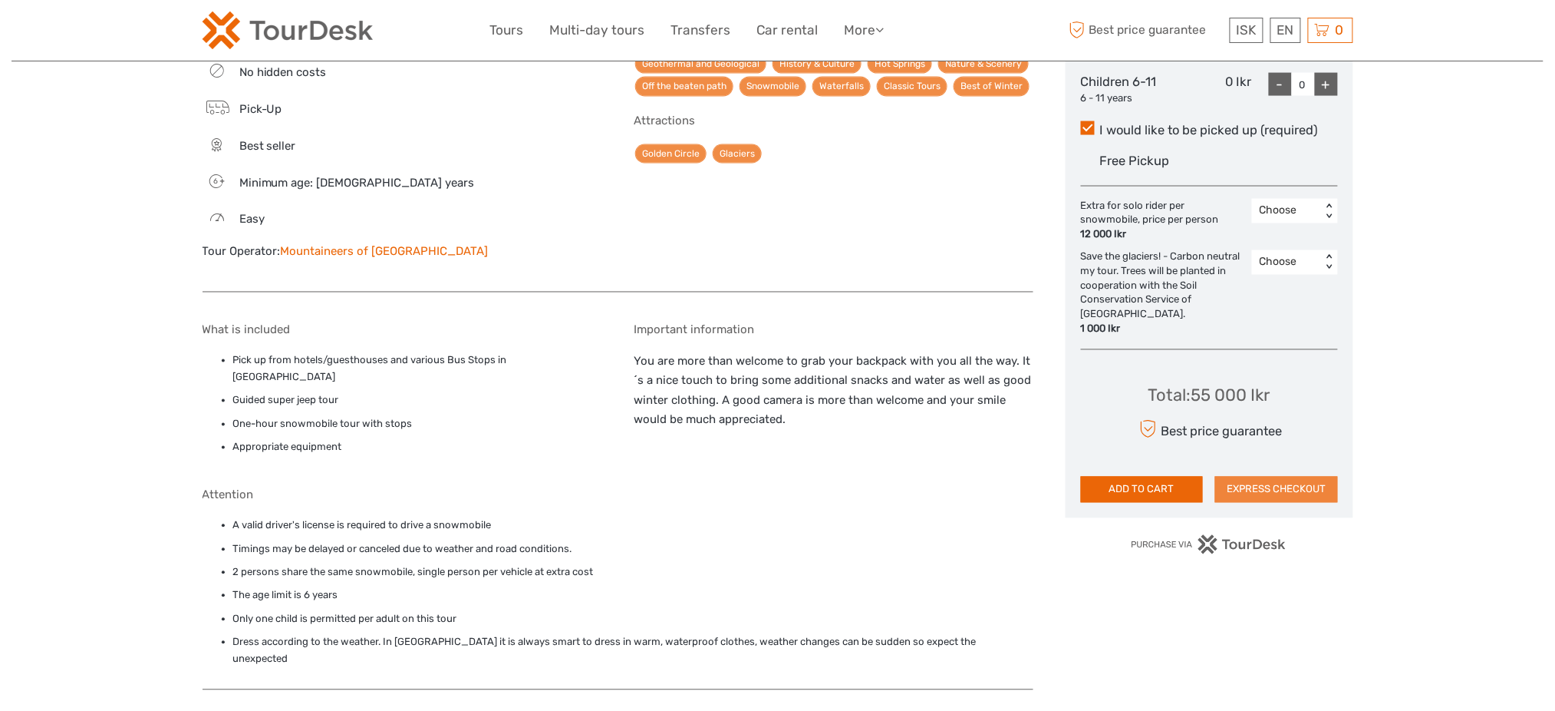
scroll to position [879, 0]
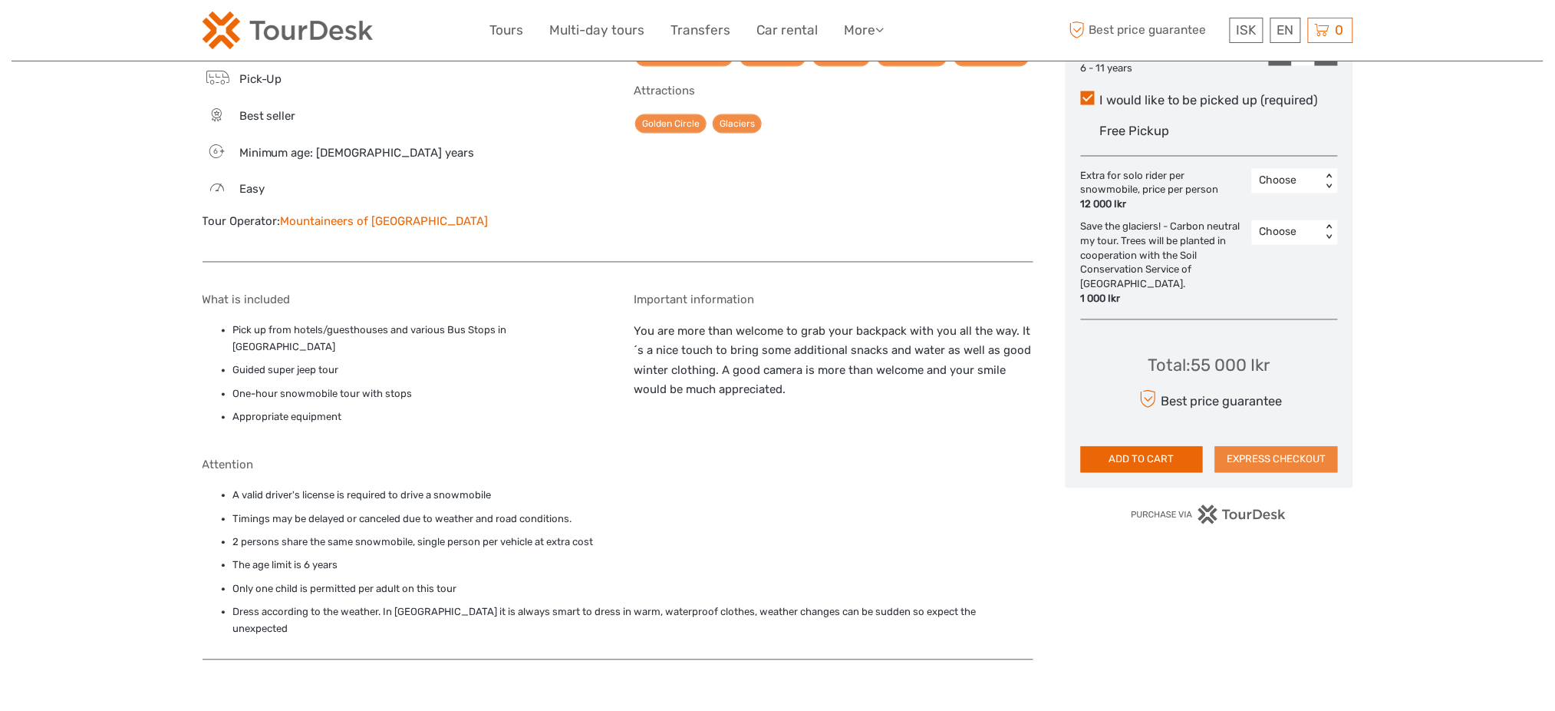
click at [1298, 447] on button "EXPRESS CHECKOUT" at bounding box center [1276, 460] width 123 height 26
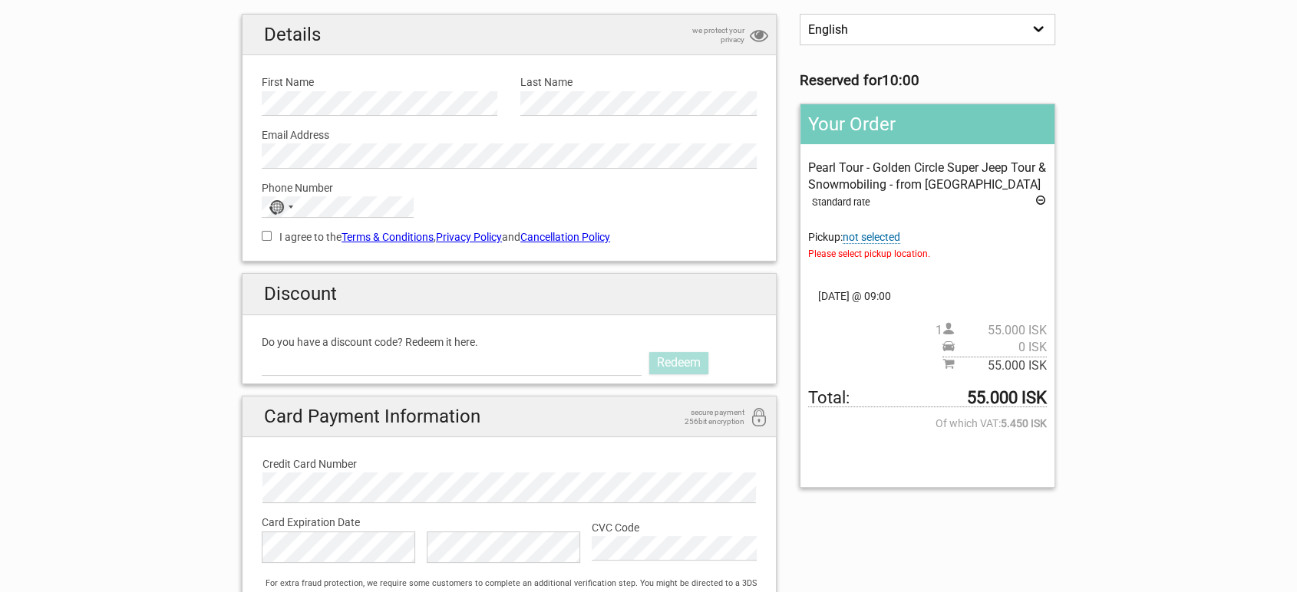
scroll to position [256, 0]
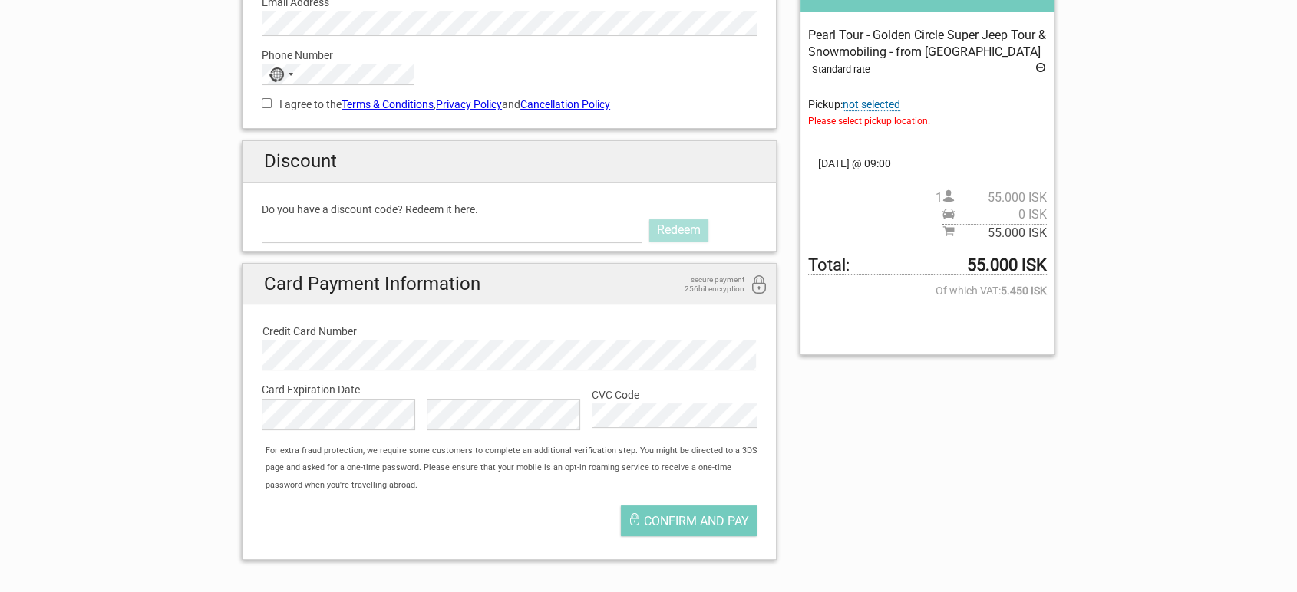
click at [887, 101] on span "not selected" at bounding box center [872, 104] width 58 height 13
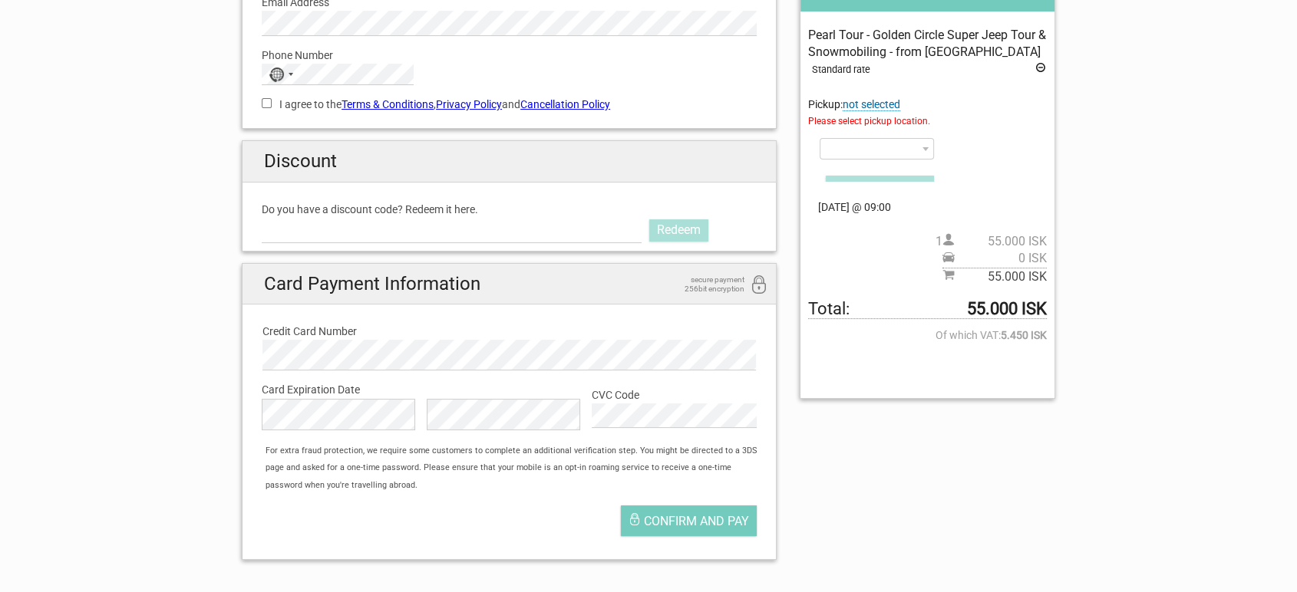
scroll to position [0, 0]
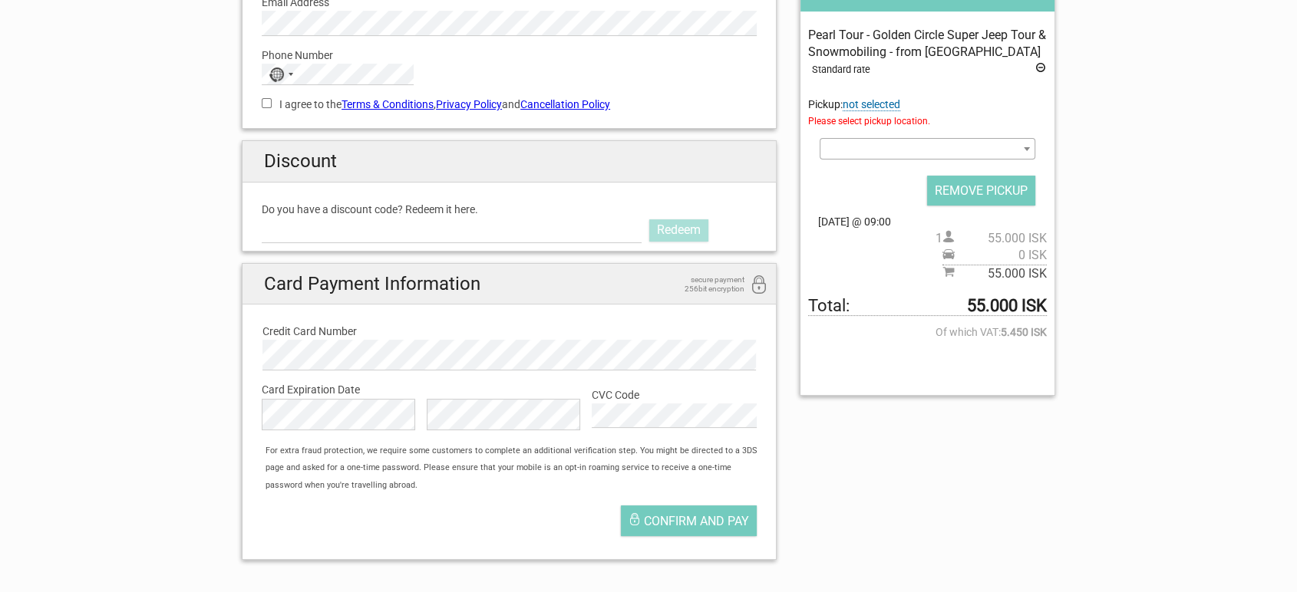
click at [869, 151] on span at bounding box center [928, 148] width 216 height 21
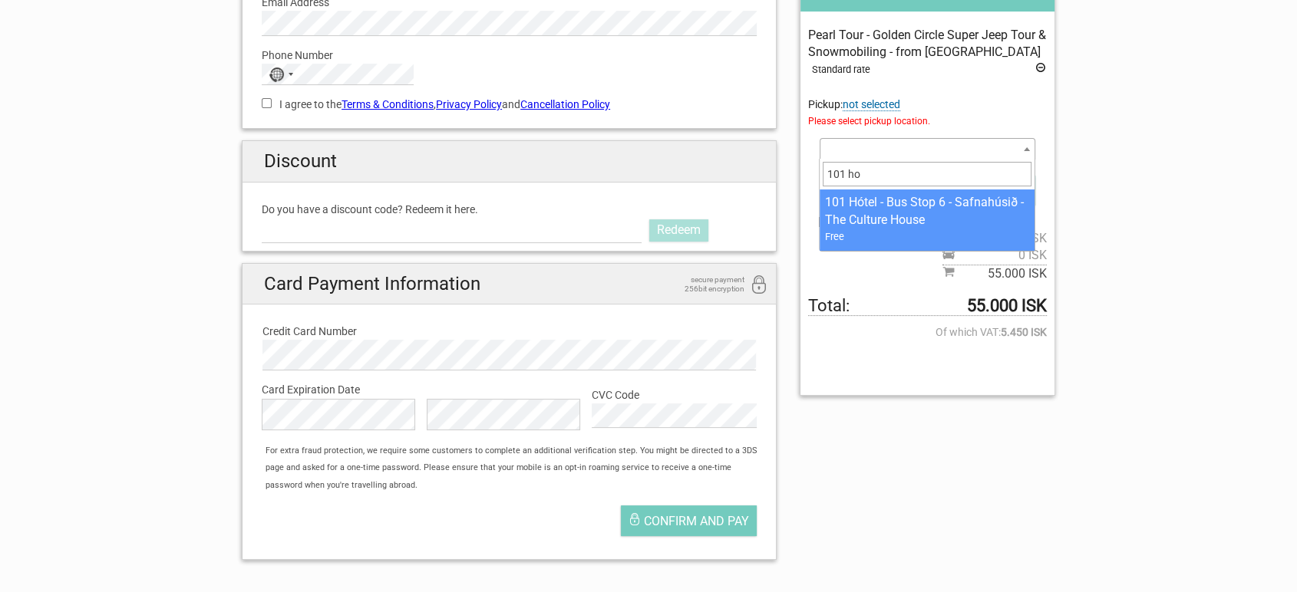
type input "101 ho"
